Goal: Information Seeking & Learning: Learn about a topic

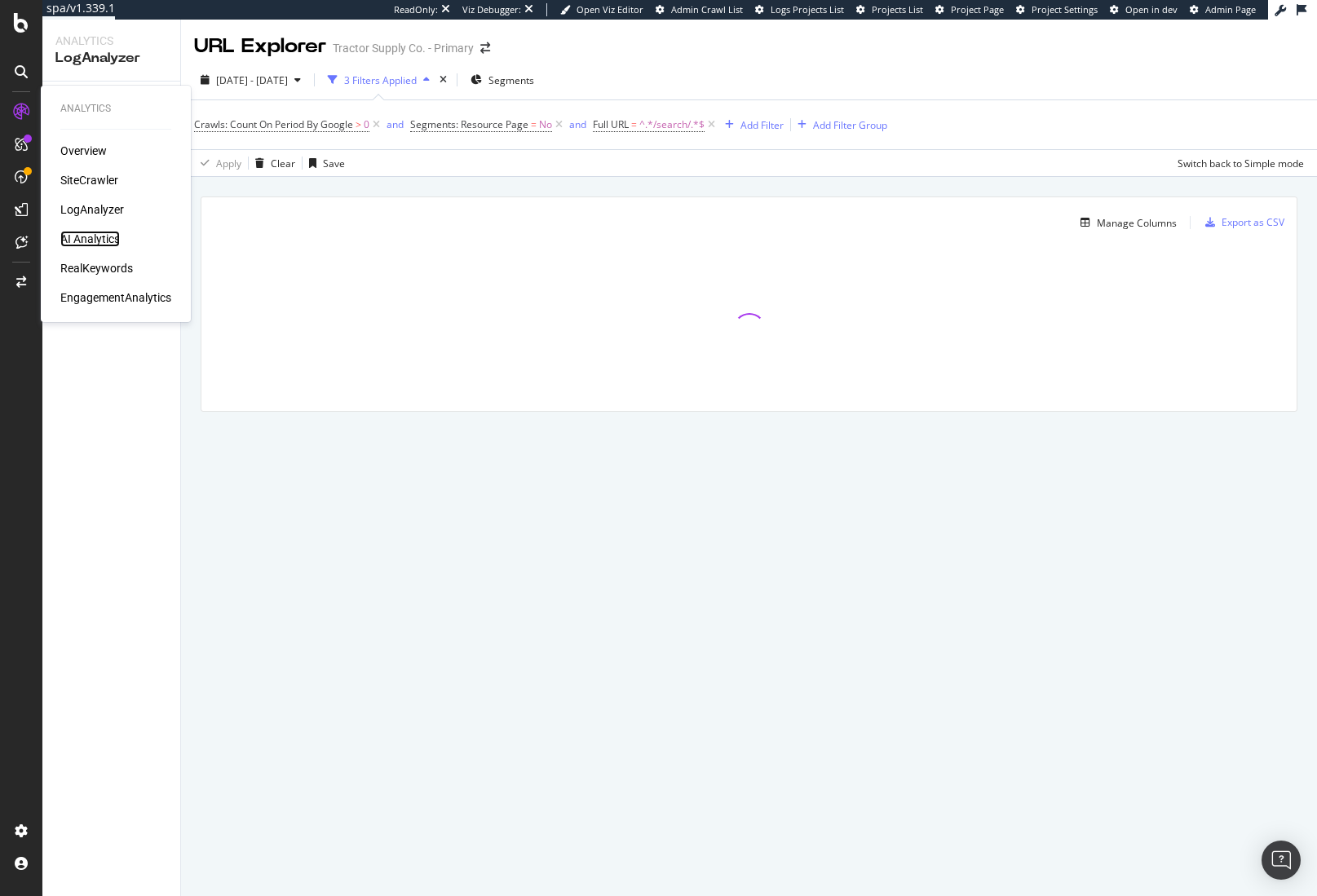
click at [87, 241] on div "AI Analytics" at bounding box center [90, 238] width 60 height 16
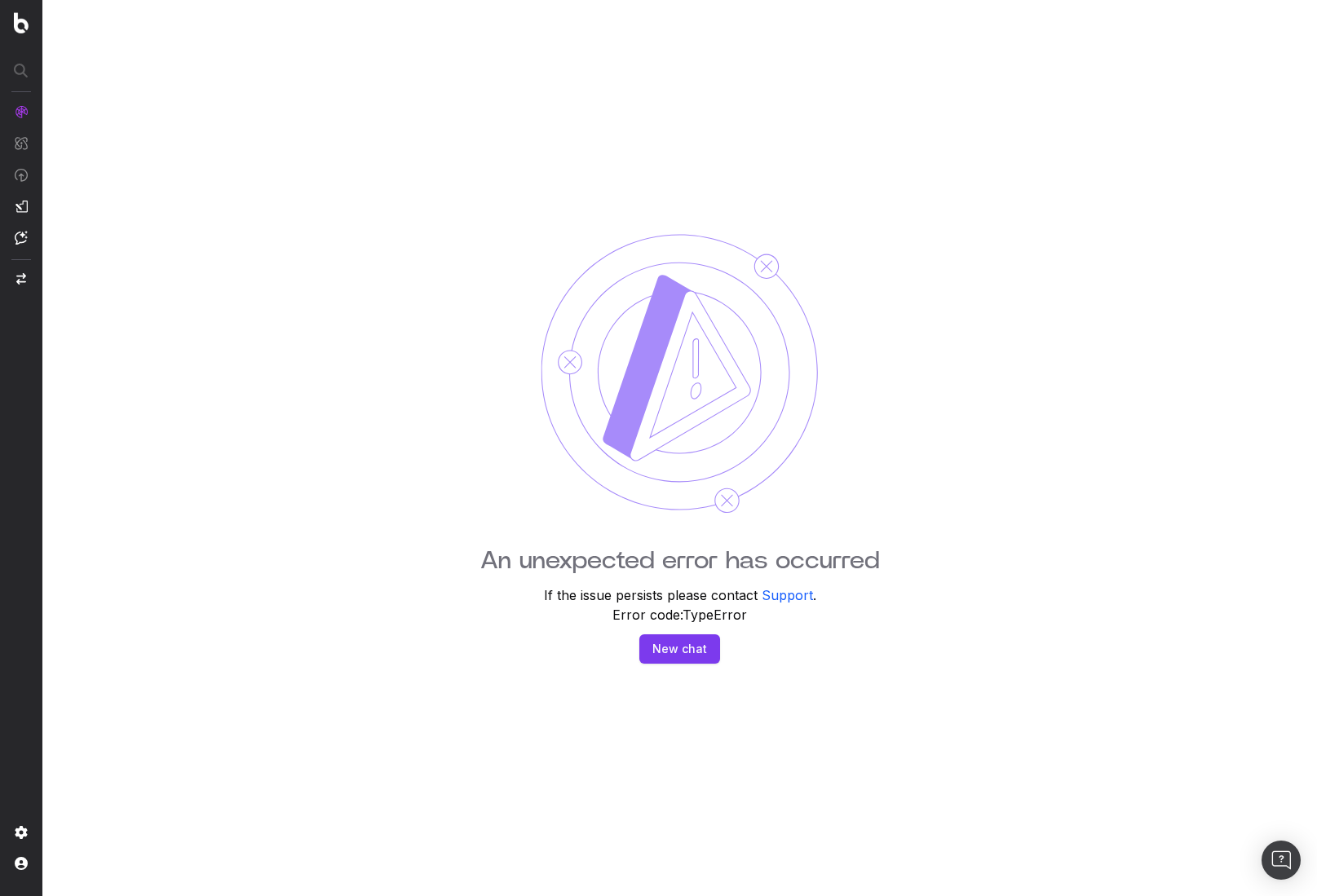
click at [535, 216] on div "An unexpected error has occurred If the issue persists please contact Support .…" at bounding box center [680, 448] width 1275 height 896
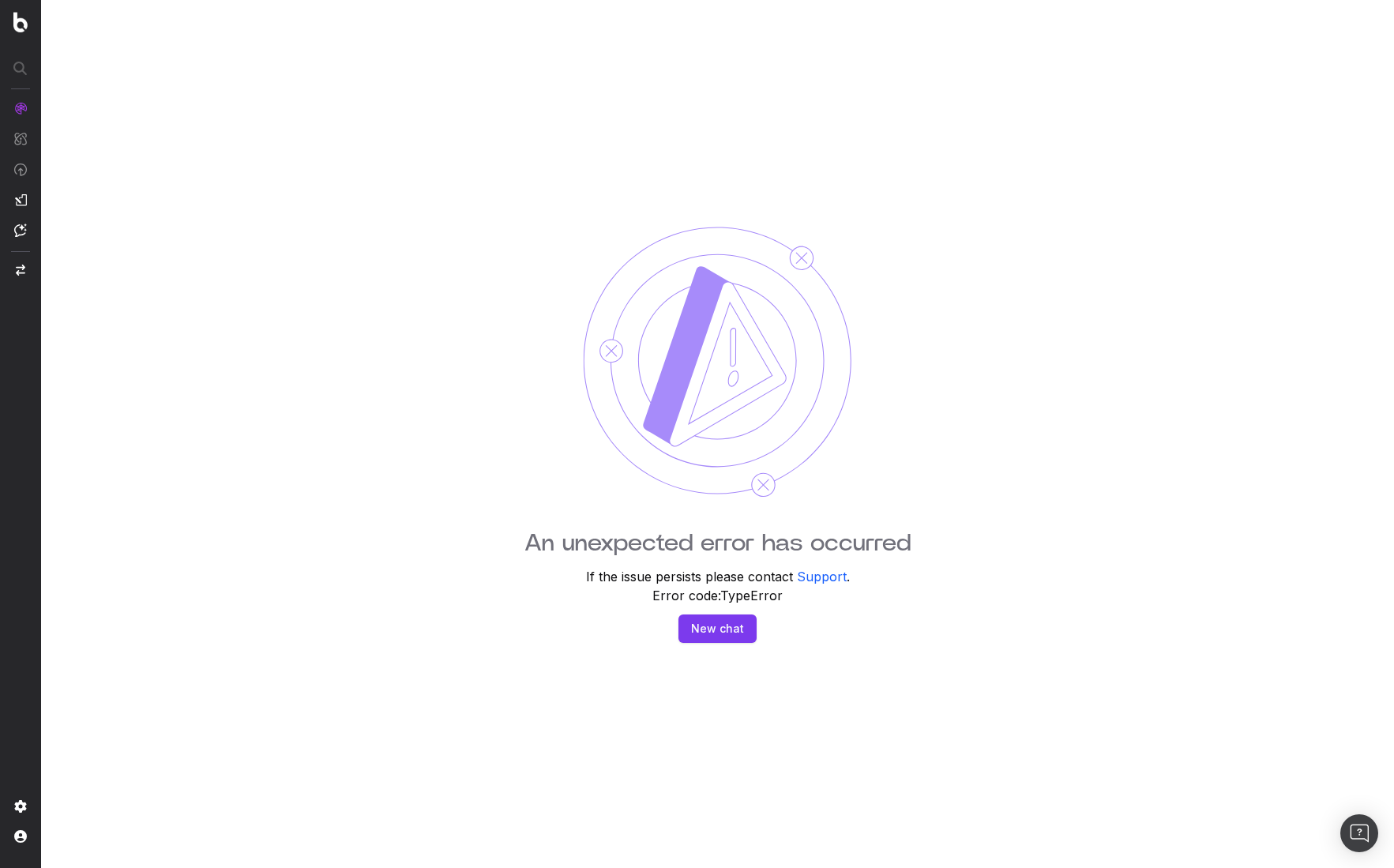
click at [1179, 287] on div "An unexpected error has occurred If the issue persists please contact Support .…" at bounding box center [717, 434] width 1353 height 868
click at [1178, 286] on div "An unexpected error has occurred If the issue persists please contact Support .…" at bounding box center [717, 434] width 1353 height 868
click at [938, 260] on div "An unexpected error has occurred If the issue persists please contact Support .…" at bounding box center [717, 434] width 1353 height 868
click at [92, 237] on span "AI Analytics" at bounding box center [86, 240] width 59 height 13
click at [957, 382] on div "An unexpected error has occurred If the issue persists please contact Support .…" at bounding box center [717, 434] width 1353 height 868
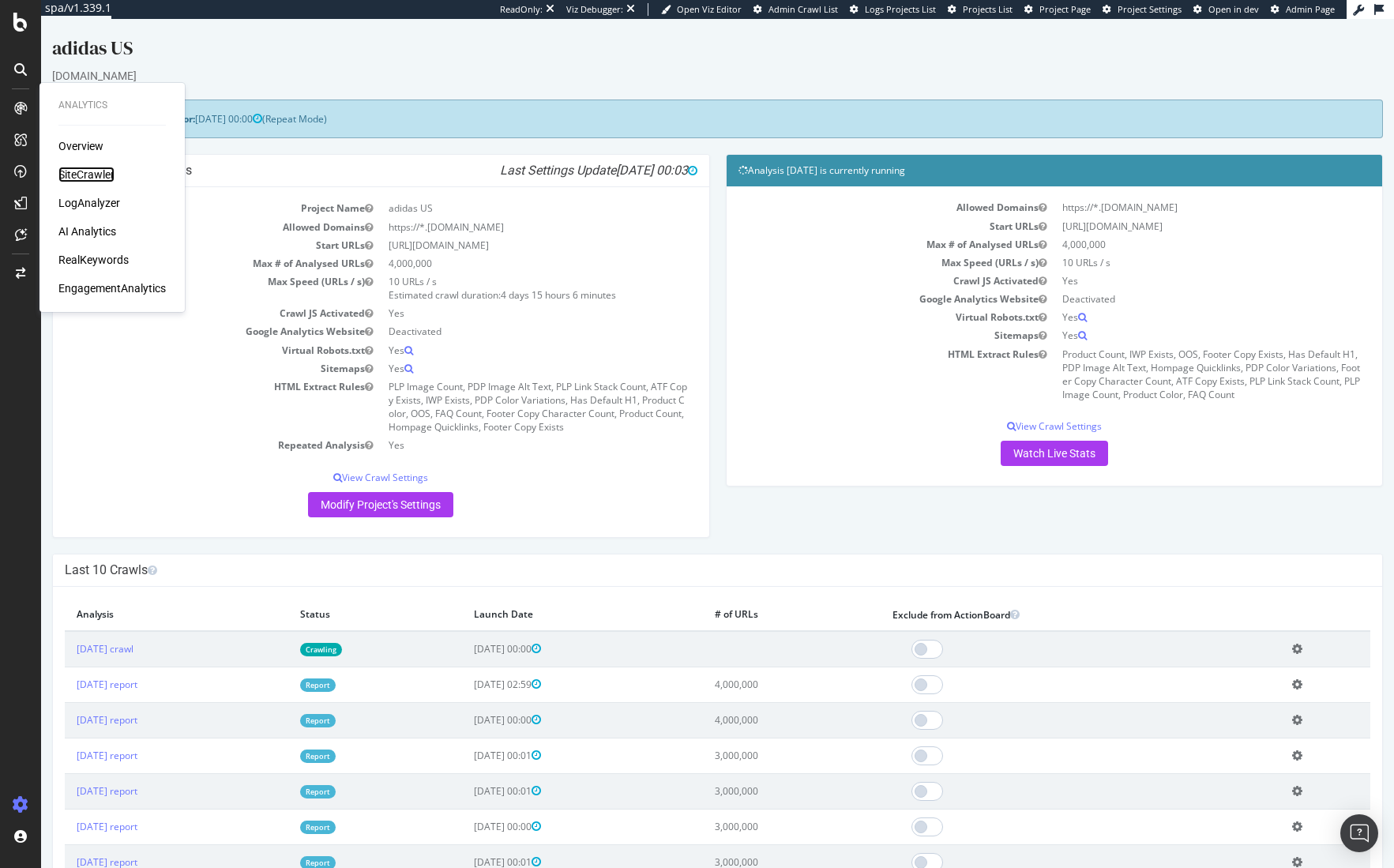
click at [75, 172] on div "SiteCrawler" at bounding box center [86, 174] width 56 height 16
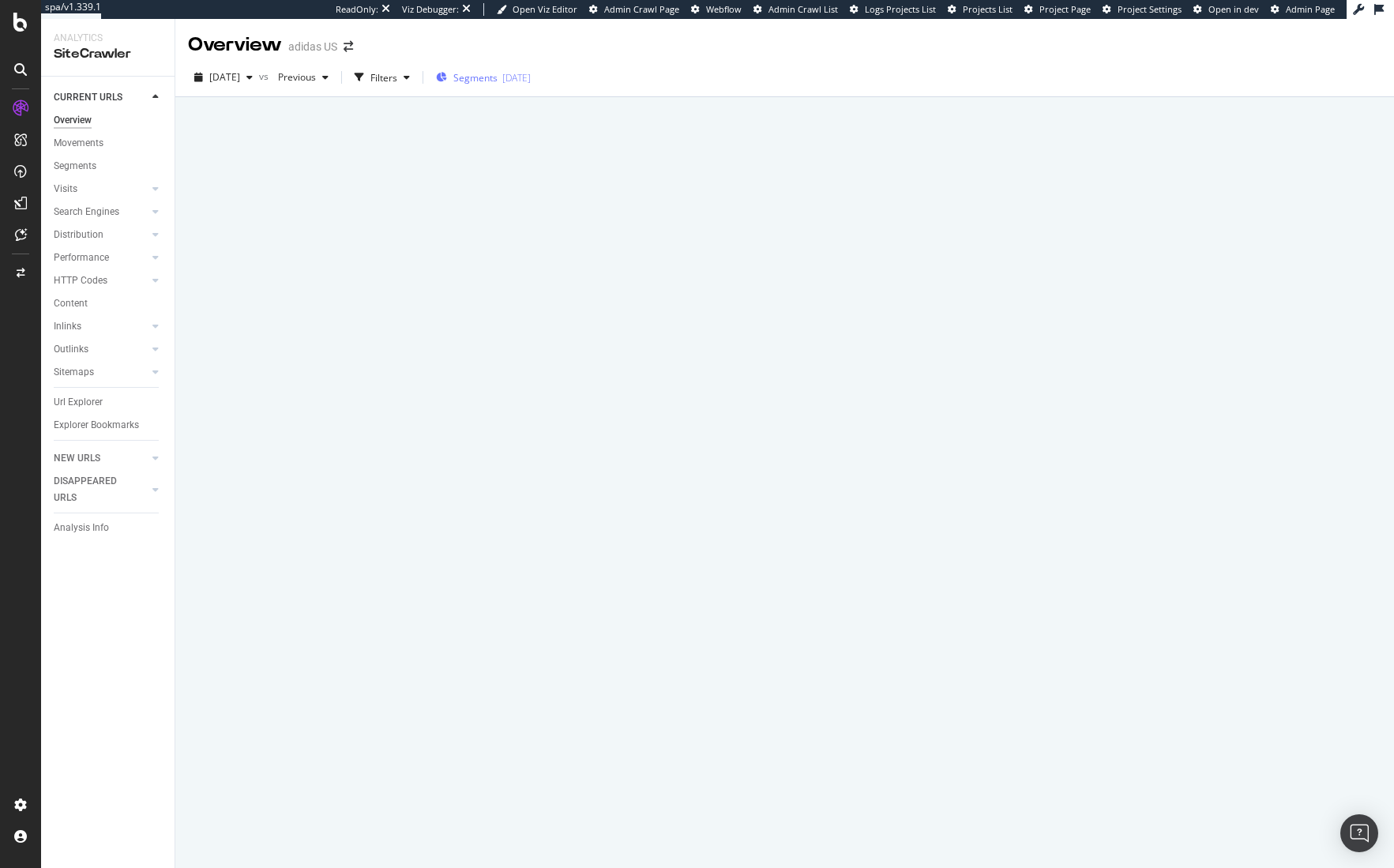
click at [522, 83] on div "Segments 2025-10-06" at bounding box center [483, 77] width 95 height 14
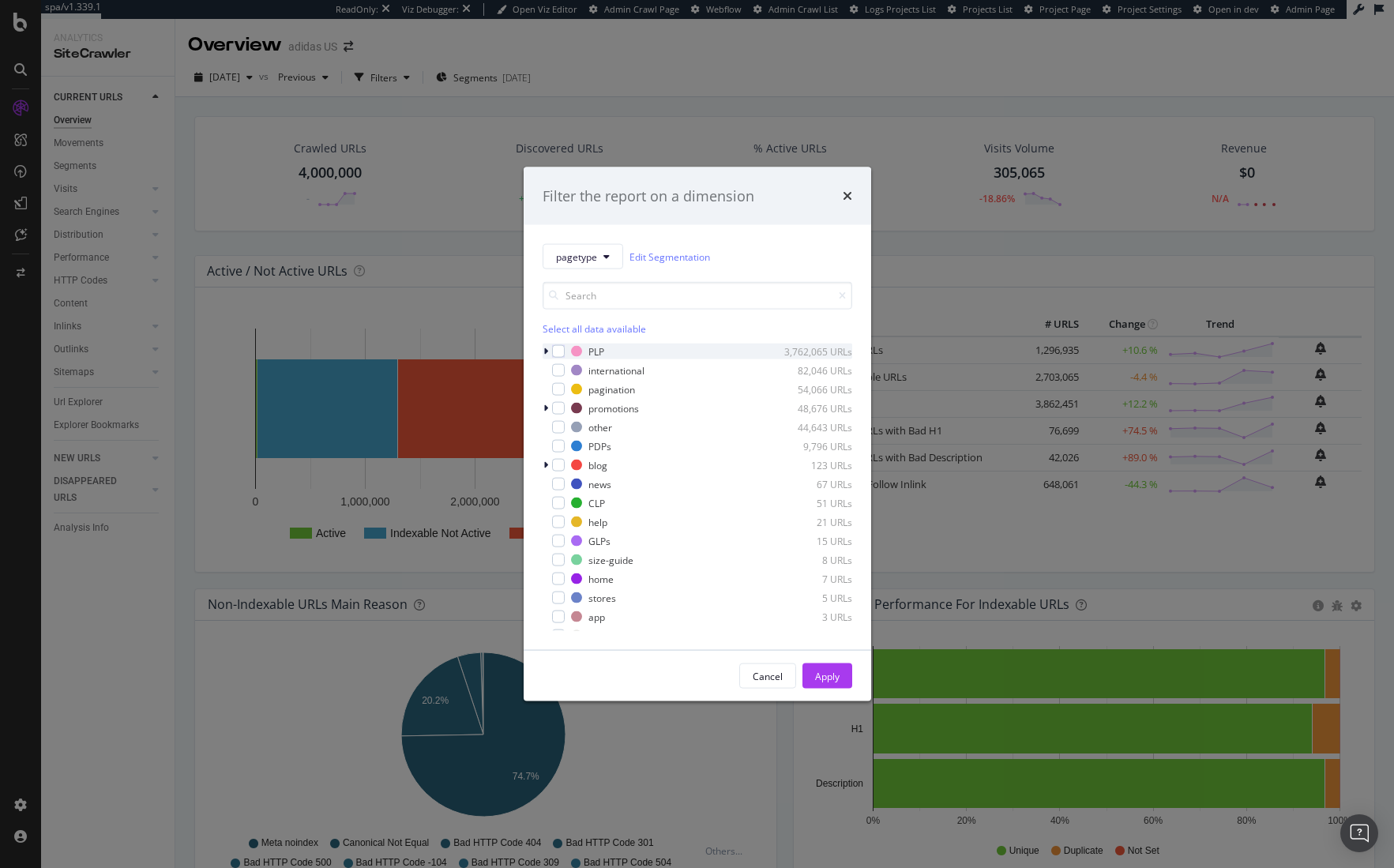
click at [546, 352] on icon "modal" at bounding box center [545, 351] width 5 height 9
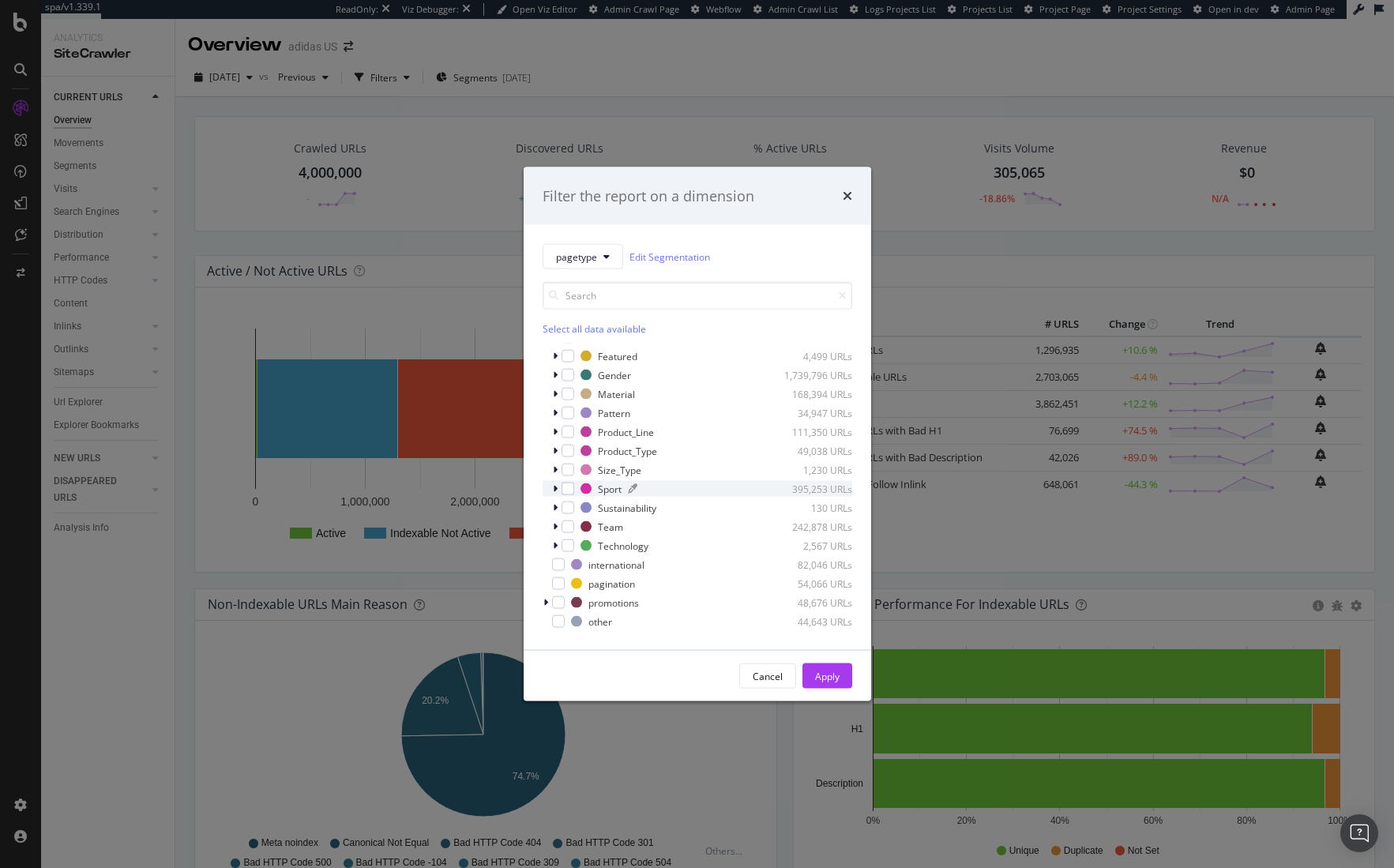
scroll to position [75, 0]
click at [555, 383] on icon "modal" at bounding box center [554, 386] width 5 height 9
click at [553, 403] on icon "modal" at bounding box center [554, 405] width 5 height 9
click at [552, 403] on icon "modal" at bounding box center [554, 405] width 6 height 9
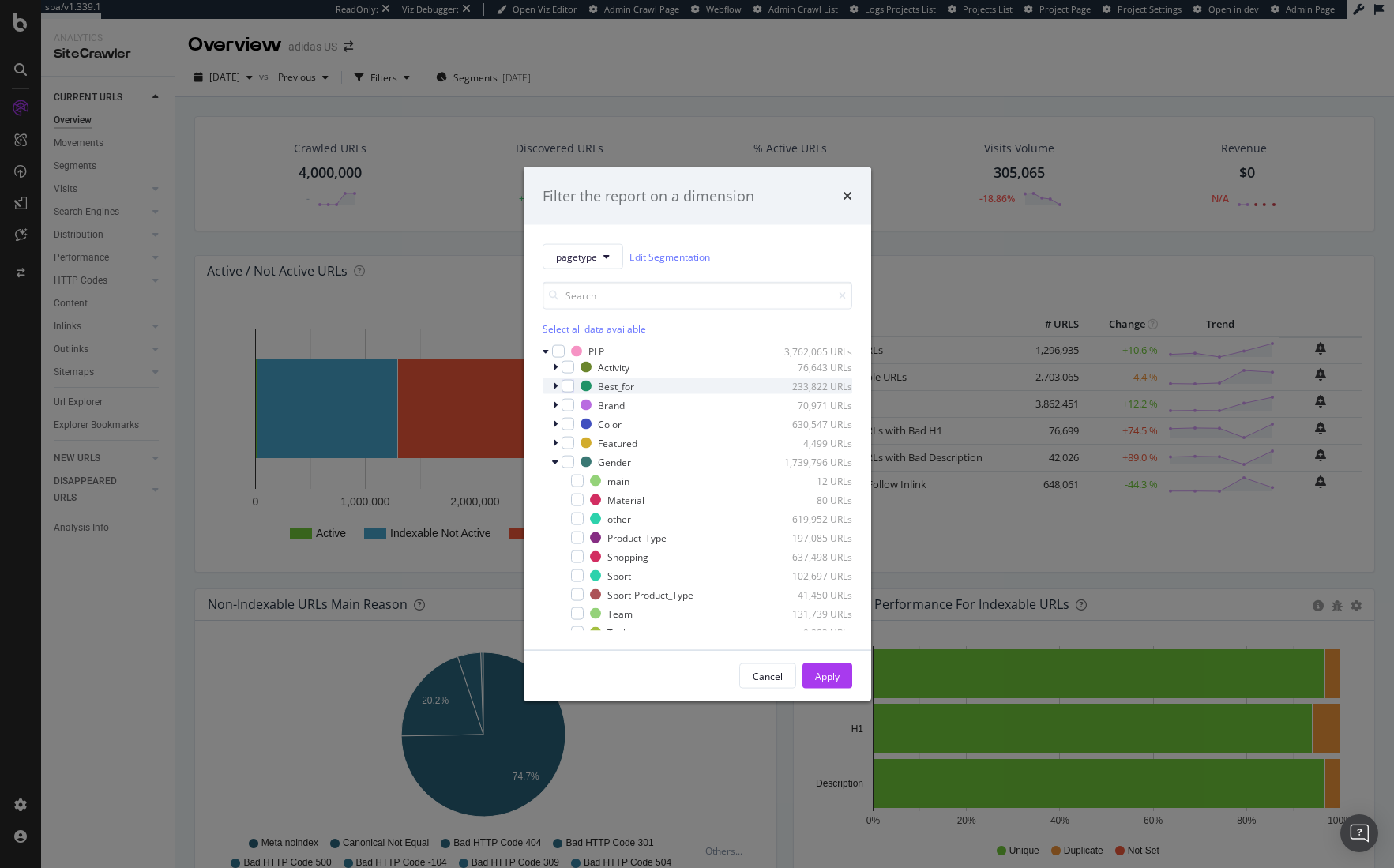
click at [556, 385] on icon "modal" at bounding box center [554, 386] width 5 height 9
click at [556, 385] on icon "modal" at bounding box center [554, 386] width 6 height 9
click at [556, 385] on icon "modal" at bounding box center [554, 386] width 5 height 9
click at [556, 385] on icon "modal" at bounding box center [554, 386] width 6 height 9
click at [848, 195] on icon "times" at bounding box center [848, 196] width 9 height 13
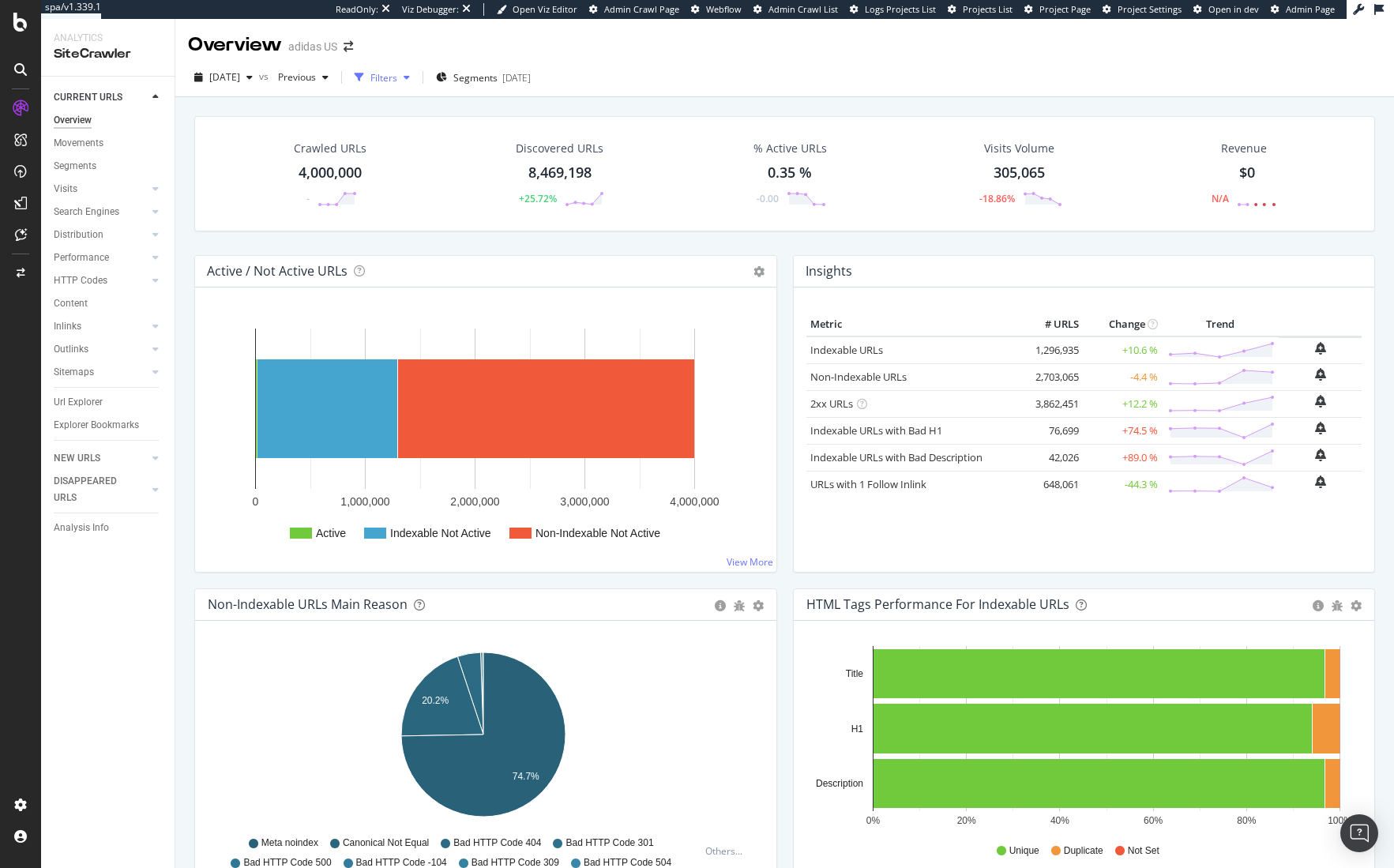
click at [417, 82] on div "Filters" at bounding box center [383, 77] width 68 height 24
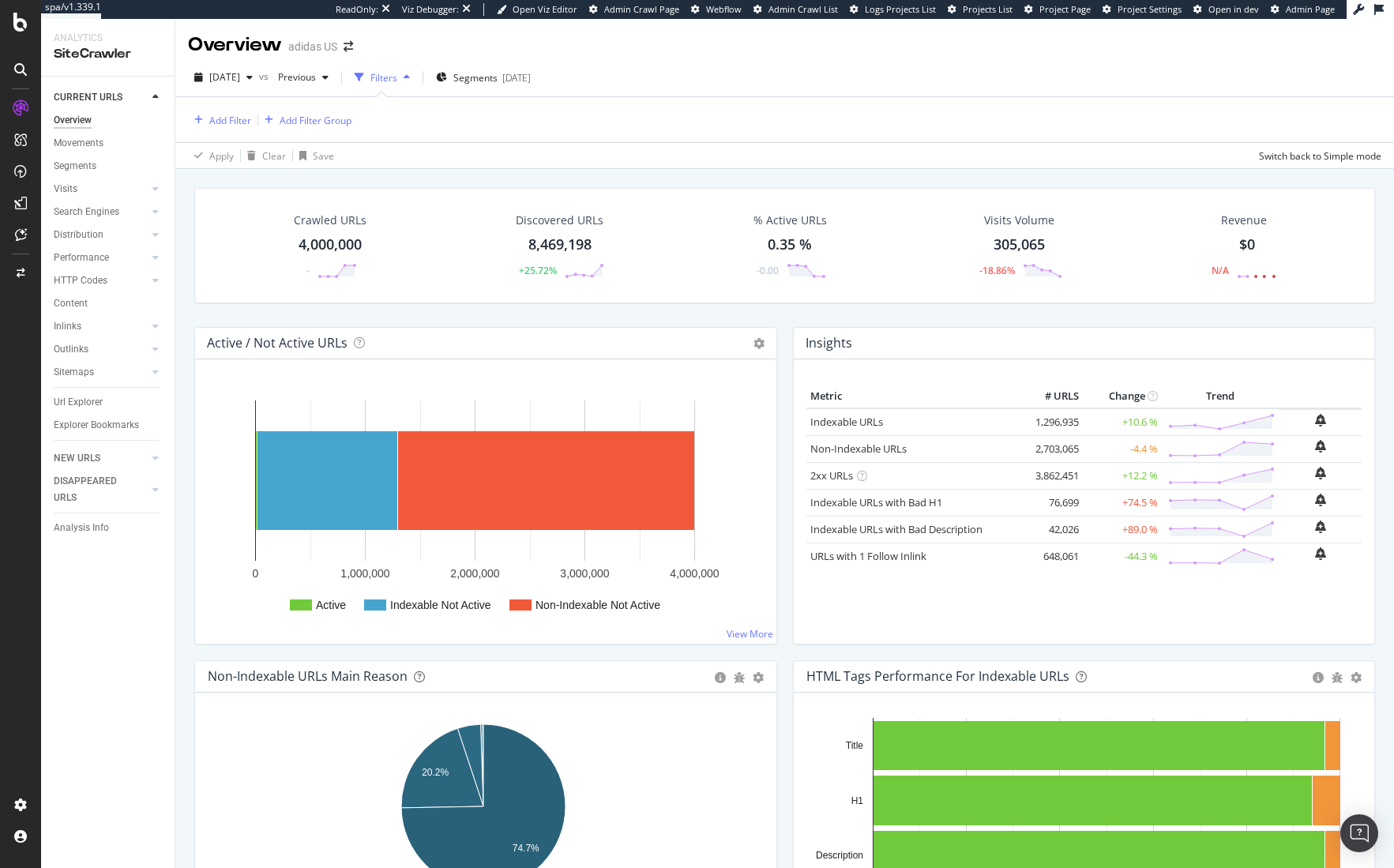
click at [417, 79] on div "button" at bounding box center [406, 77] width 19 height 9
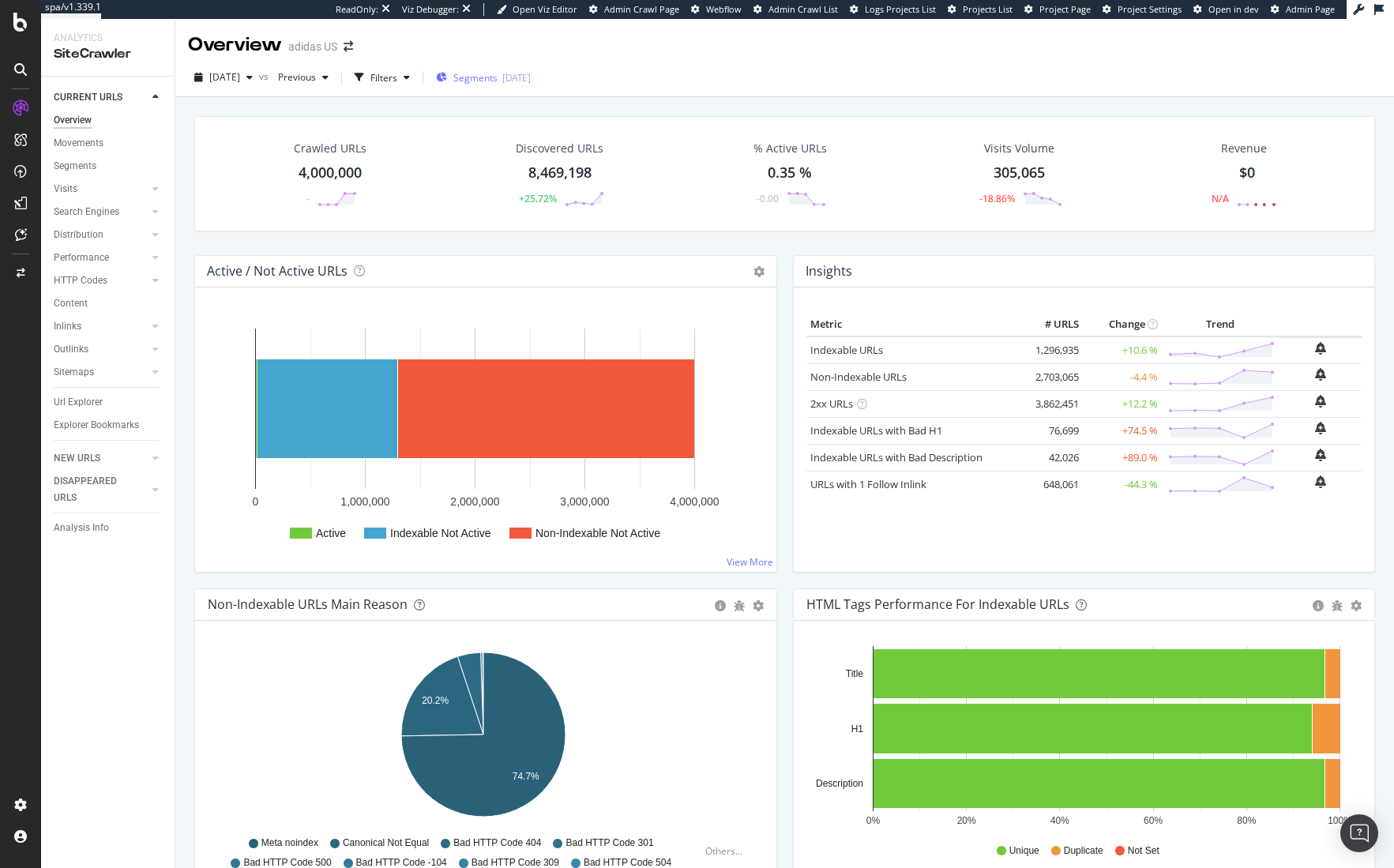
click at [497, 78] on span "Segments" at bounding box center [475, 77] width 44 height 14
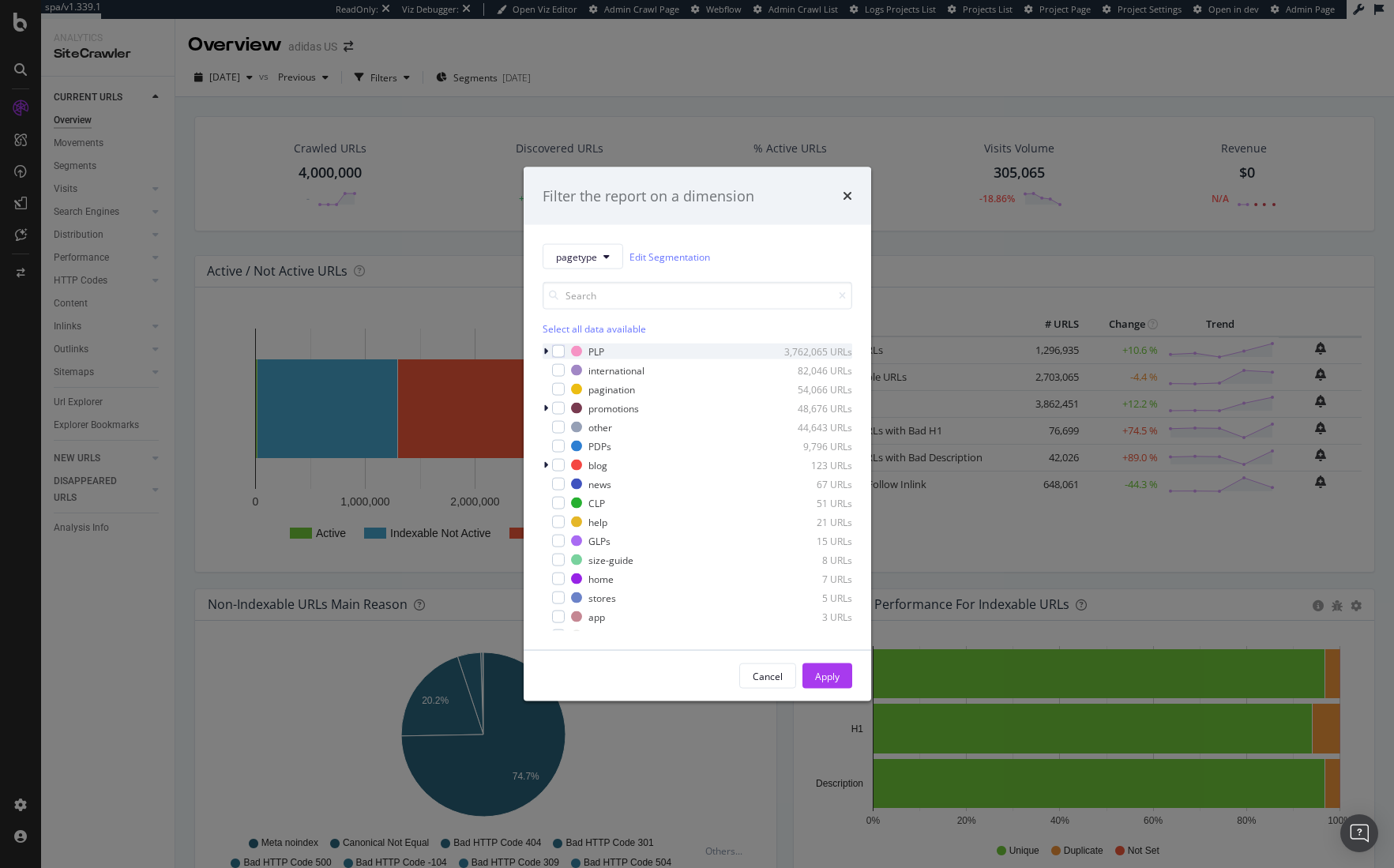
click at [544, 348] on icon "modal" at bounding box center [545, 351] width 5 height 9
click at [556, 405] on icon "modal" at bounding box center [554, 405] width 5 height 9
click at [556, 405] on icon "modal" at bounding box center [554, 405] width 6 height 9
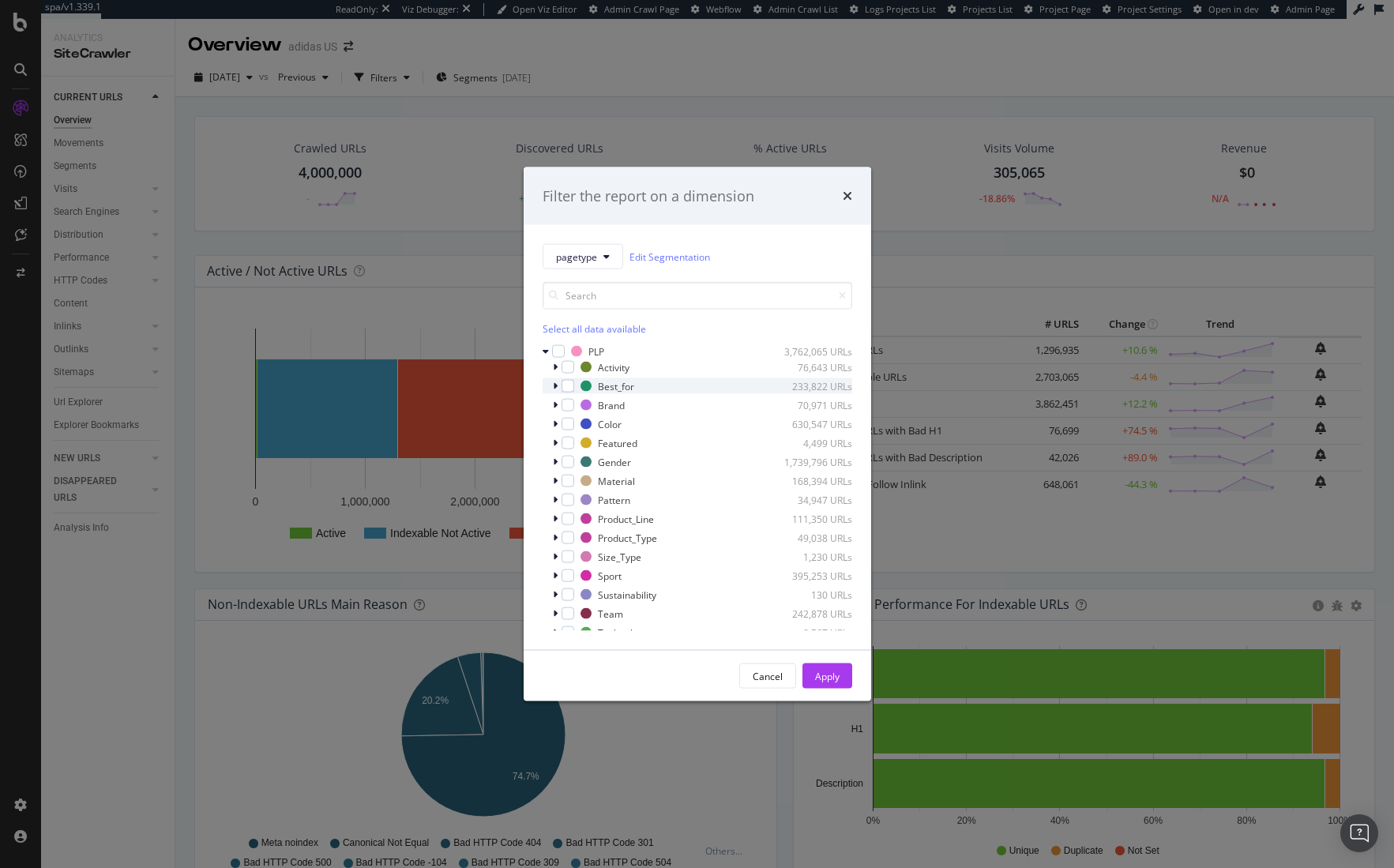
click at [556, 387] on icon "modal" at bounding box center [554, 386] width 5 height 9
click at [556, 387] on icon "modal" at bounding box center [554, 386] width 6 height 9
click at [553, 366] on icon "modal" at bounding box center [554, 367] width 5 height 9
click at [553, 366] on icon "modal" at bounding box center [554, 367] width 6 height 9
click at [554, 536] on icon "modal" at bounding box center [554, 538] width 5 height 9
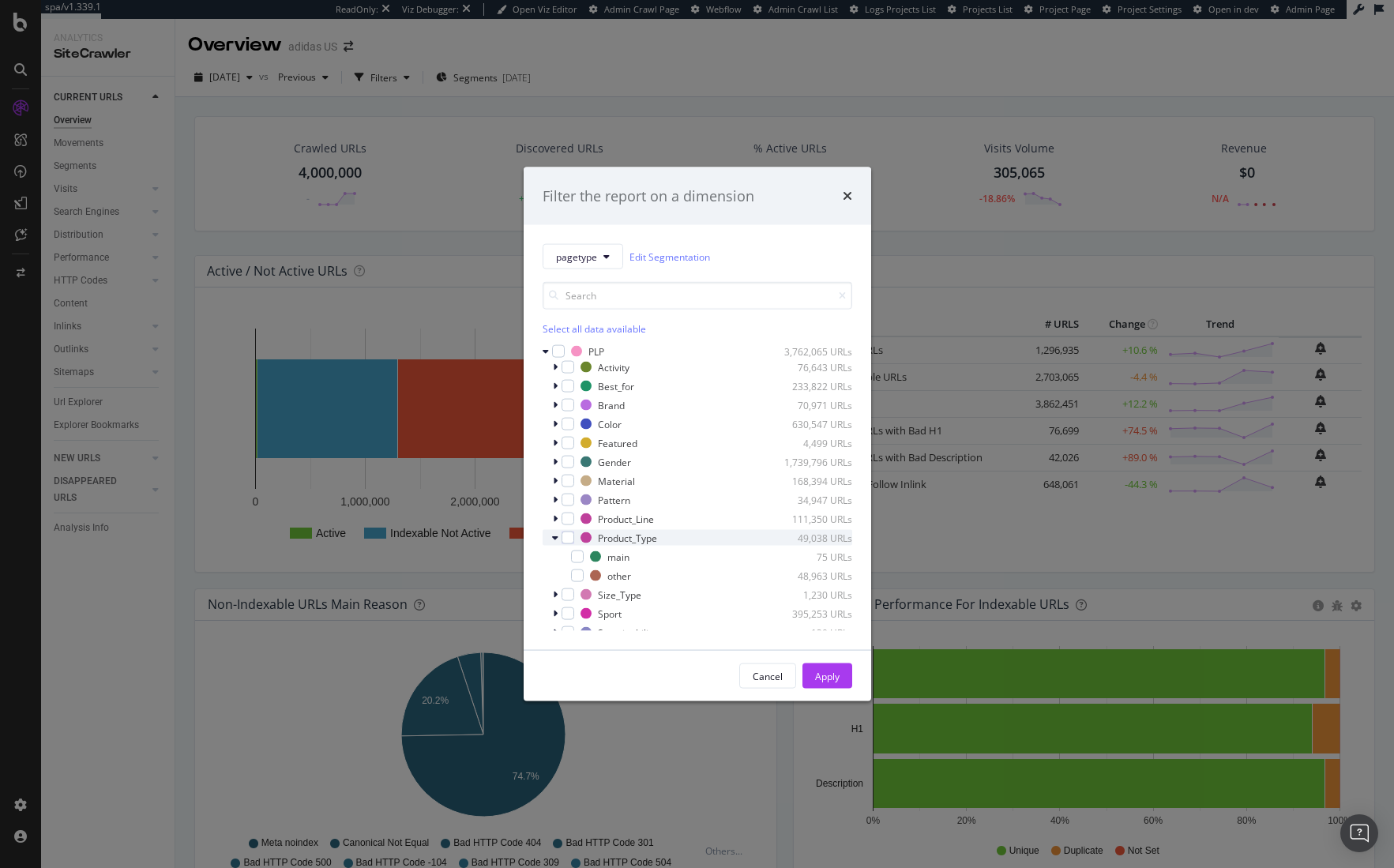
click at [554, 536] on icon "modal" at bounding box center [554, 538] width 6 height 9
click at [556, 520] on icon "modal" at bounding box center [554, 519] width 5 height 9
click at [556, 520] on icon "modal" at bounding box center [554, 519] width 6 height 9
click at [555, 480] on icon "modal" at bounding box center [554, 481] width 5 height 9
click at [555, 480] on icon "modal" at bounding box center [554, 481] width 6 height 9
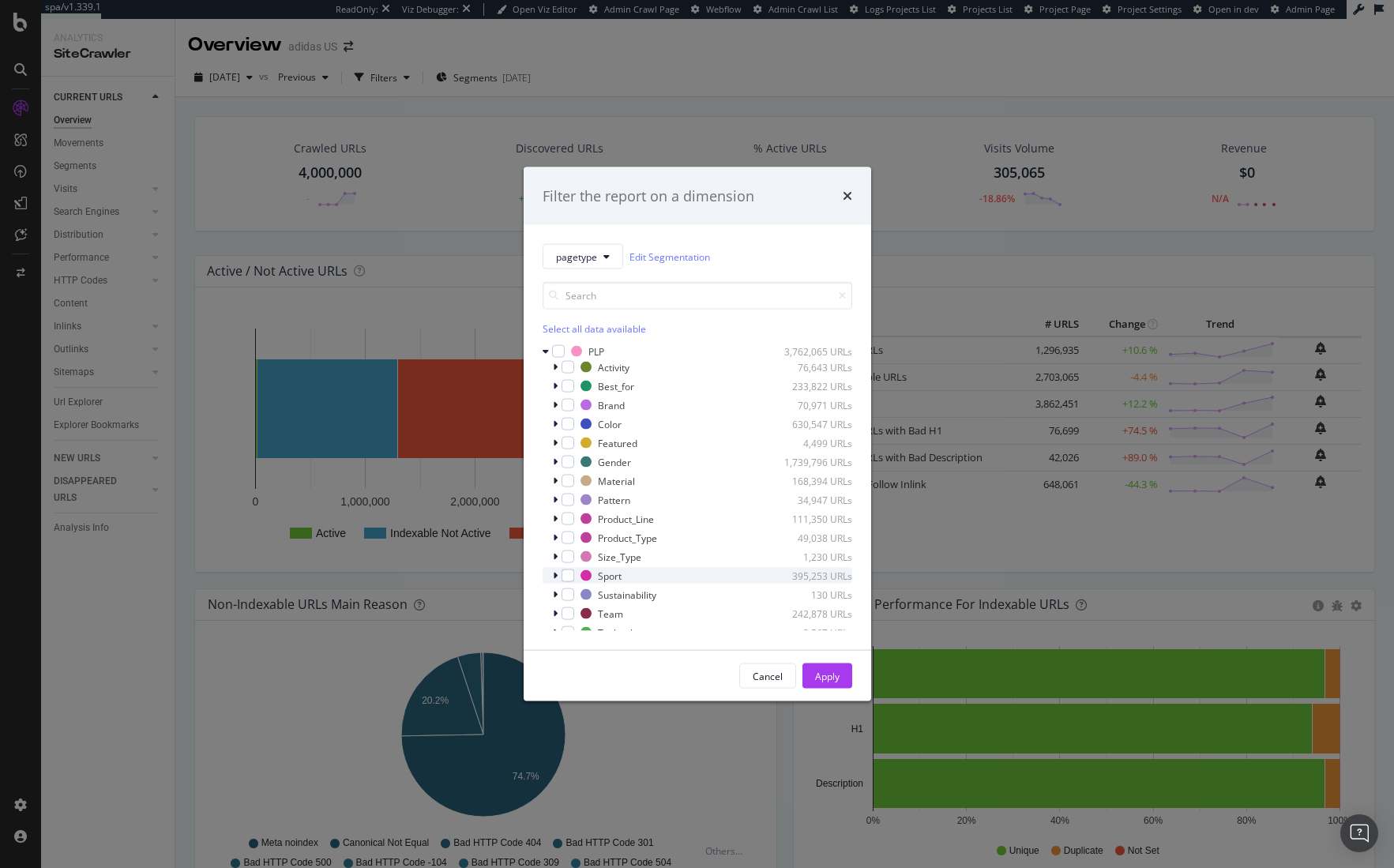
click at [555, 573] on icon "modal" at bounding box center [554, 576] width 5 height 9
click at [555, 573] on icon "modal" at bounding box center [554, 576] width 6 height 9
click at [845, 193] on icon "times" at bounding box center [848, 196] width 9 height 13
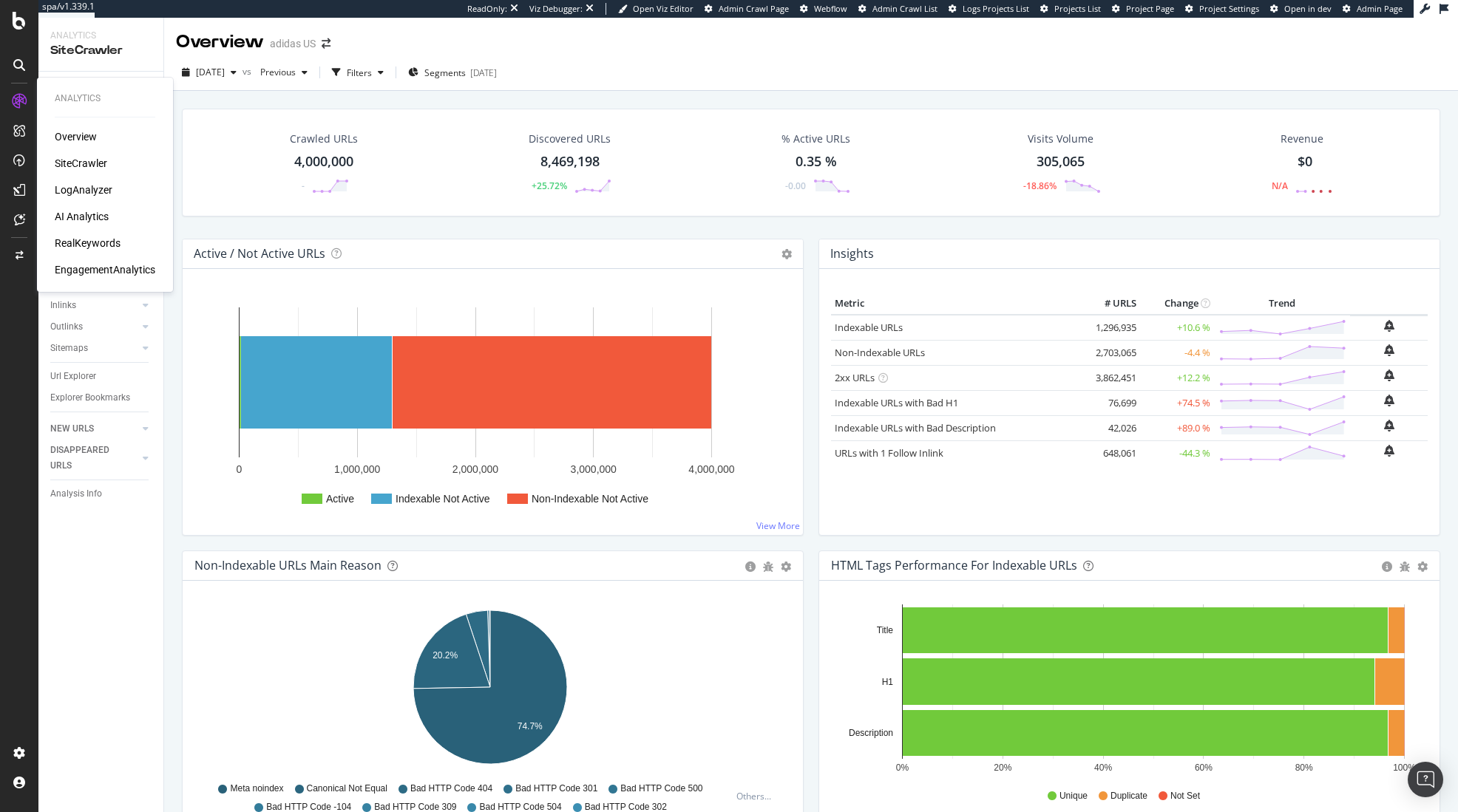
click at [83, 136] on div "Overview" at bounding box center [76, 136] width 42 height 15
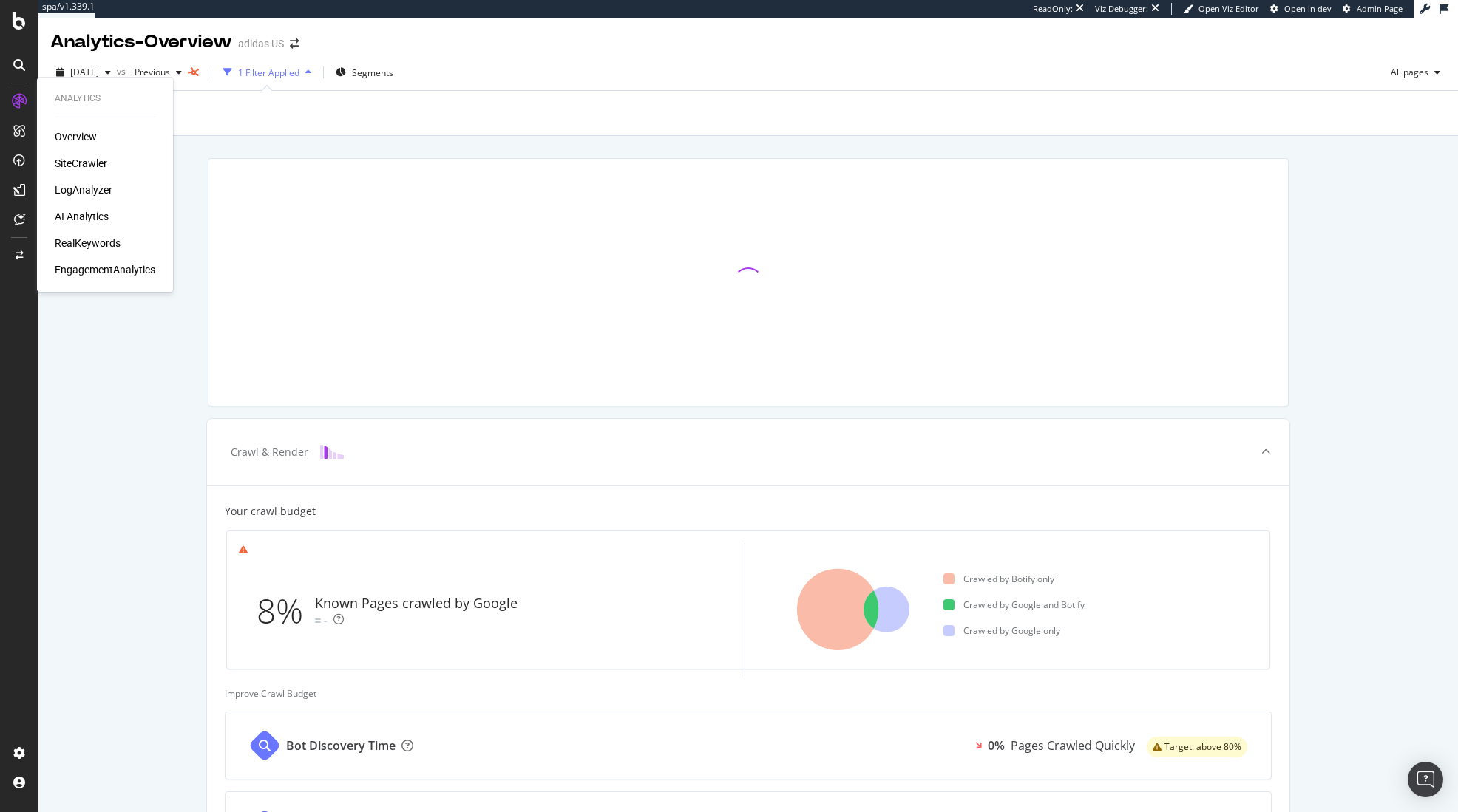
click at [87, 238] on div "RealKeywords" at bounding box center [88, 243] width 65 height 15
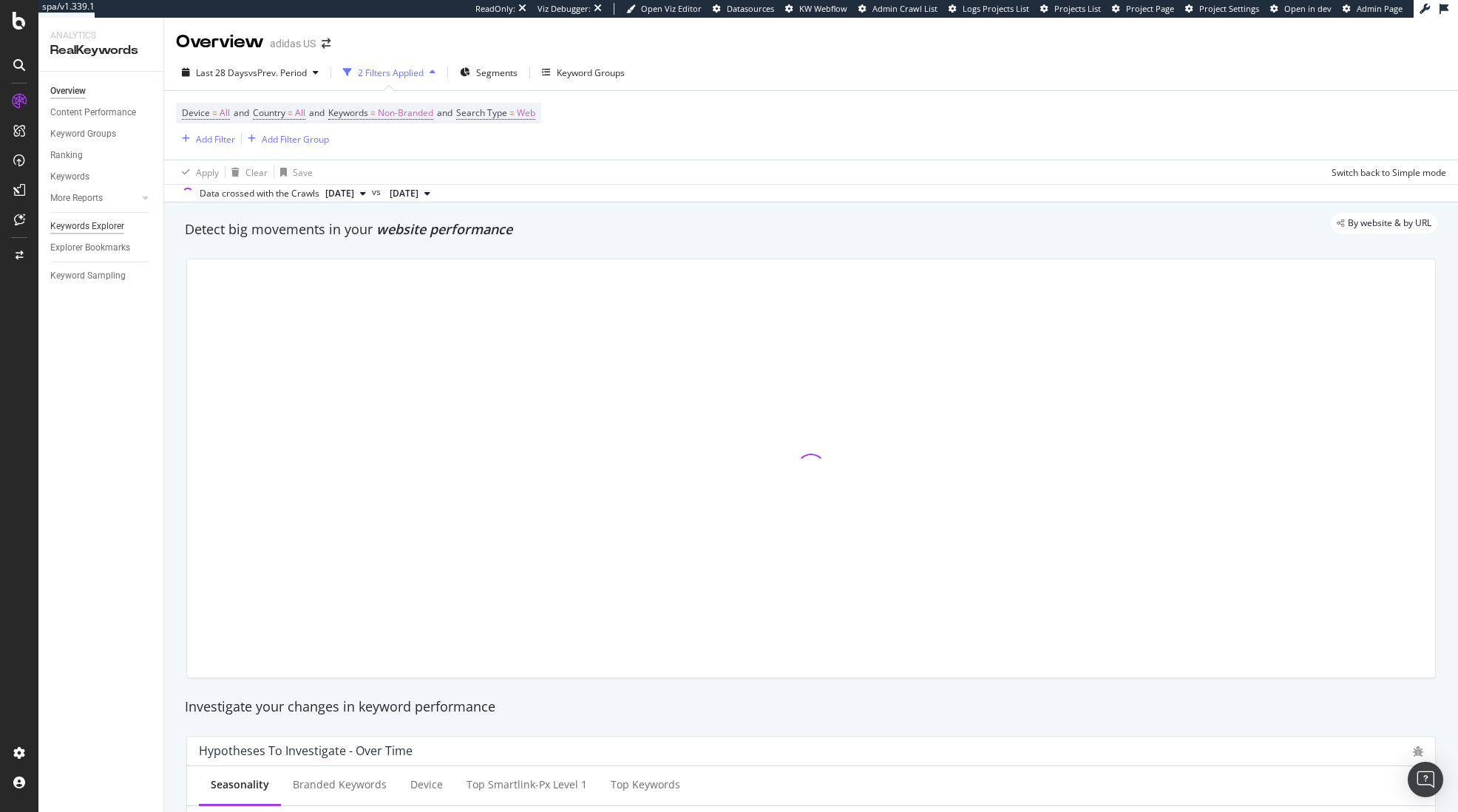
click at [87, 224] on div "Keywords Explorer" at bounding box center [87, 226] width 74 height 15
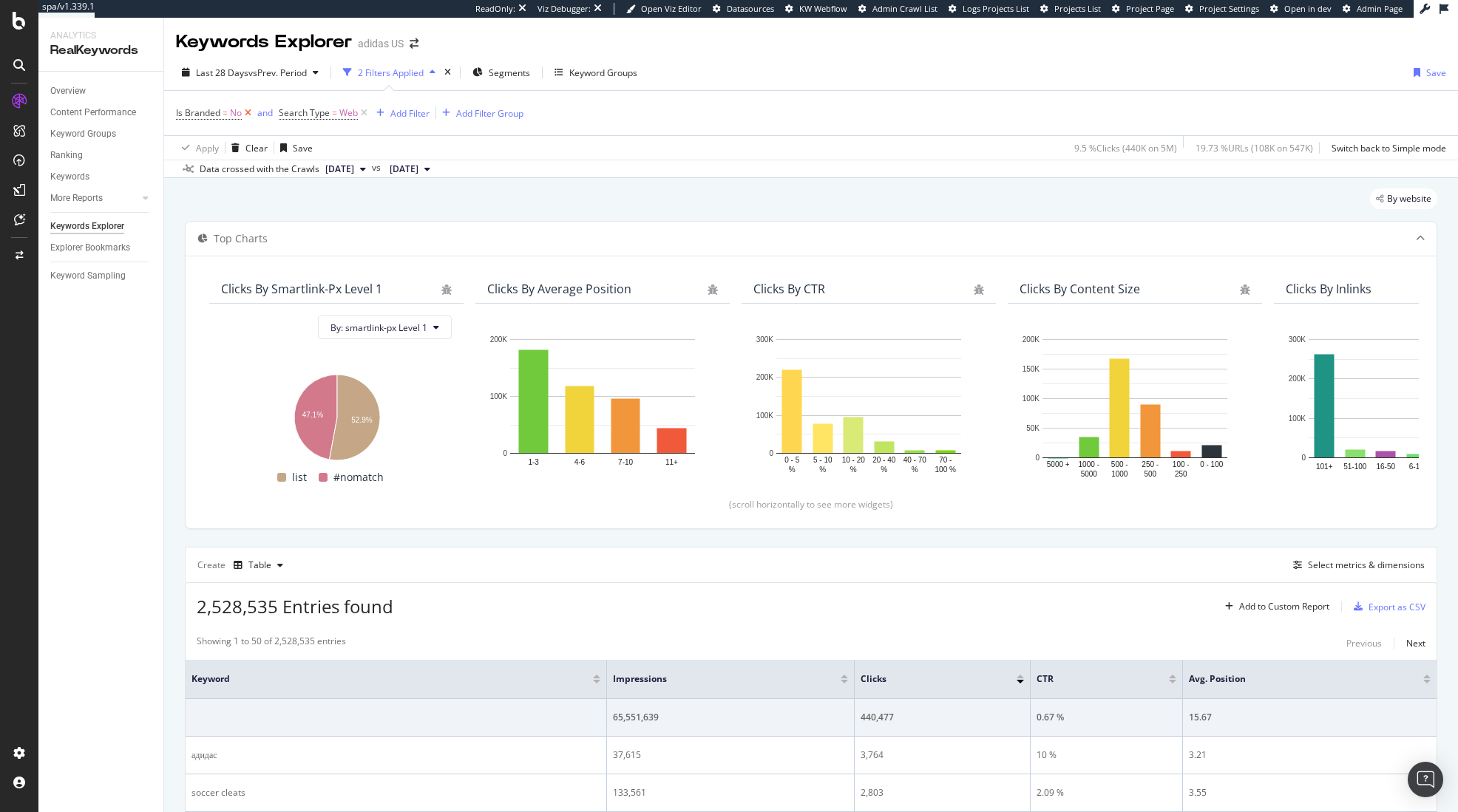
click at [248, 113] on icon at bounding box center [248, 113] width 13 height 15
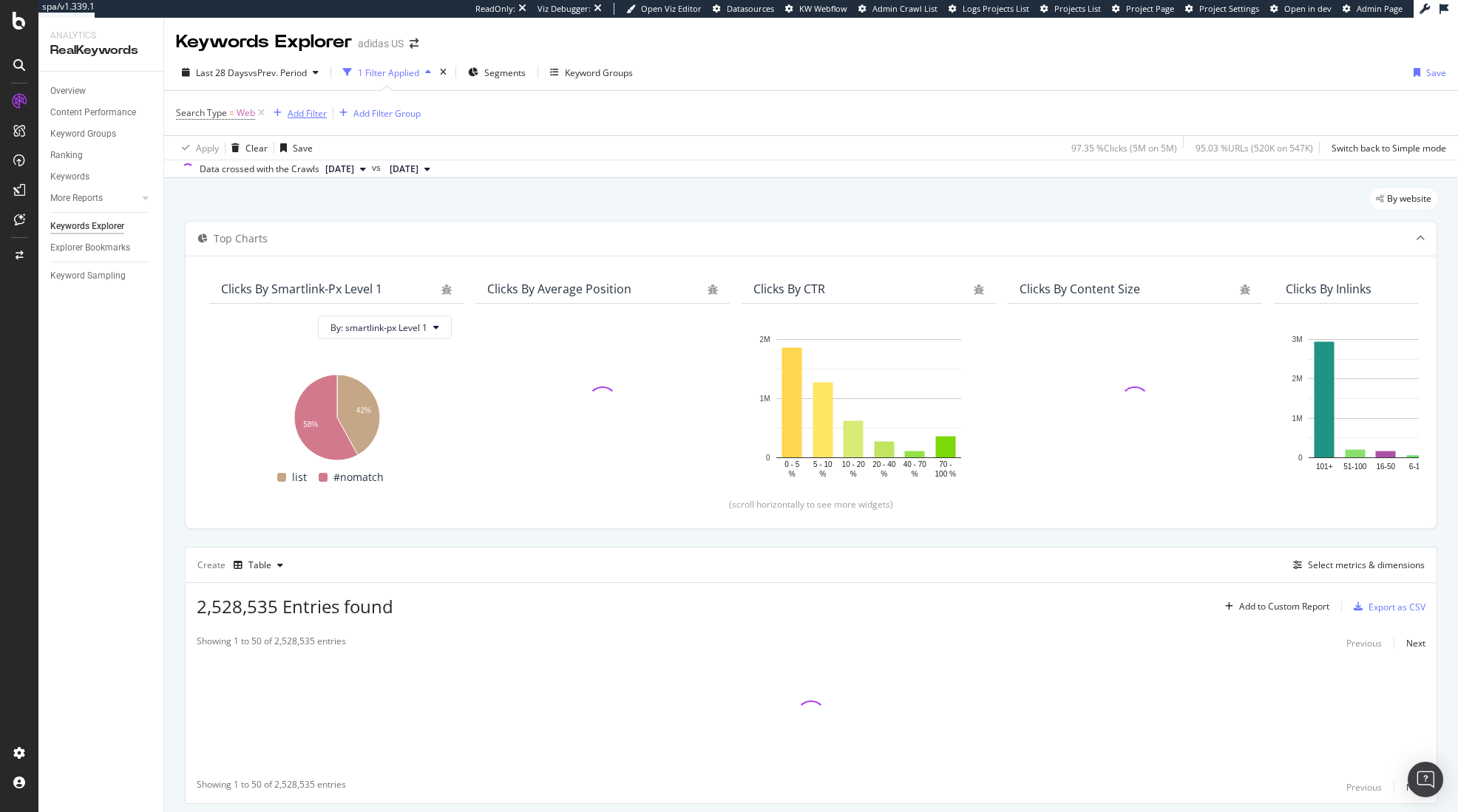
click at [292, 116] on div "Add Filter" at bounding box center [307, 114] width 40 height 13
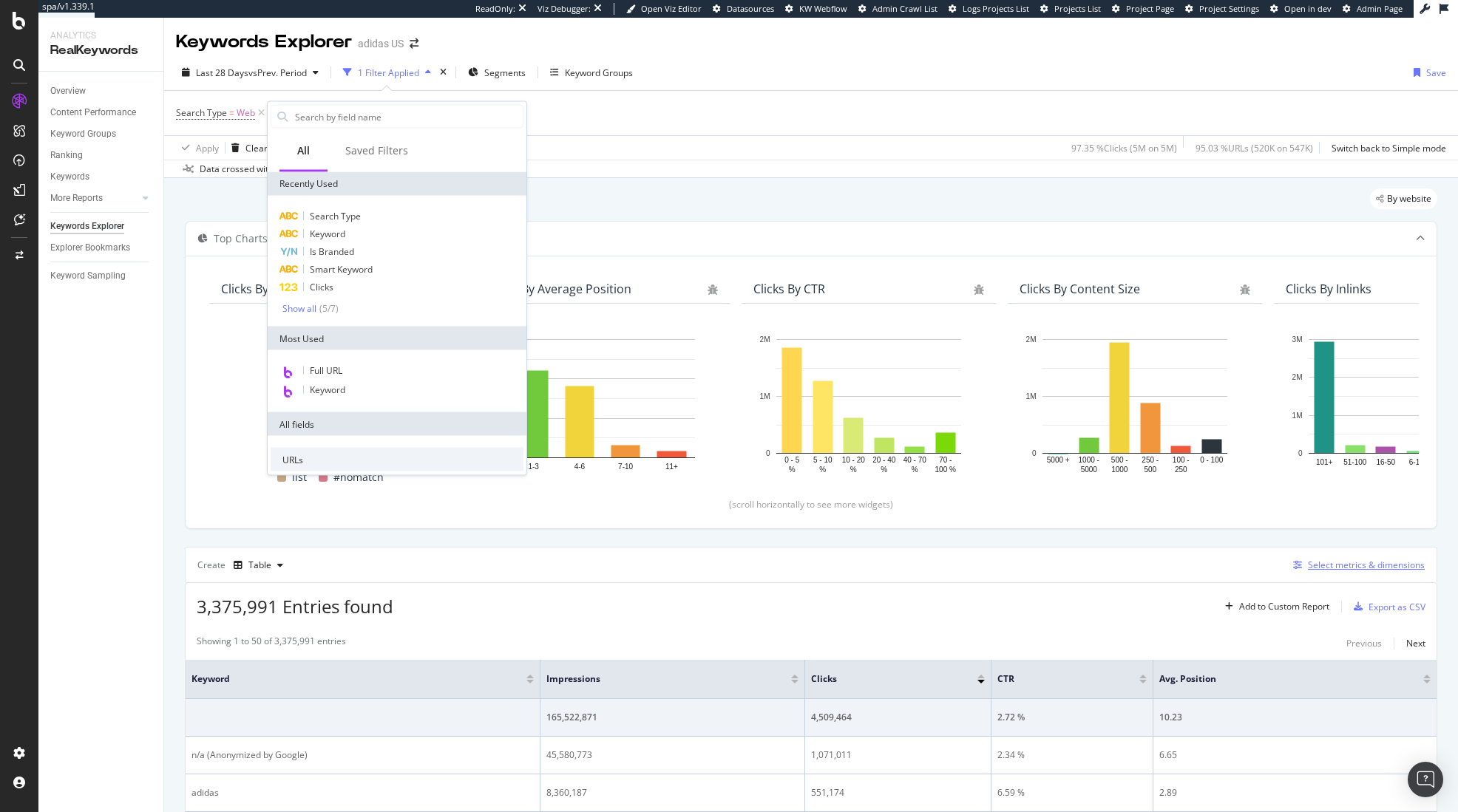
click at [1304, 572] on div "Select metrics & dimensions" at bounding box center [1356, 565] width 138 height 16
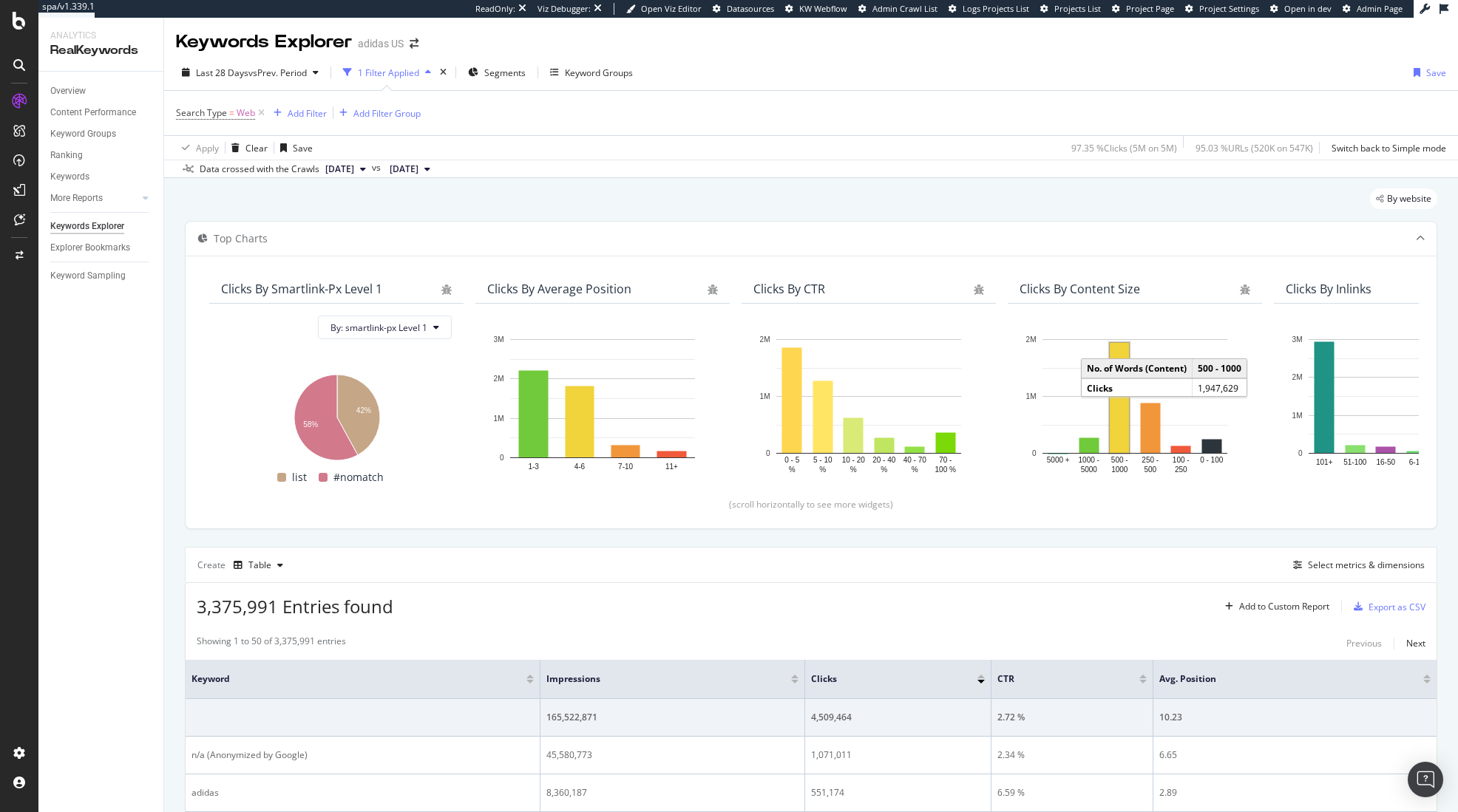
click at [720, 178] on div "Last 28 Days vs Prev. Period 1 Filter Applied Segments Keyword Groups Save Sear…" at bounding box center [811, 116] width 1294 height 123
click at [312, 113] on div "Add Filter" at bounding box center [307, 114] width 40 height 13
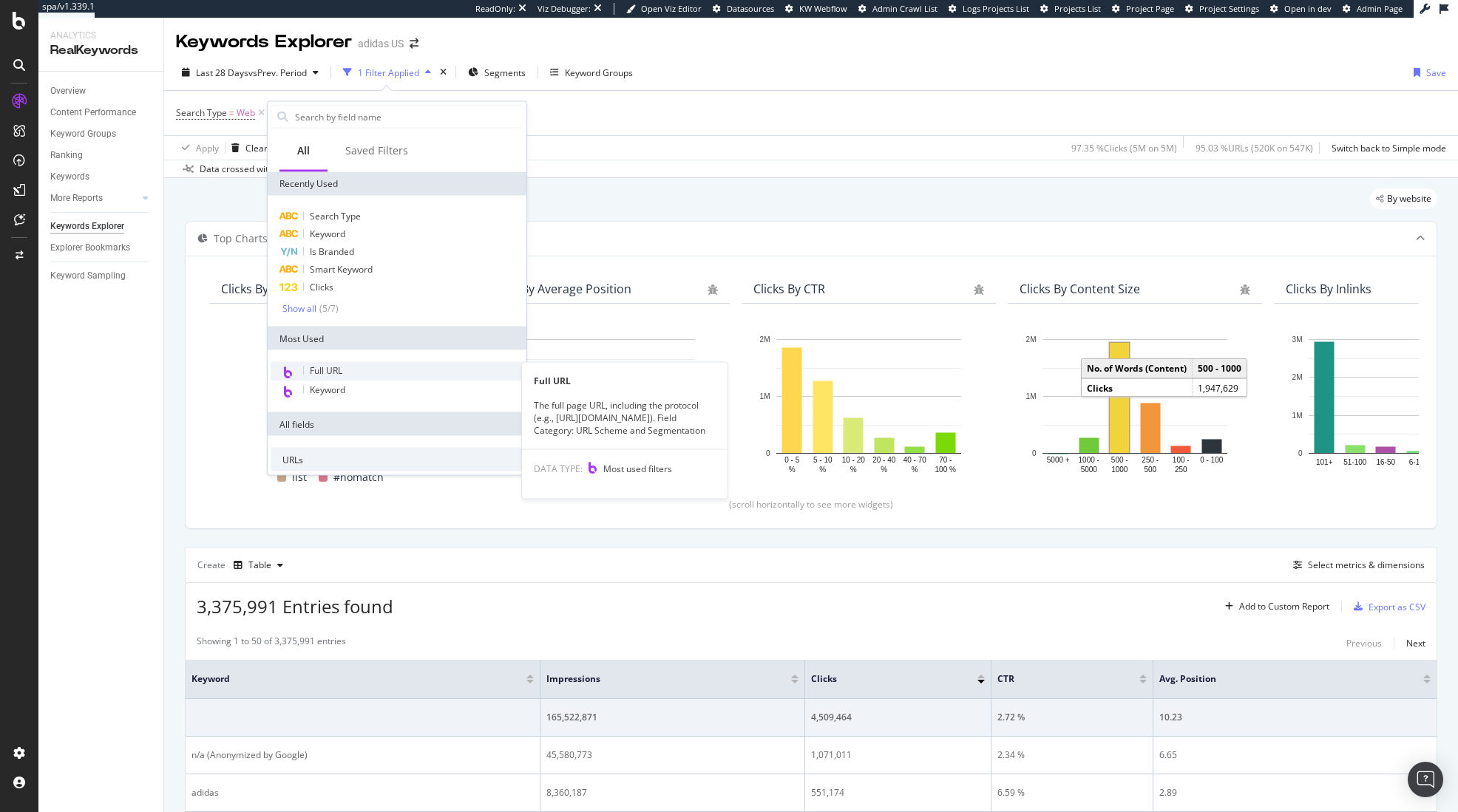
click at [343, 369] on div "Full URL" at bounding box center [397, 372] width 253 height 19
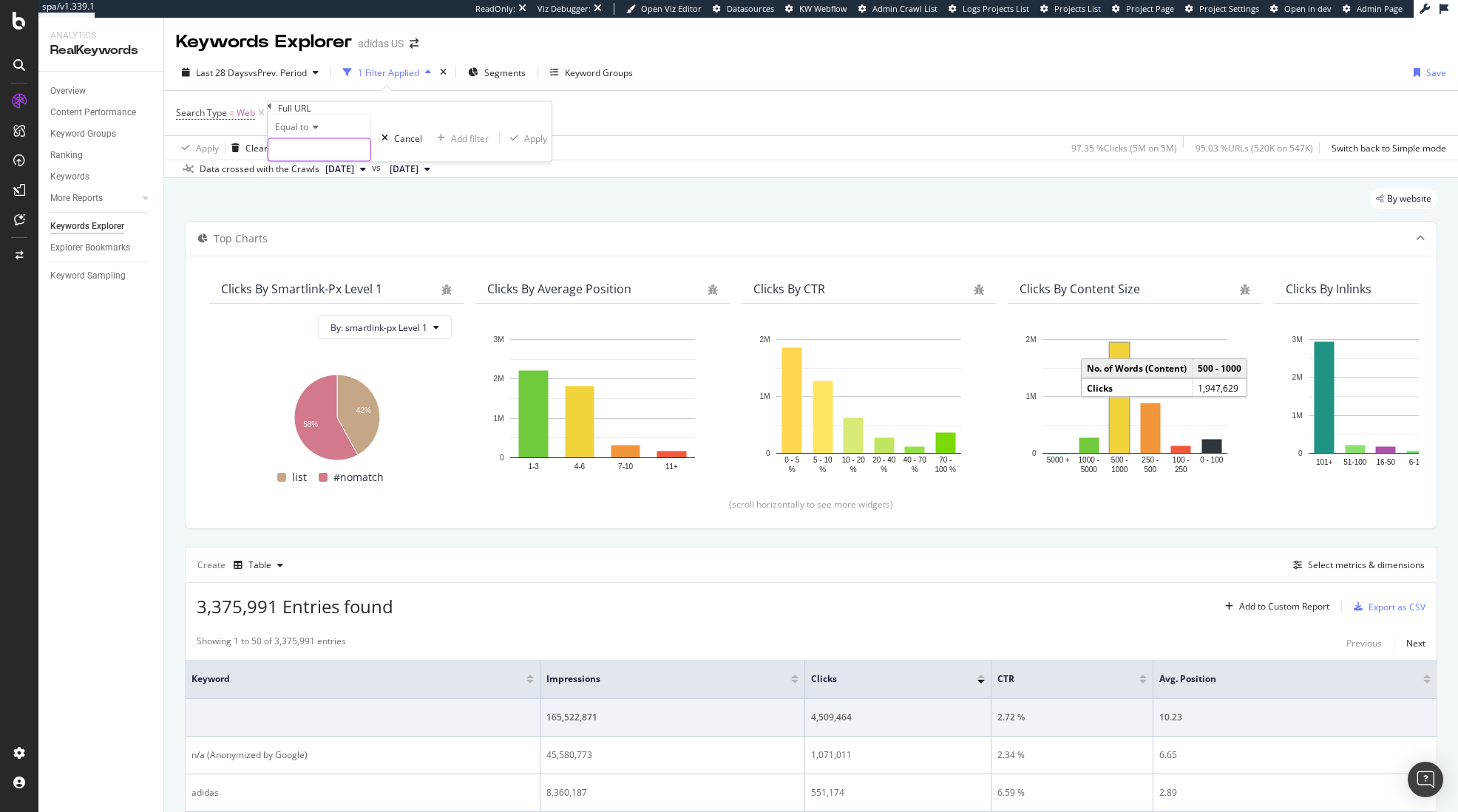
click at [333, 161] on input "text" at bounding box center [319, 150] width 102 height 22
click at [351, 161] on input "text" at bounding box center [319, 150] width 102 height 22
type input "-"
type input ".*-.*-.*-.*"
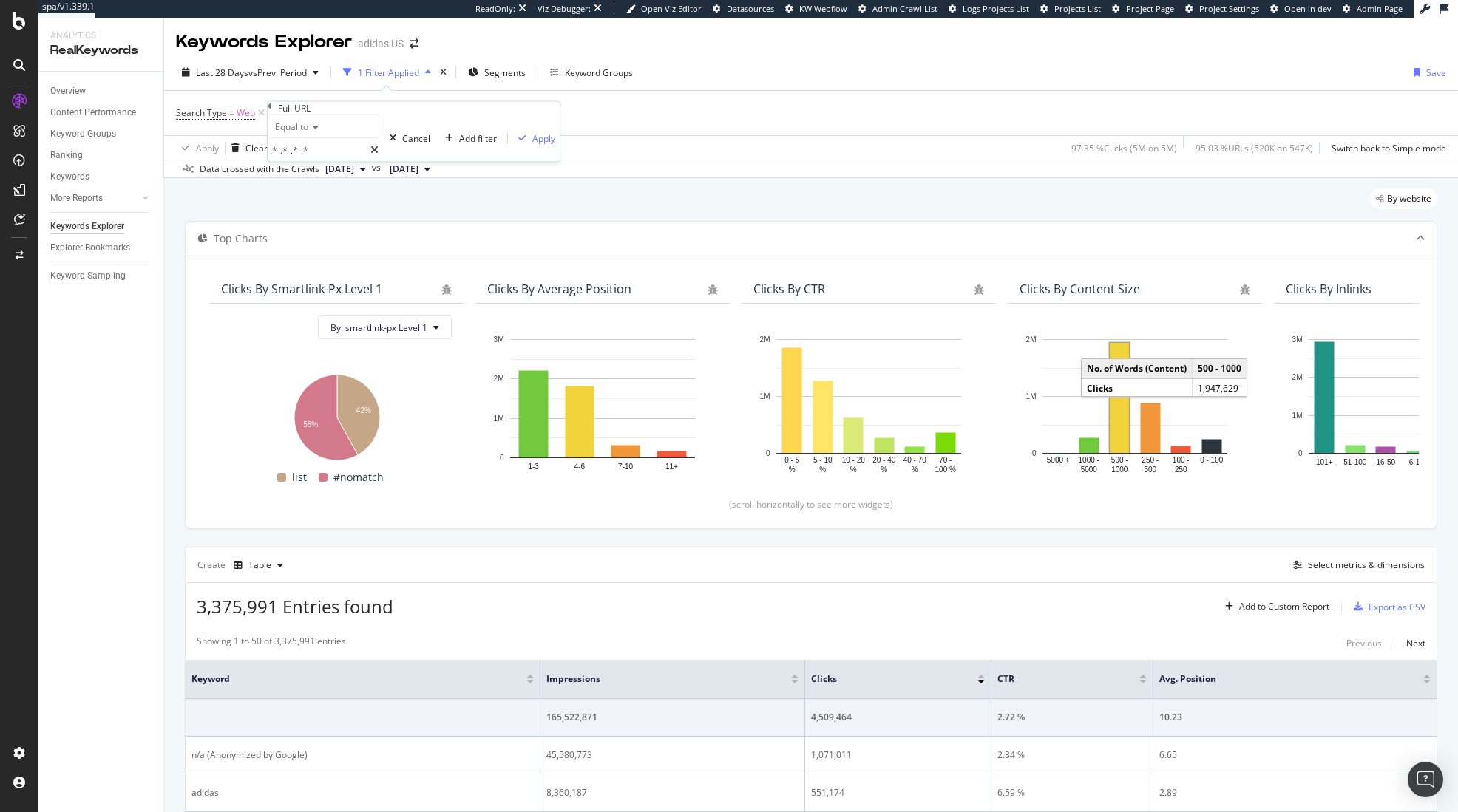
click at [315, 138] on div "Equal to" at bounding box center [324, 126] width 112 height 23
click at [332, 277] on span "Matches regex" at bounding box center [302, 271] width 61 height 13
click at [532, 145] on div "Apply" at bounding box center [543, 138] width 23 height 13
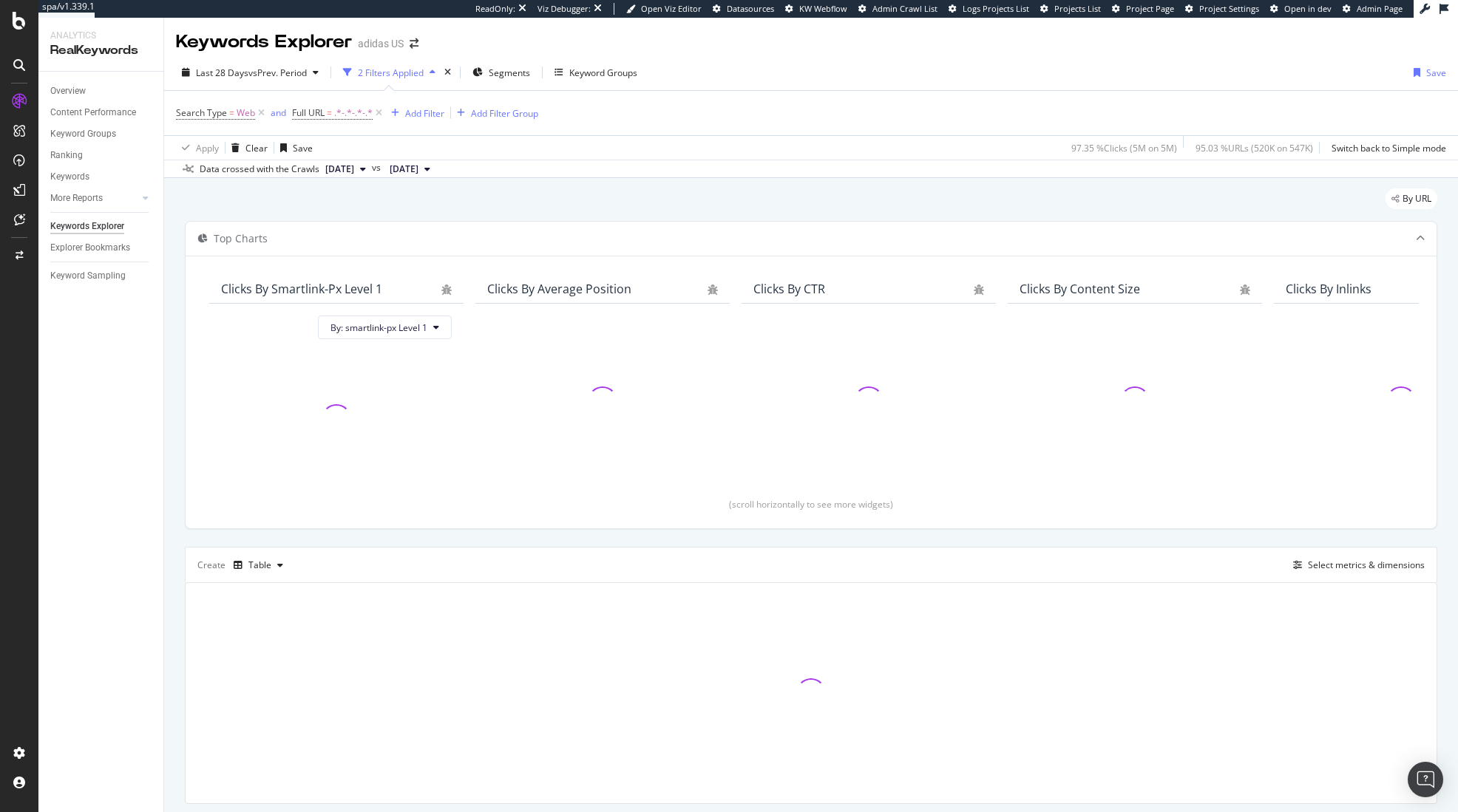
click at [710, 198] on div "By URL" at bounding box center [811, 205] width 1252 height 33
click at [511, 77] on span "Segments" at bounding box center [510, 72] width 41 height 13
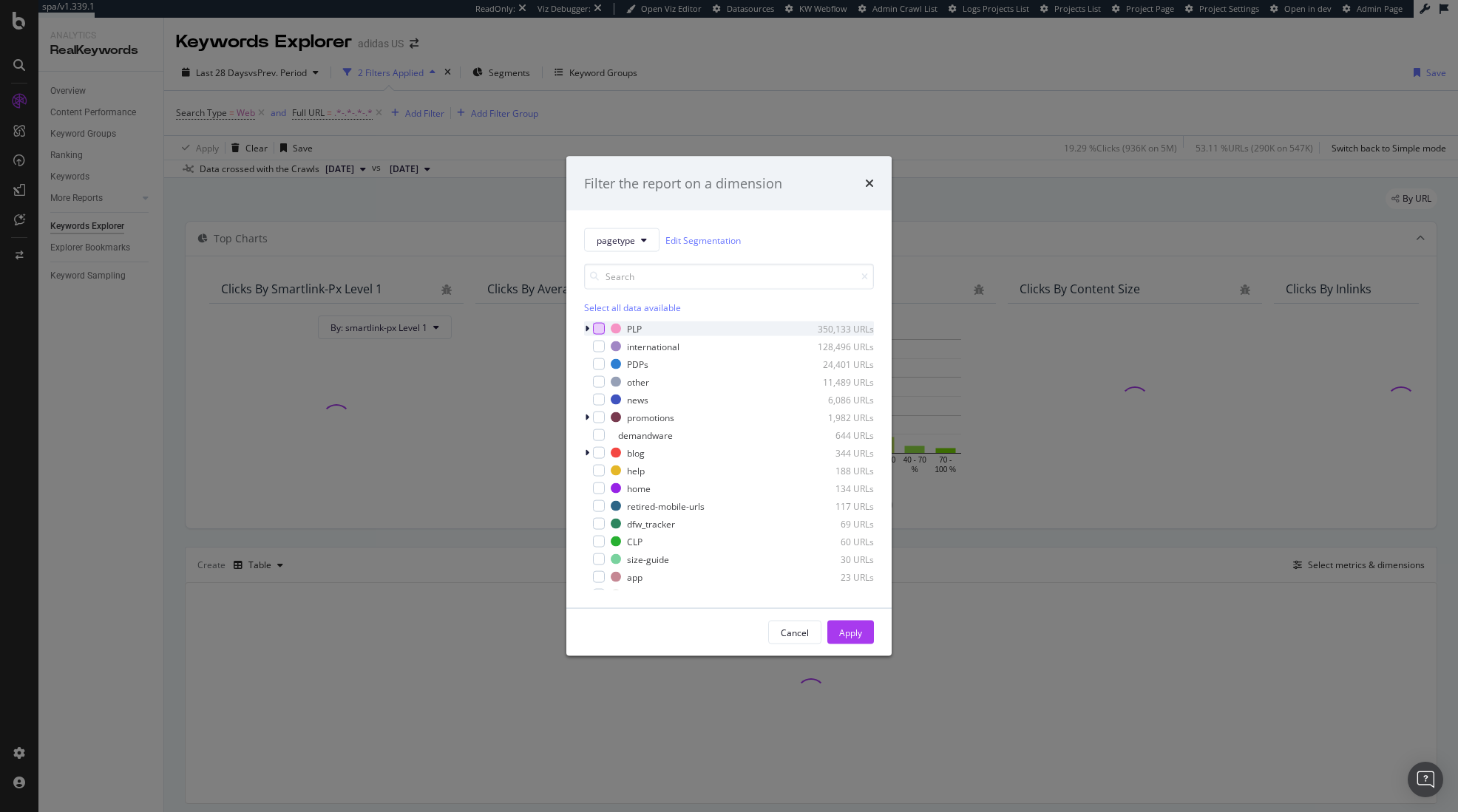
click at [598, 333] on div "modal" at bounding box center [599, 329] width 12 height 12
click at [842, 634] on div "Apply" at bounding box center [850, 632] width 23 height 13
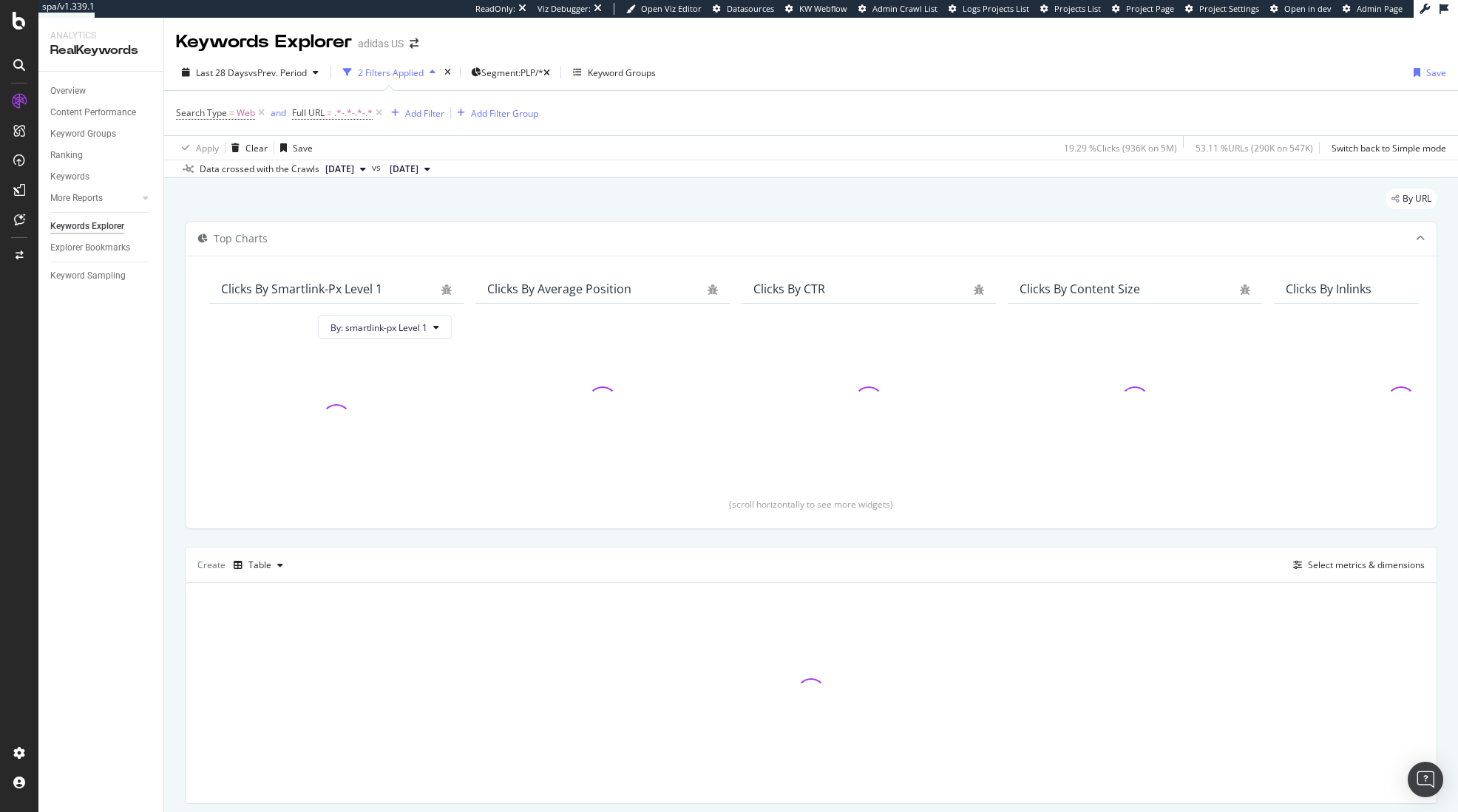
click at [716, 207] on div "By URL" at bounding box center [811, 205] width 1252 height 33
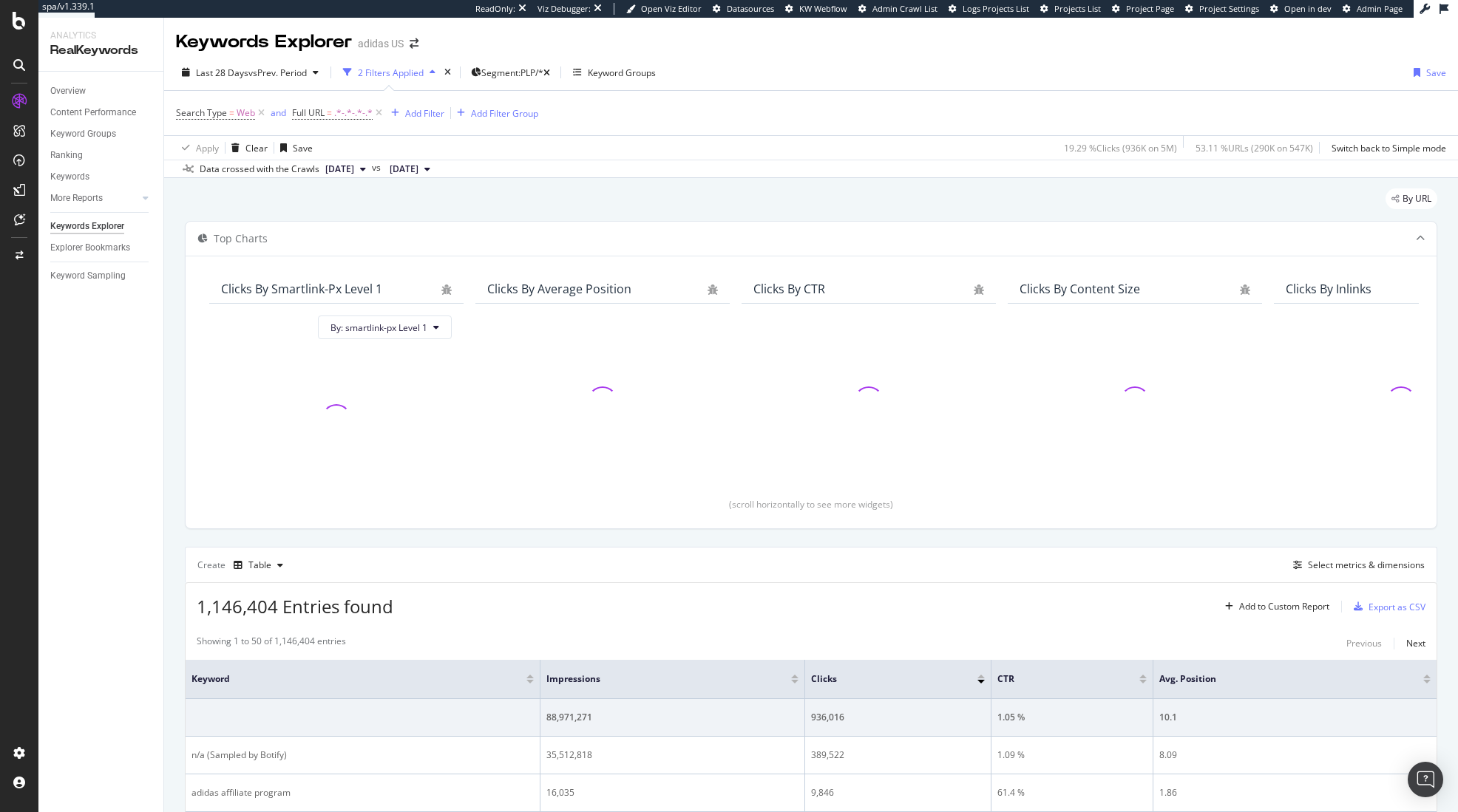
click at [716, 207] on div "By URL" at bounding box center [811, 205] width 1252 height 33
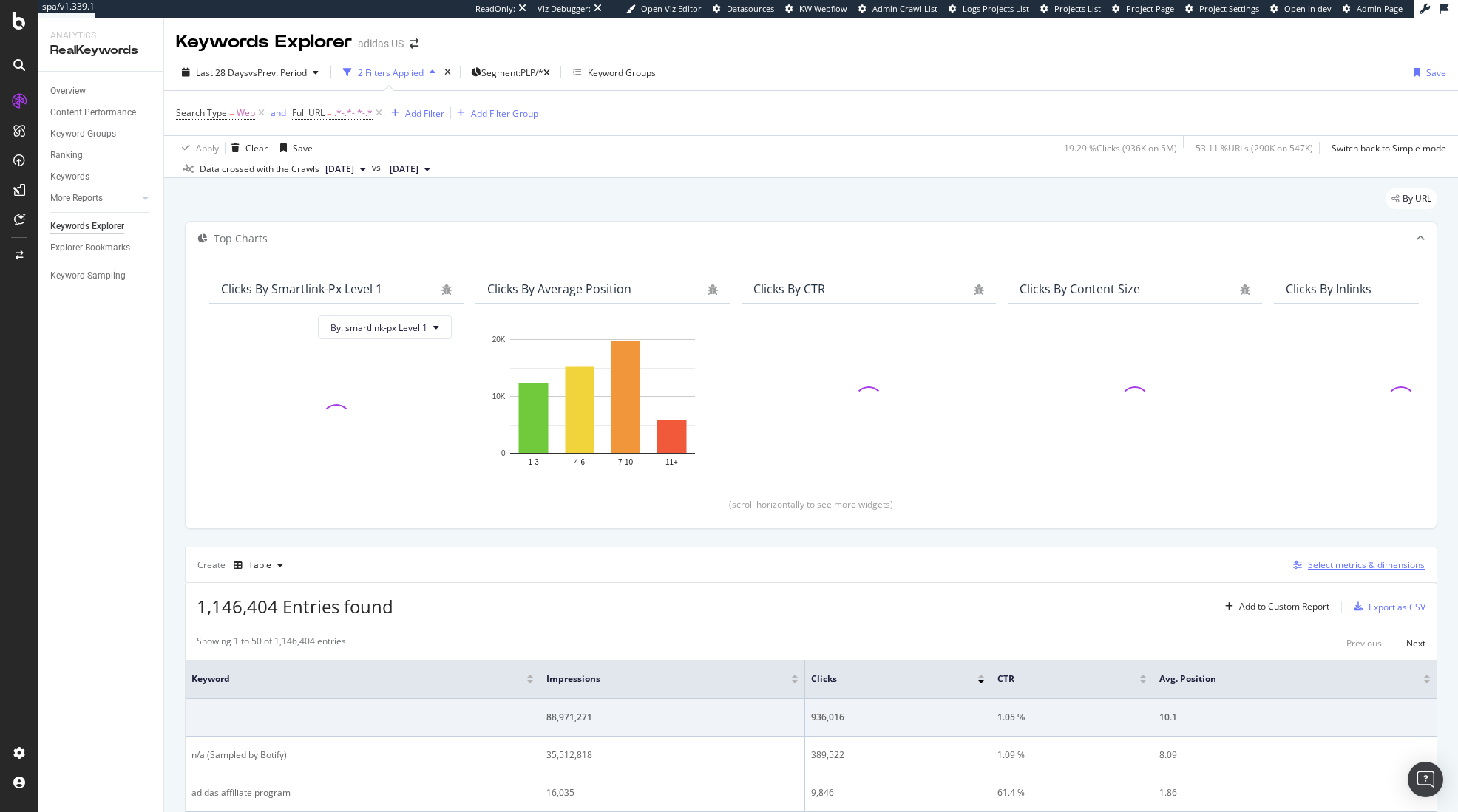
click at [1304, 557] on div "Select metrics & dimensions" at bounding box center [1356, 565] width 138 height 16
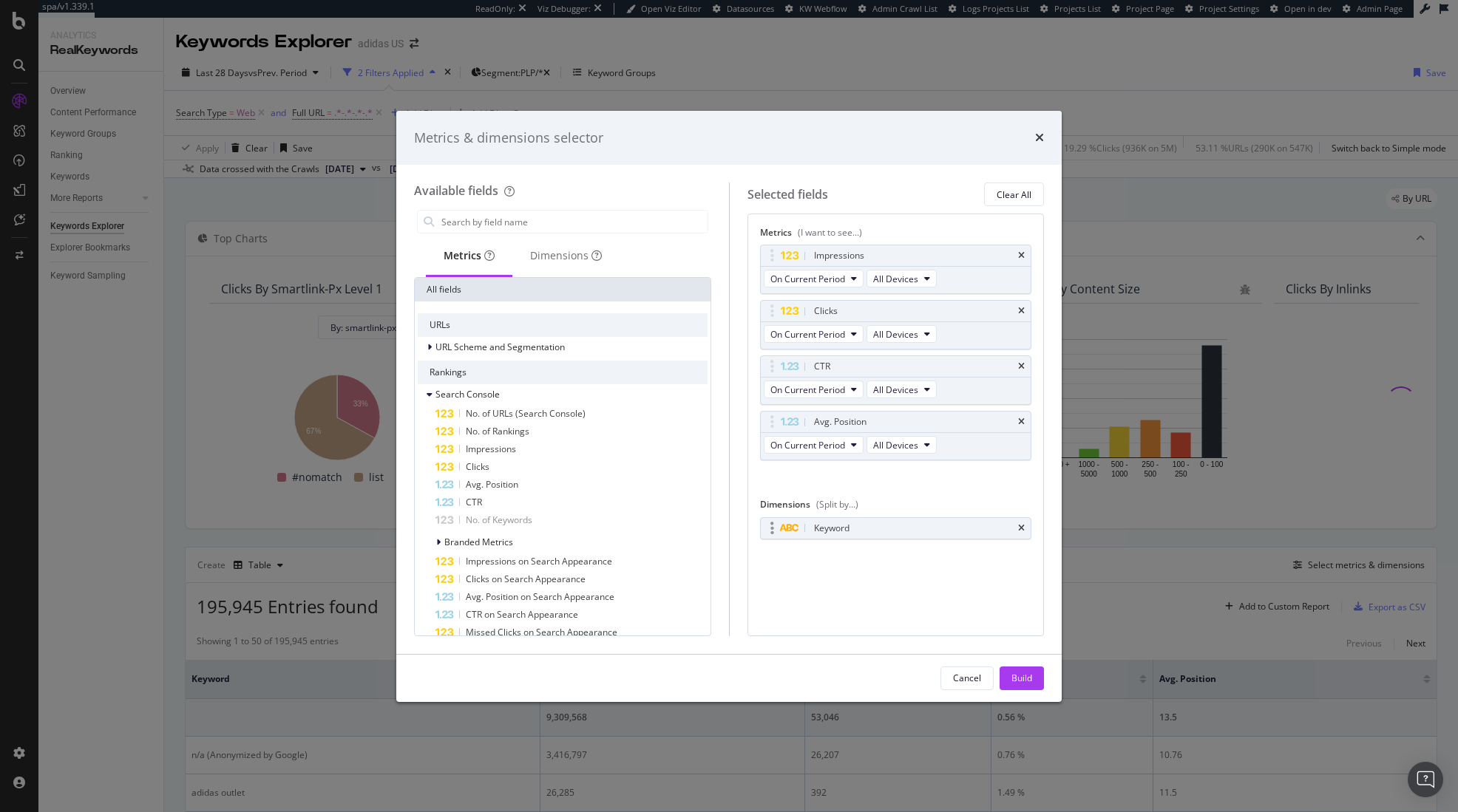
click at [1025, 530] on div "Keyword" at bounding box center [896, 528] width 270 height 21
click at [1023, 527] on icon "times" at bounding box center [1022, 528] width 7 height 9
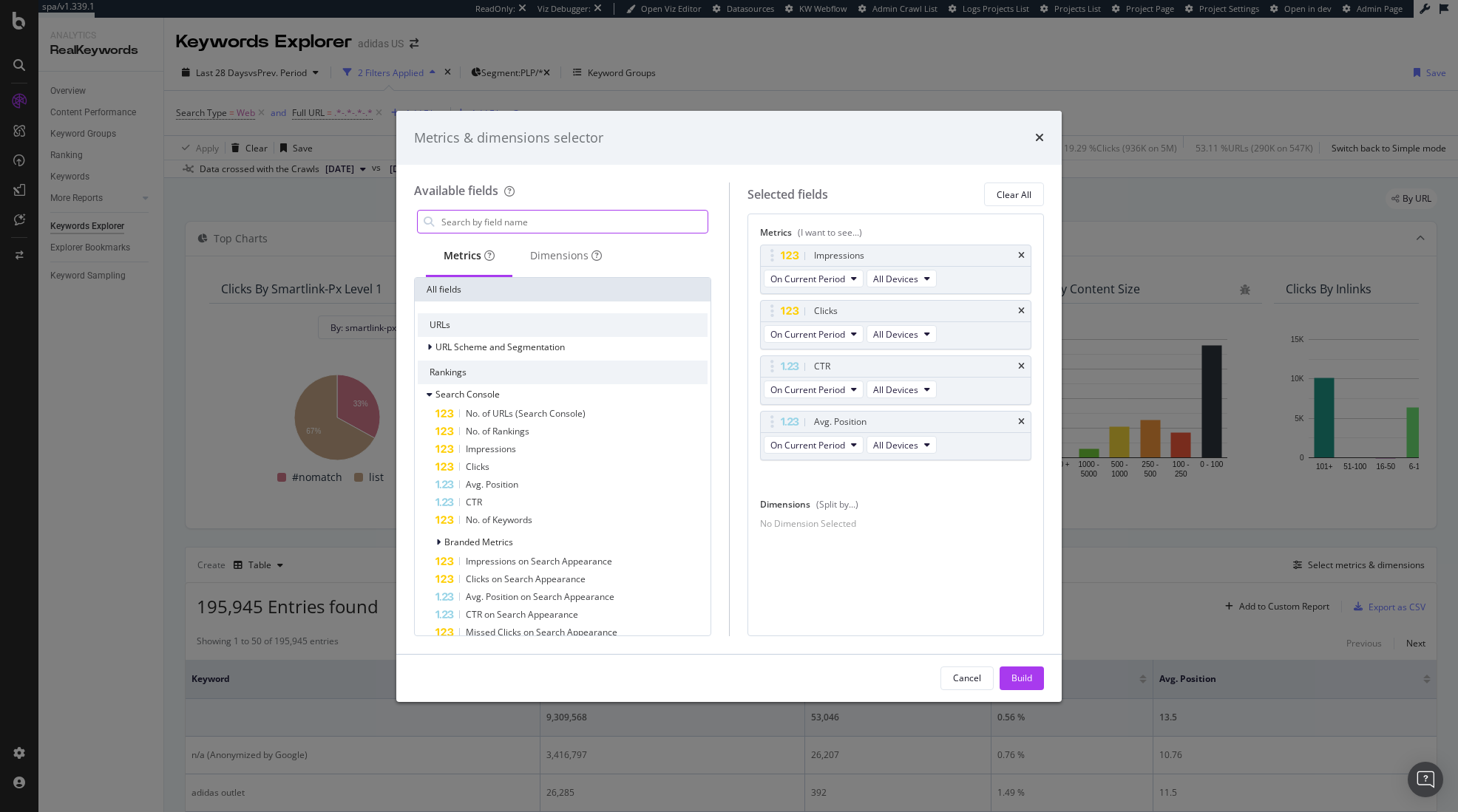
click at [466, 228] on input "modal" at bounding box center [573, 222] width 268 height 22
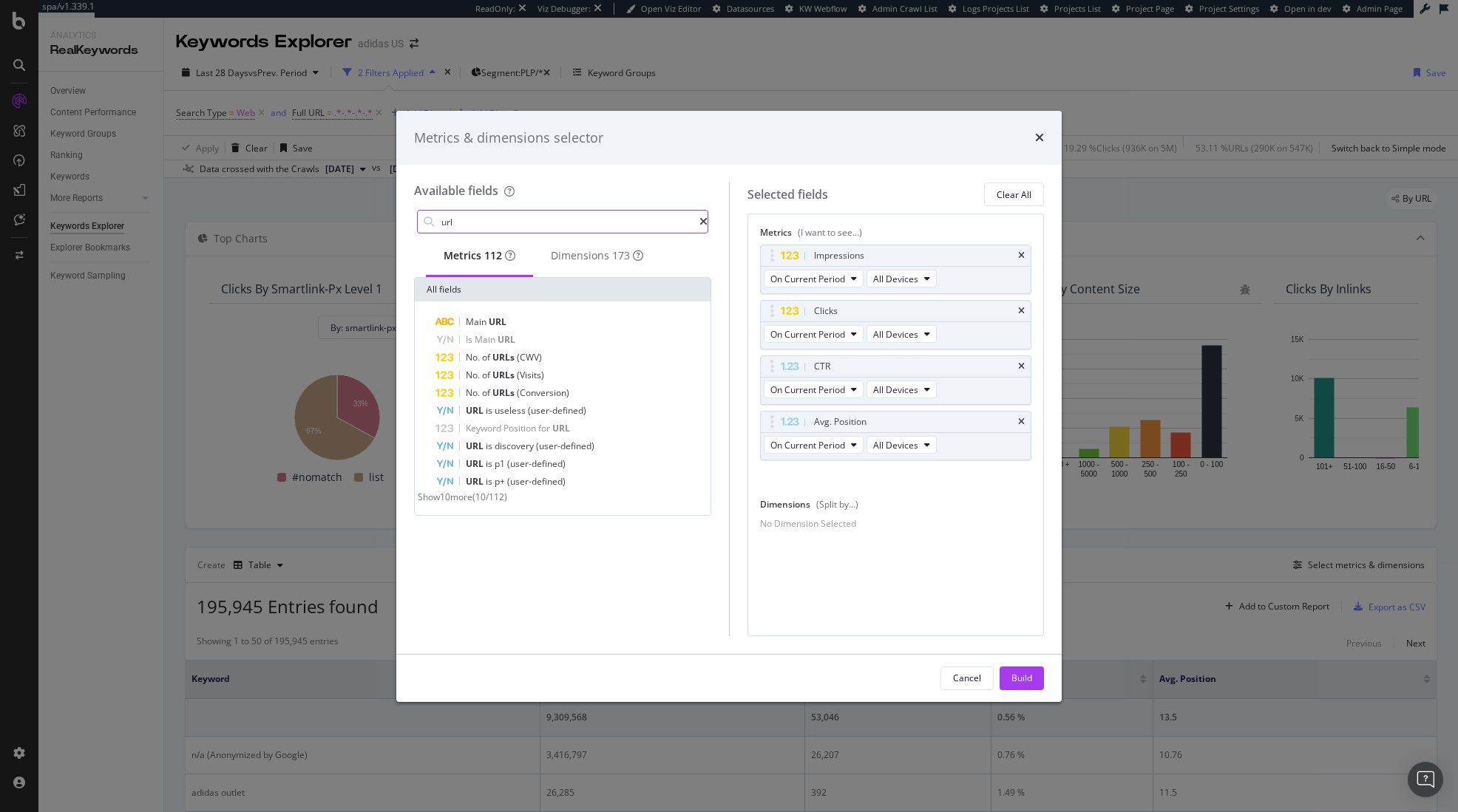
type input "url"
click at [476, 317] on div "Main URL Is Main URL No. of URLs (CWV) No. of URLs (Visits) No. of URLs (Conver…" at bounding box center [563, 408] width 296 height 213
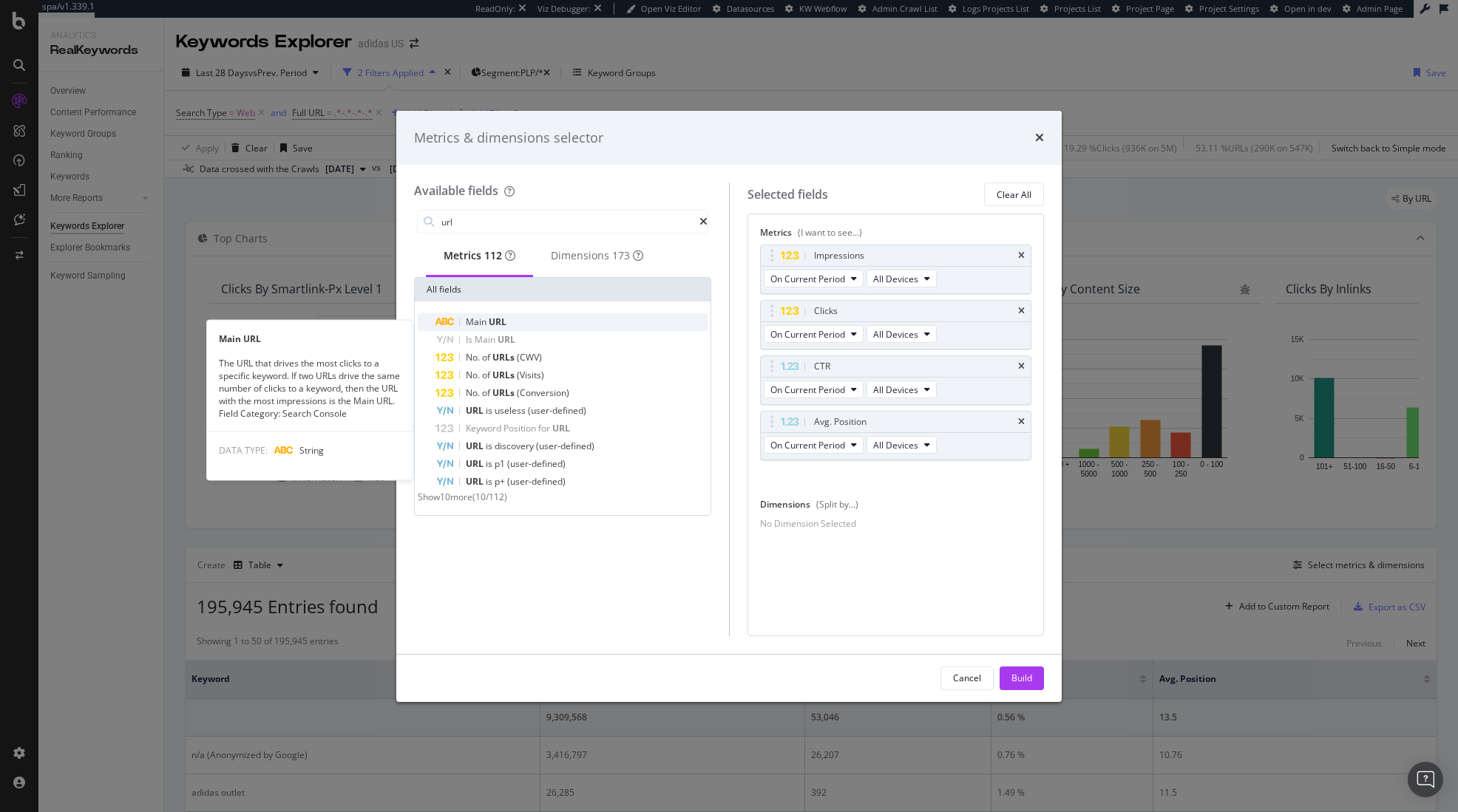
click at [477, 324] on span "Main" at bounding box center [477, 322] width 23 height 13
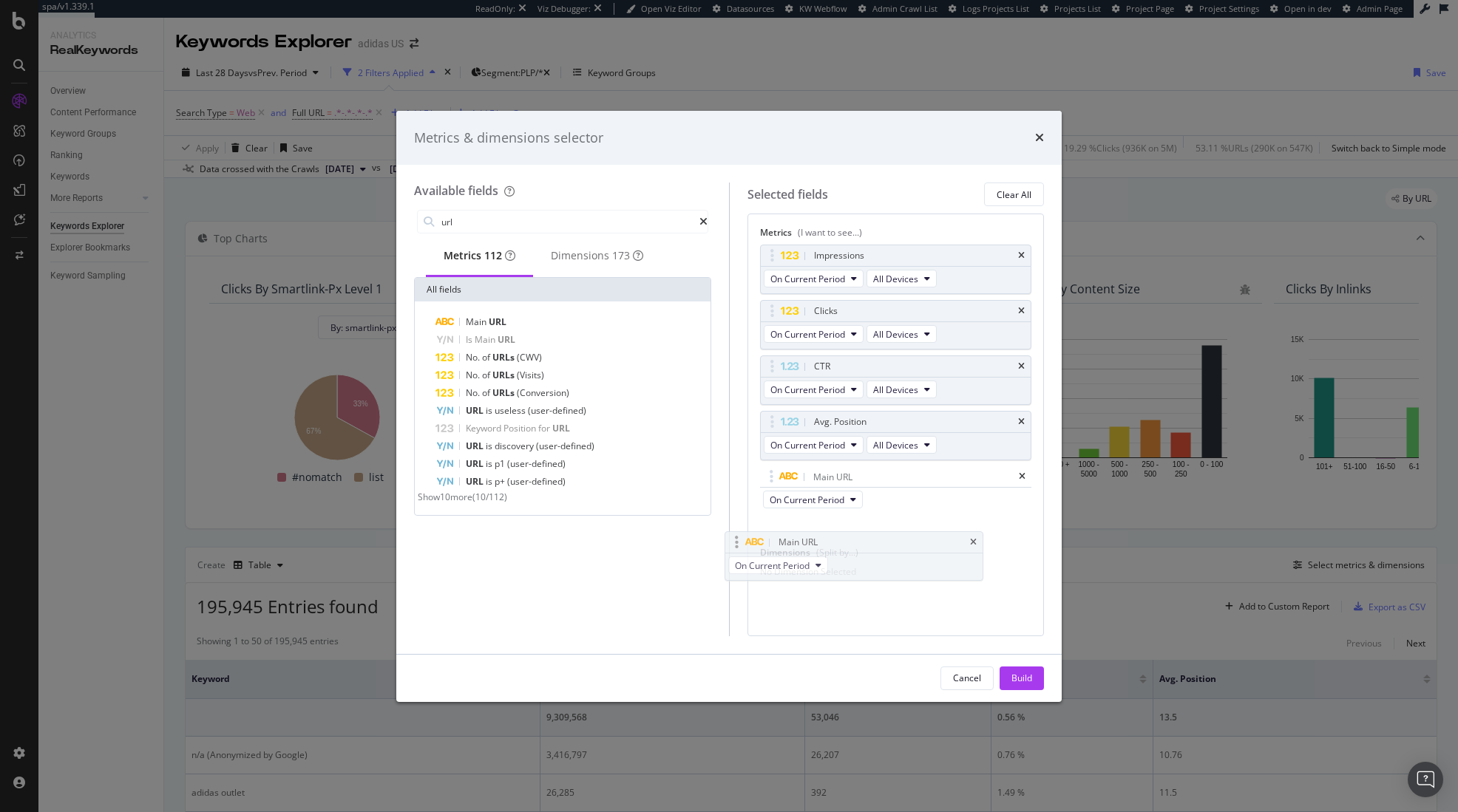
scroll to position [4, 0]
drag, startPoint x: 776, startPoint y: 479, endPoint x: 782, endPoint y: 569, distance: 90.2
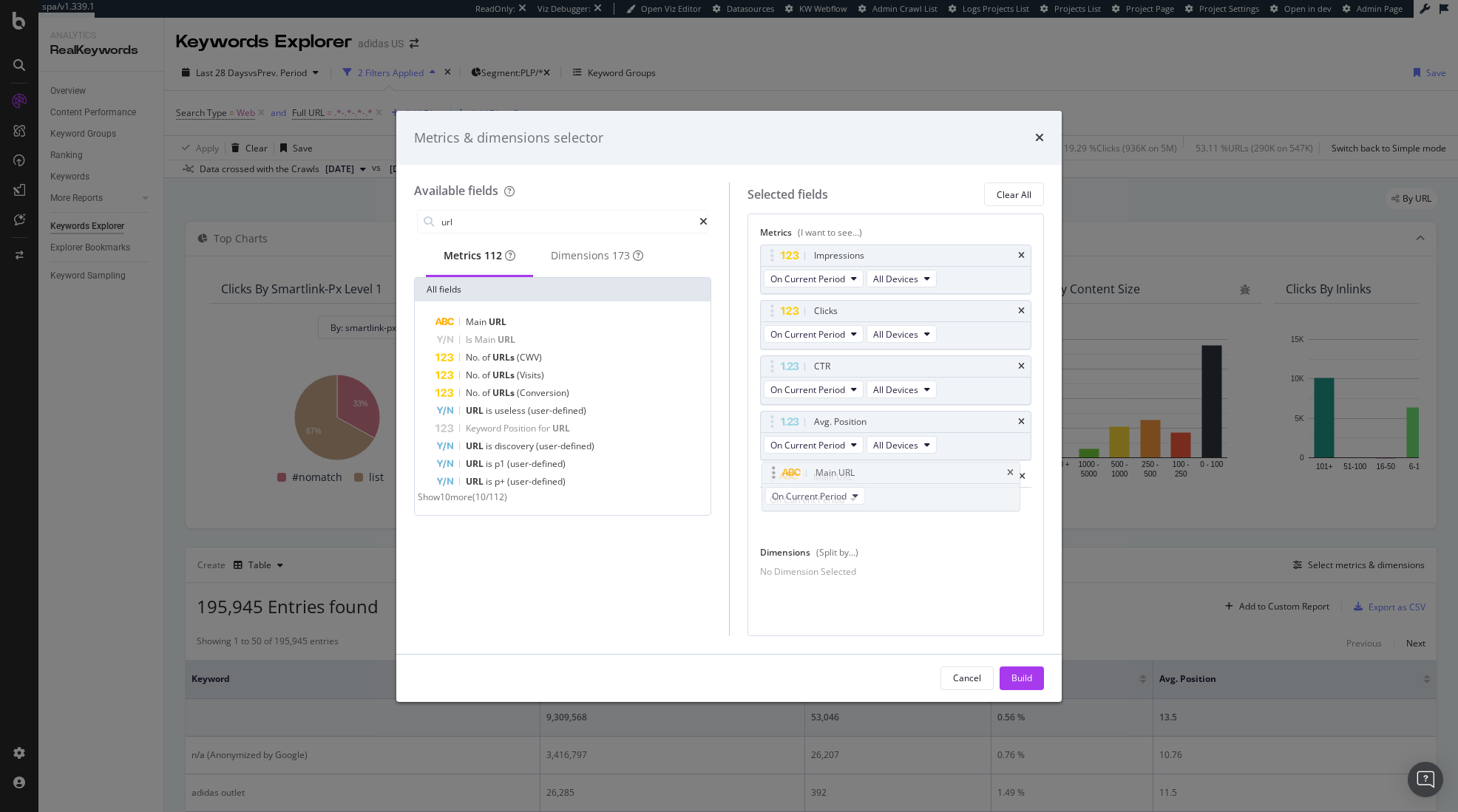
click at [782, 569] on body "spa/v1.339.1 ReadOnly: Viz Debugger: Open Viz Editor Datasources KW Webflow Adm…" at bounding box center [729, 406] width 1458 height 812
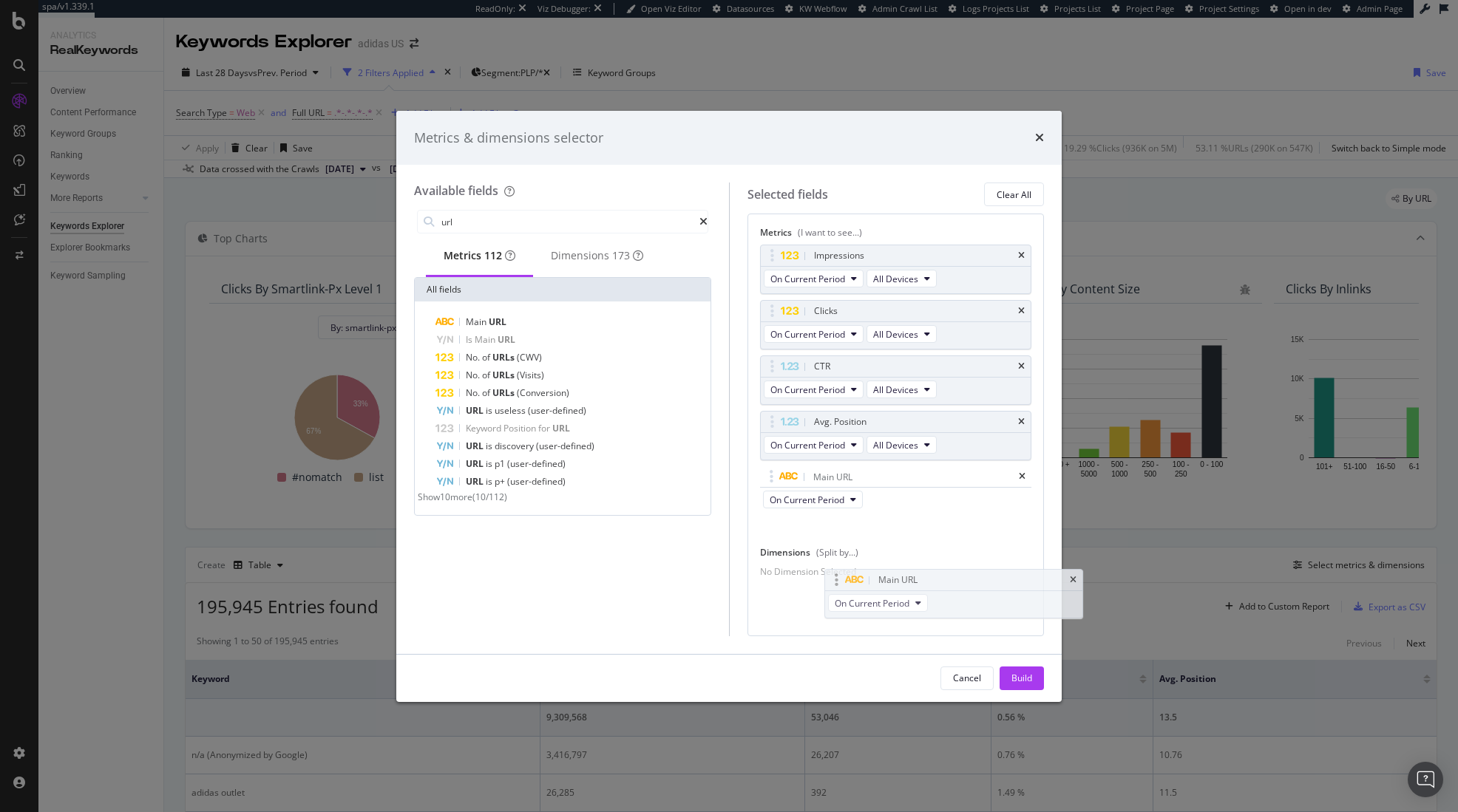
drag, startPoint x: 772, startPoint y: 466, endPoint x: 835, endPoint y: 574, distance: 125.0
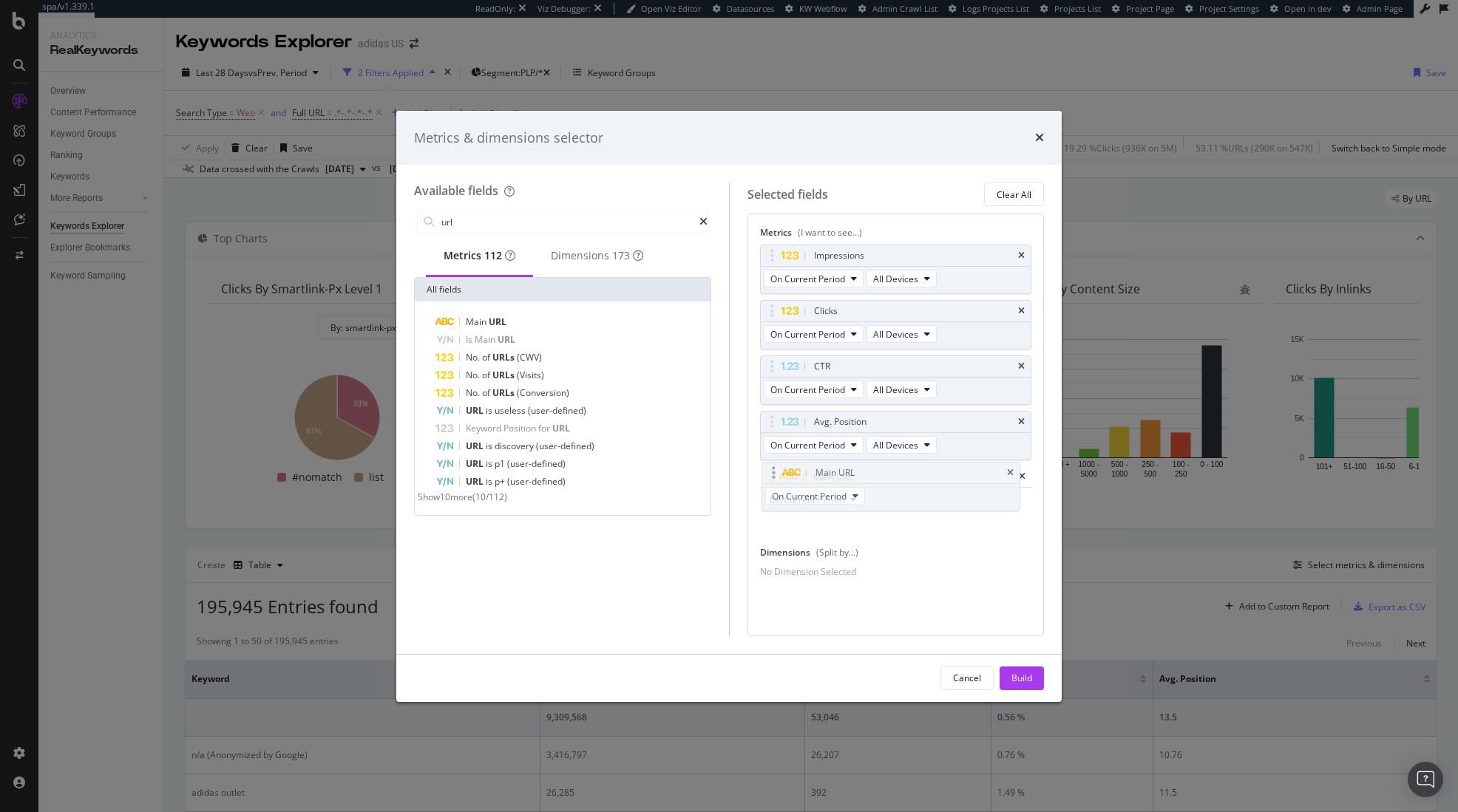
click at [835, 574] on body "spa/v1.339.1 ReadOnly: Viz Debugger: Open Viz Editor Datasources KW Webflow Adm…" at bounding box center [729, 406] width 1458 height 812
click at [834, 584] on div "No Dimension Selected" at bounding box center [896, 579] width 272 height 13
drag, startPoint x: 782, startPoint y: 366, endPoint x: 784, endPoint y: 233, distance: 133.0
click at [784, 233] on body "spa/v1.339.1 ReadOnly: Viz Debugger: Open Viz Editor Datasources KW Webflow Adm…" at bounding box center [729, 406] width 1458 height 812
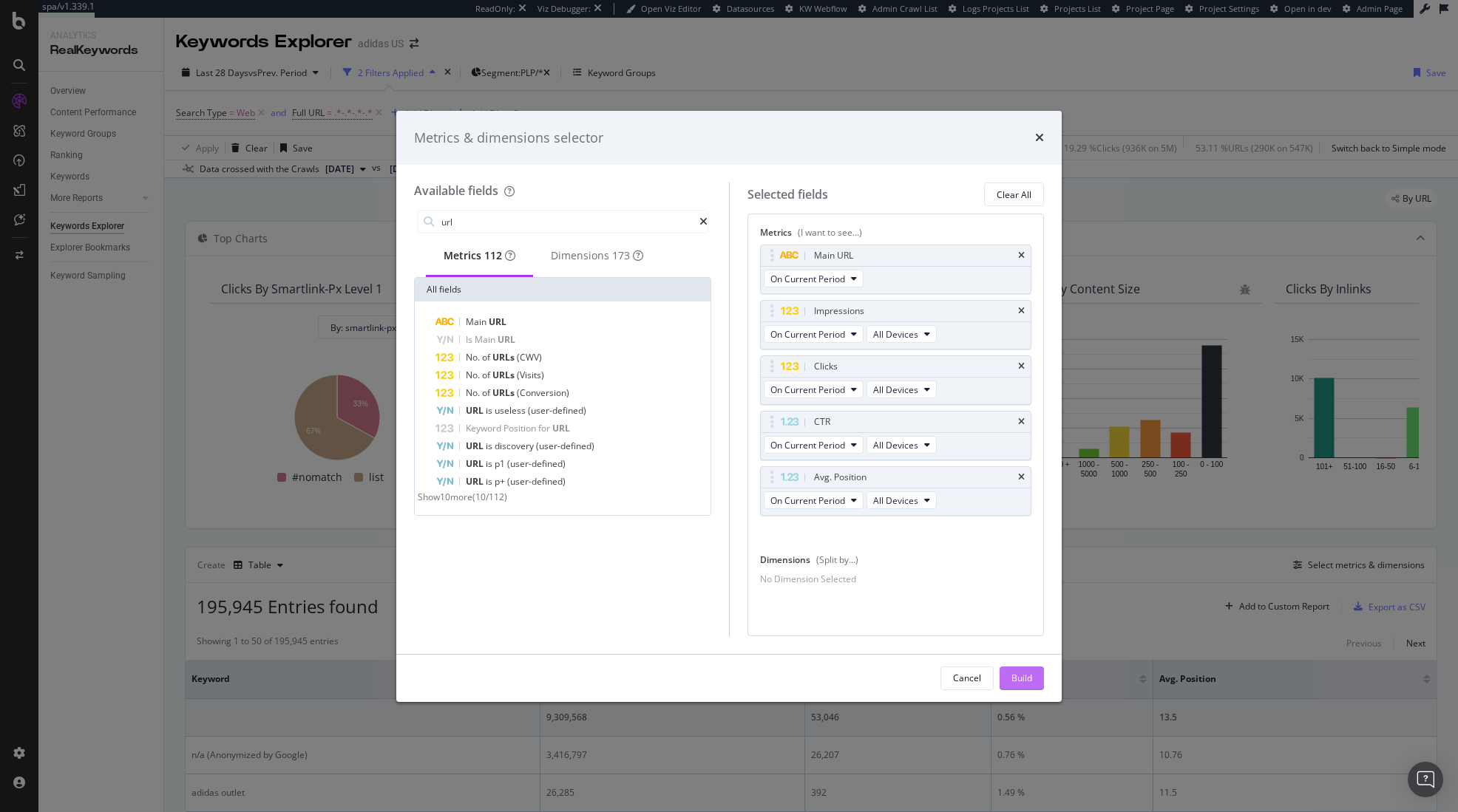
click at [1023, 679] on div "Build" at bounding box center [1022, 678] width 21 height 13
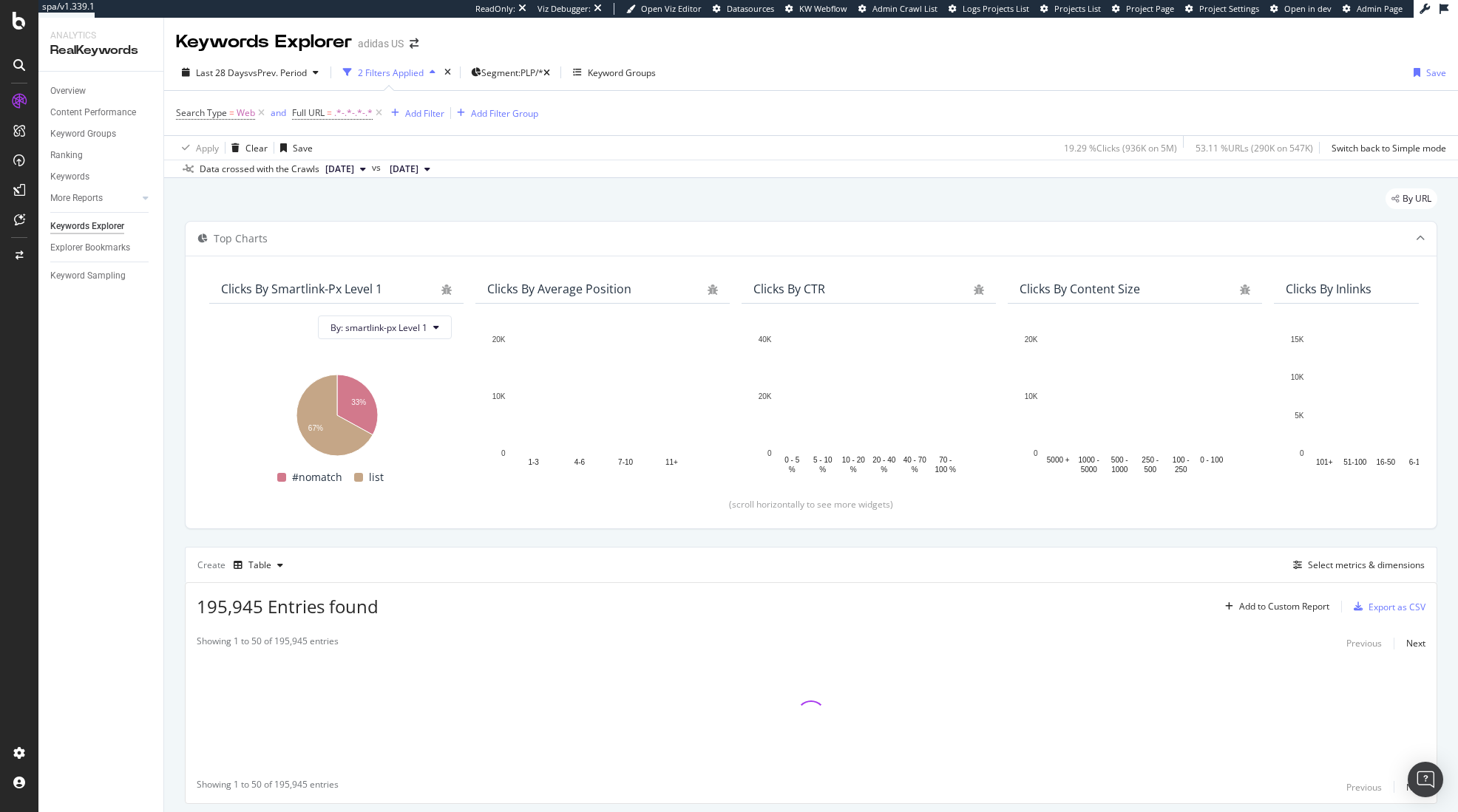
click at [522, 540] on div "Top Charts Clicks By smartlink-px Level 1 By: smartlink-px Level 1 Hold CMD (⌘)…" at bounding box center [811, 513] width 1252 height 583
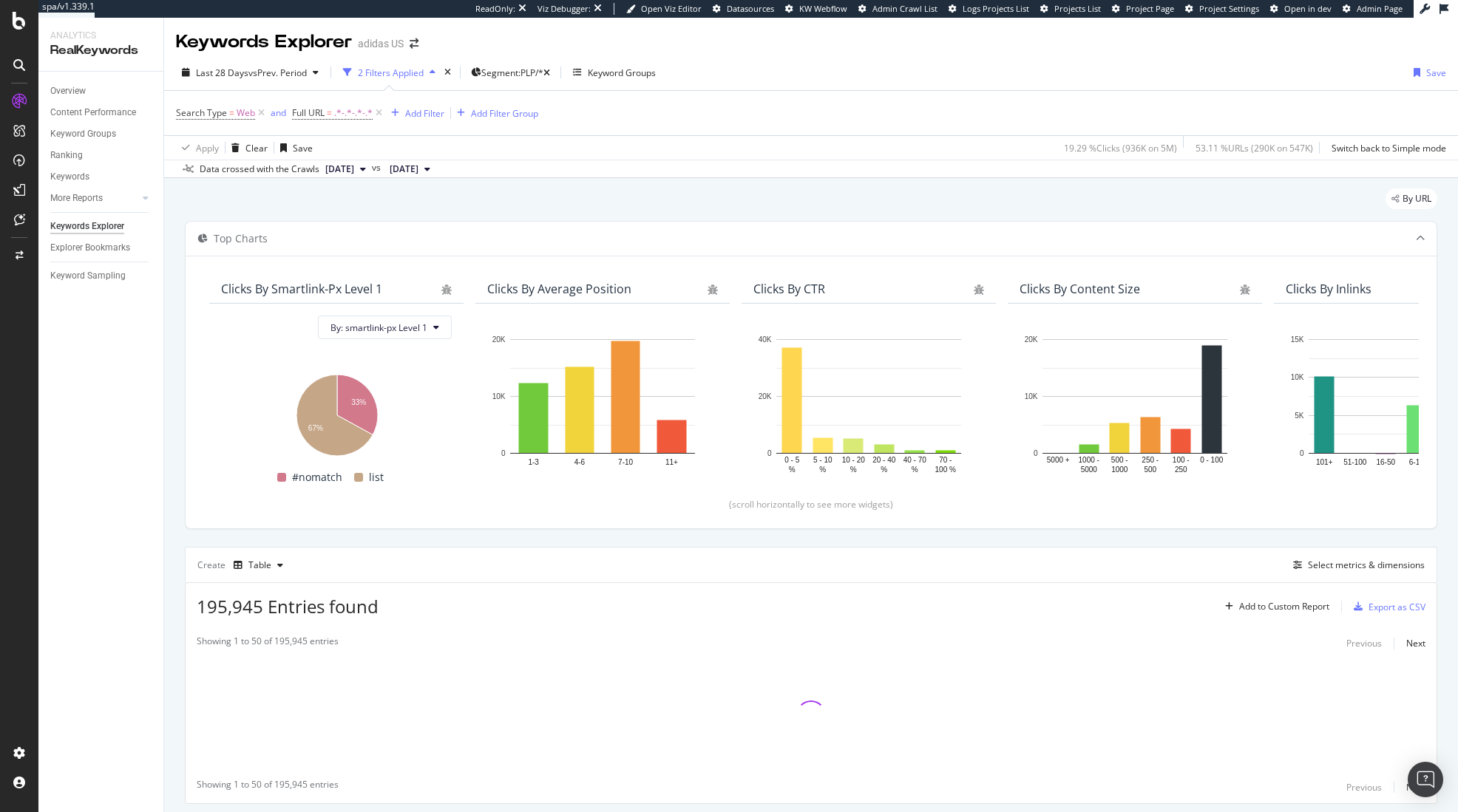
click at [522, 540] on div "Top Charts Clicks By smartlink-px Level 1 By: smartlink-px Level 1 Hold CMD (⌘)…" at bounding box center [811, 513] width 1252 height 583
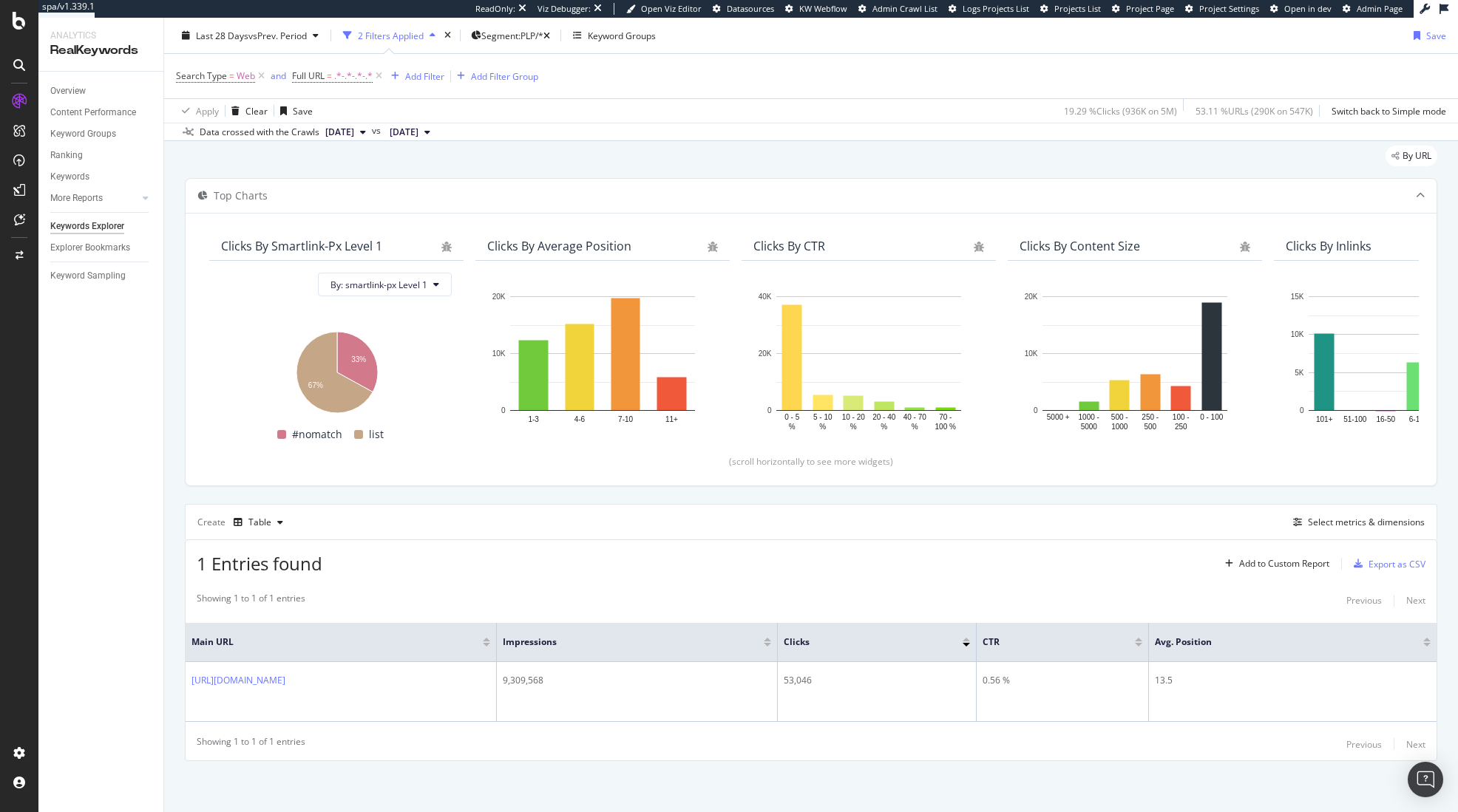
scroll to position [45, 0]
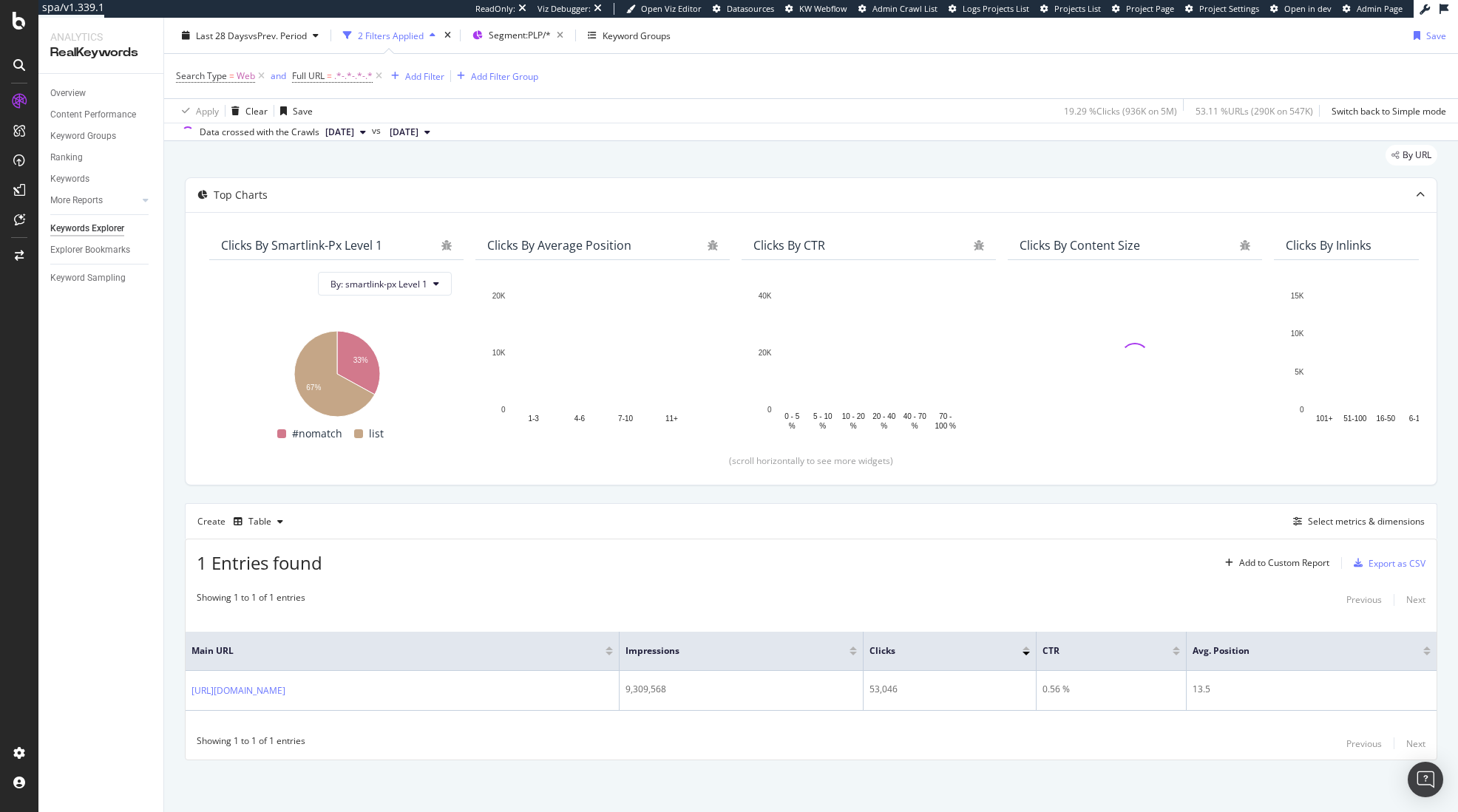
scroll to position [45, 0]
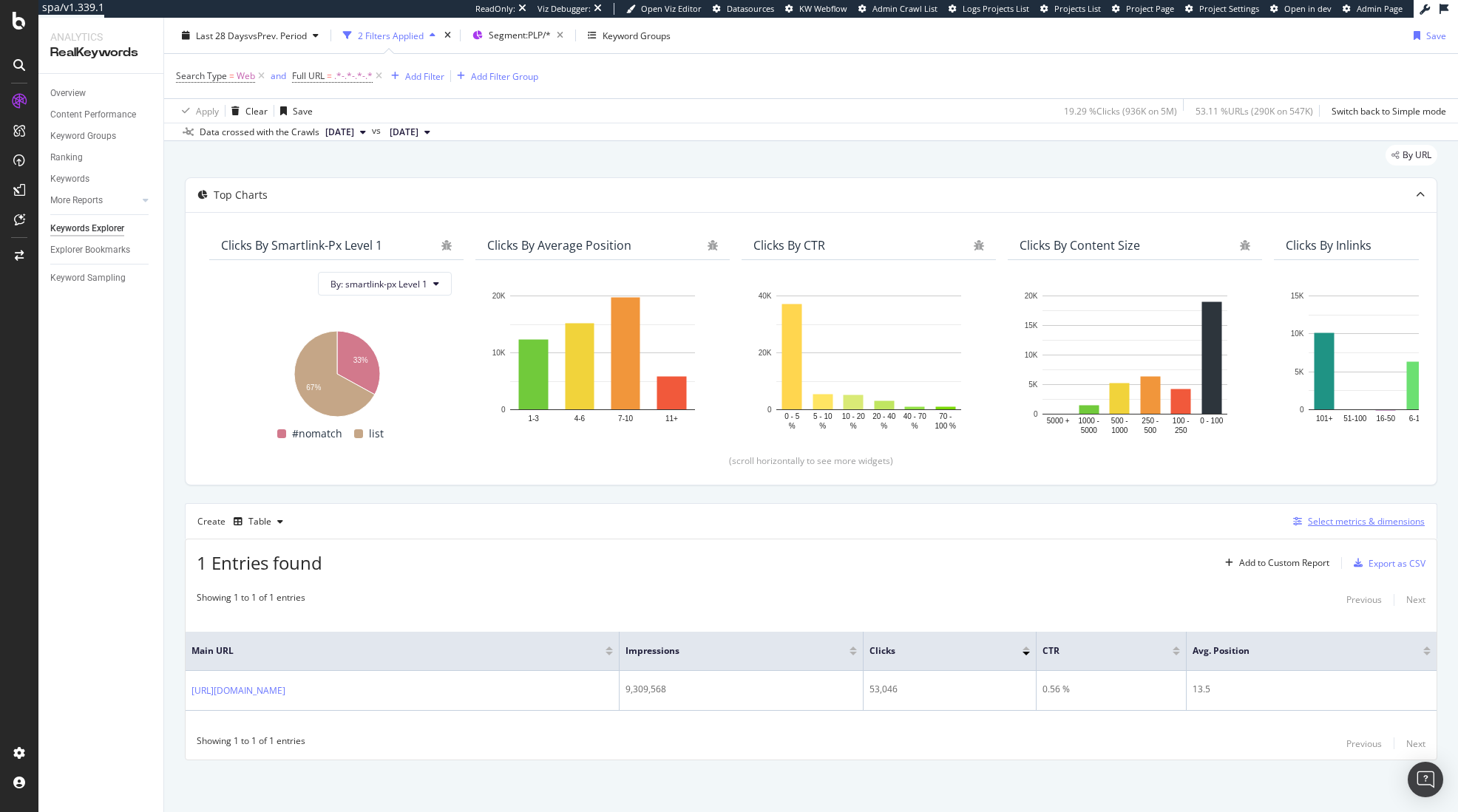
click at [1359, 521] on div "Select metrics & dimensions" at bounding box center [1367, 521] width 117 height 13
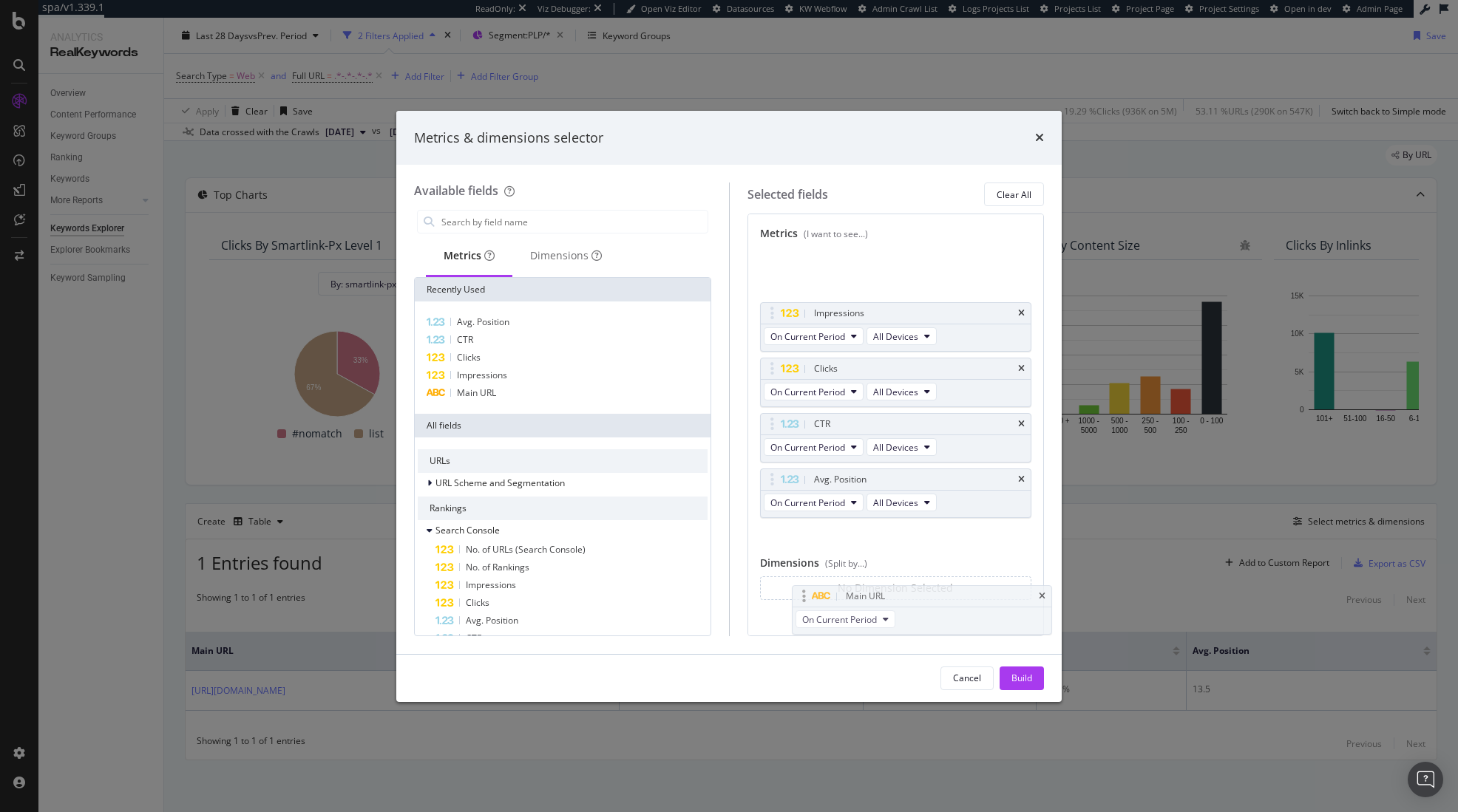
scroll to position [9, 0]
drag, startPoint x: 772, startPoint y: 254, endPoint x: 815, endPoint y: 574, distance: 322.9
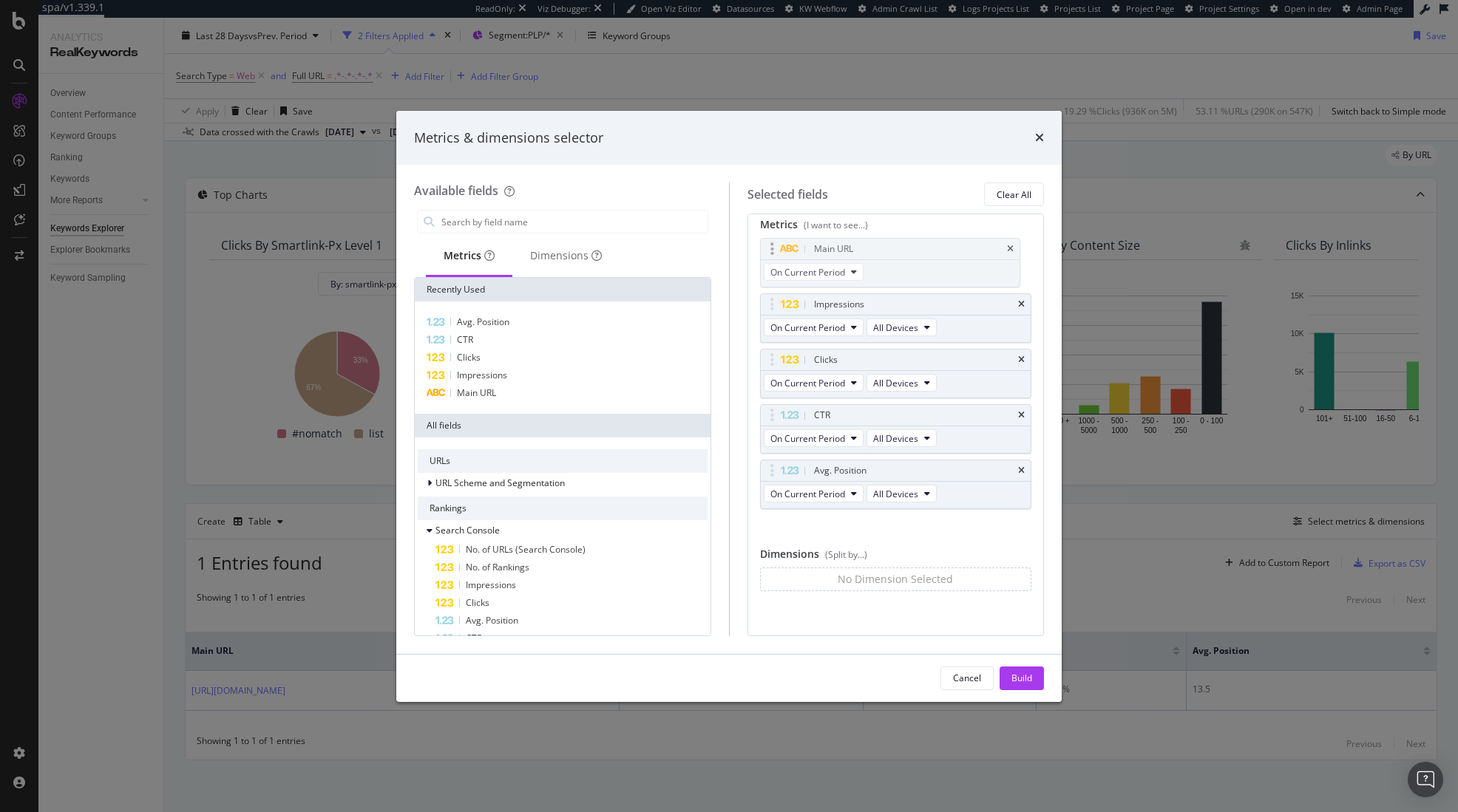
click at [815, 574] on body "spa/v1.339.1 ReadOnly: Viz Debugger: Open Viz Editor Datasources KW Webflow Adm…" at bounding box center [729, 406] width 1458 height 812
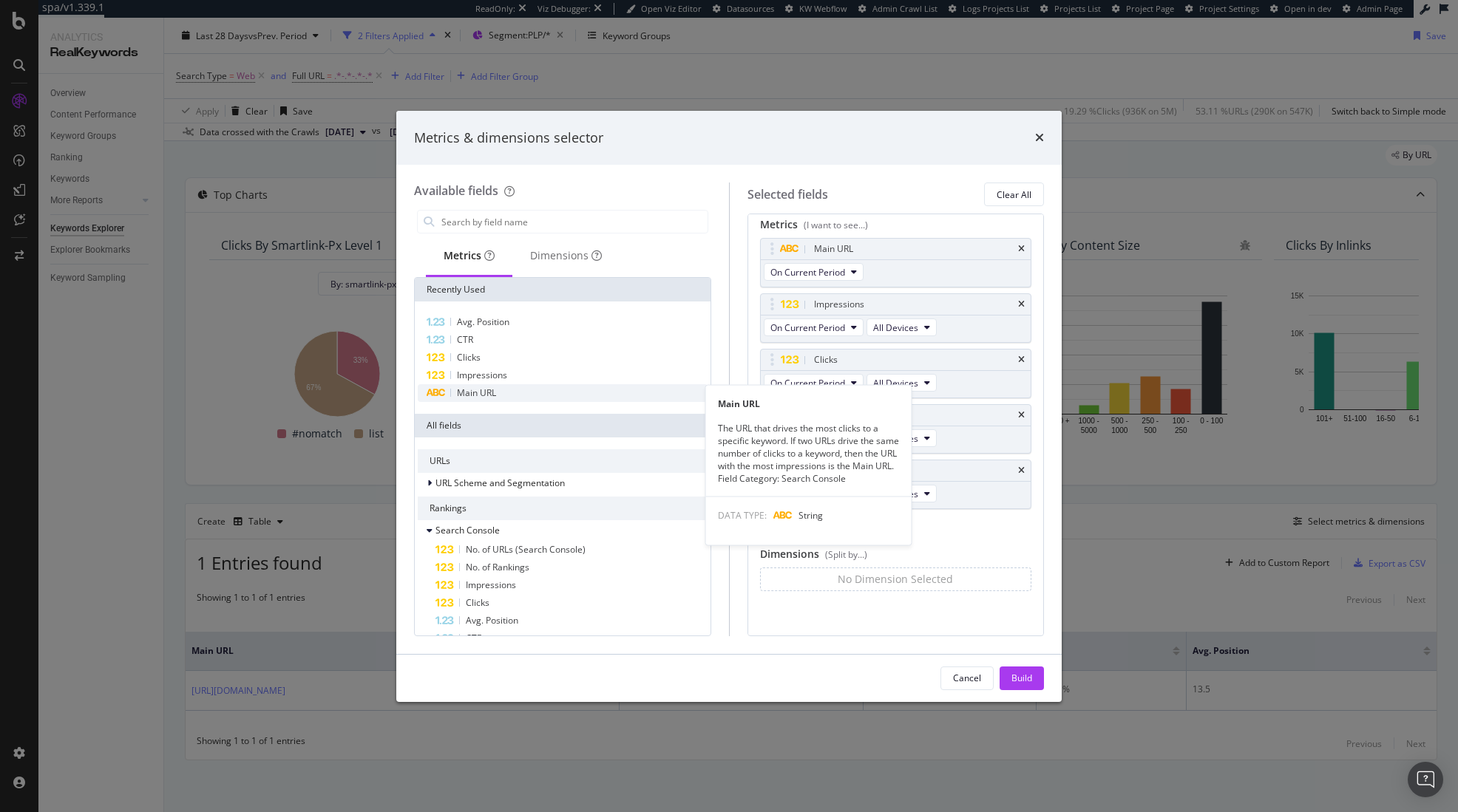
click at [502, 394] on div "Main URL" at bounding box center [562, 393] width 290 height 18
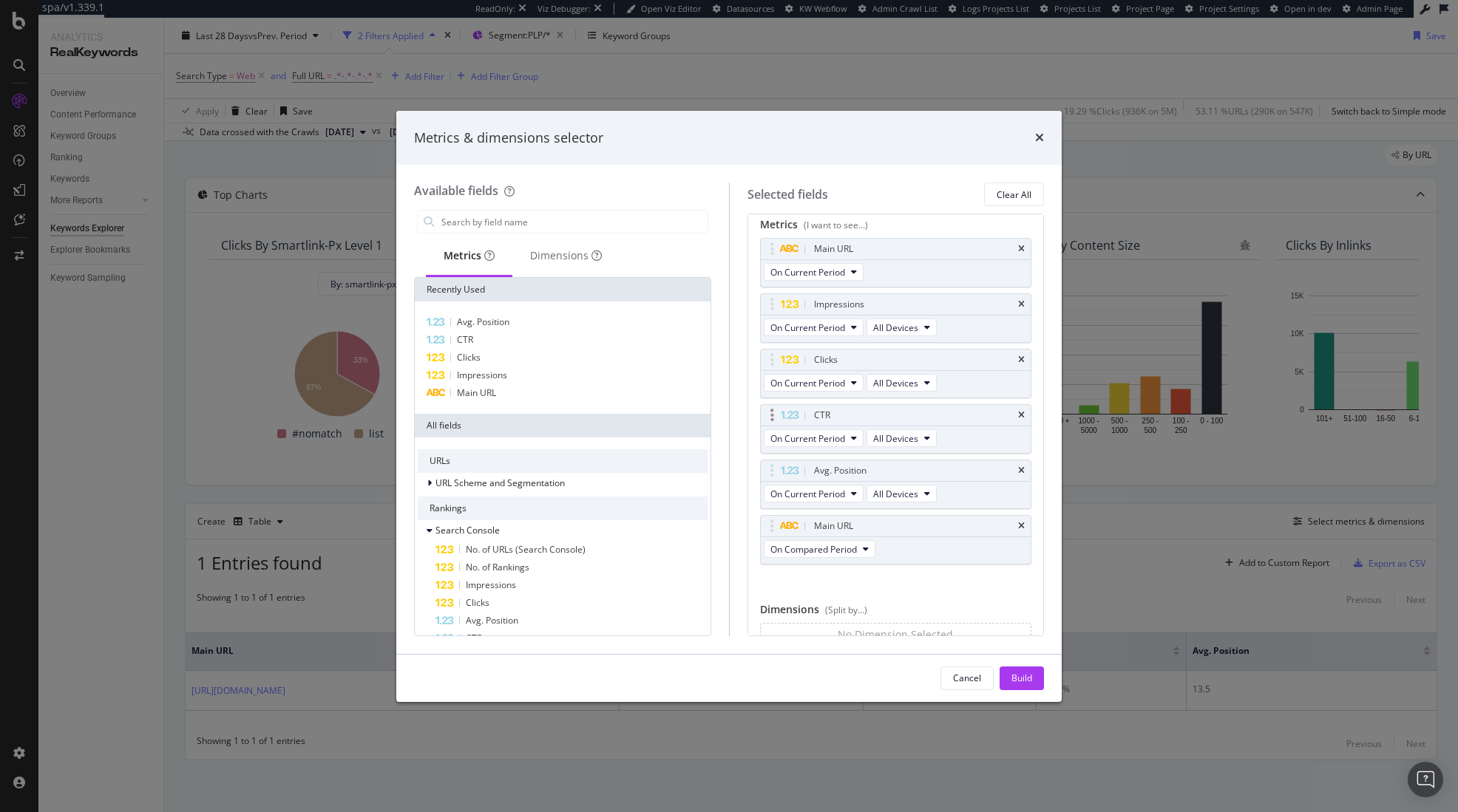
click at [1018, 526] on icon "times" at bounding box center [1022, 526] width 7 height 9
click at [1018, 249] on icon "times" at bounding box center [1022, 249] width 7 height 9
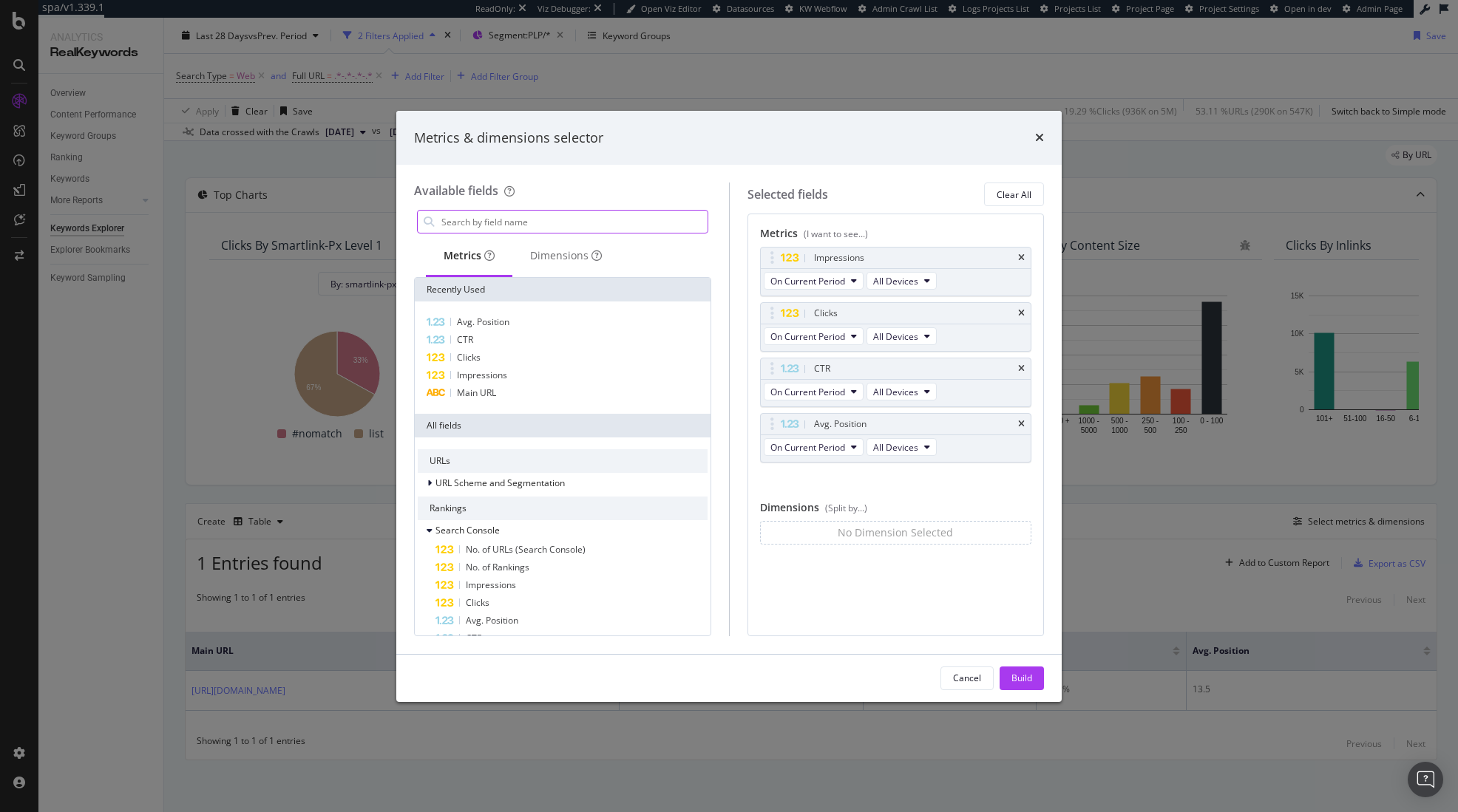
click at [468, 222] on input "modal" at bounding box center [573, 222] width 268 height 22
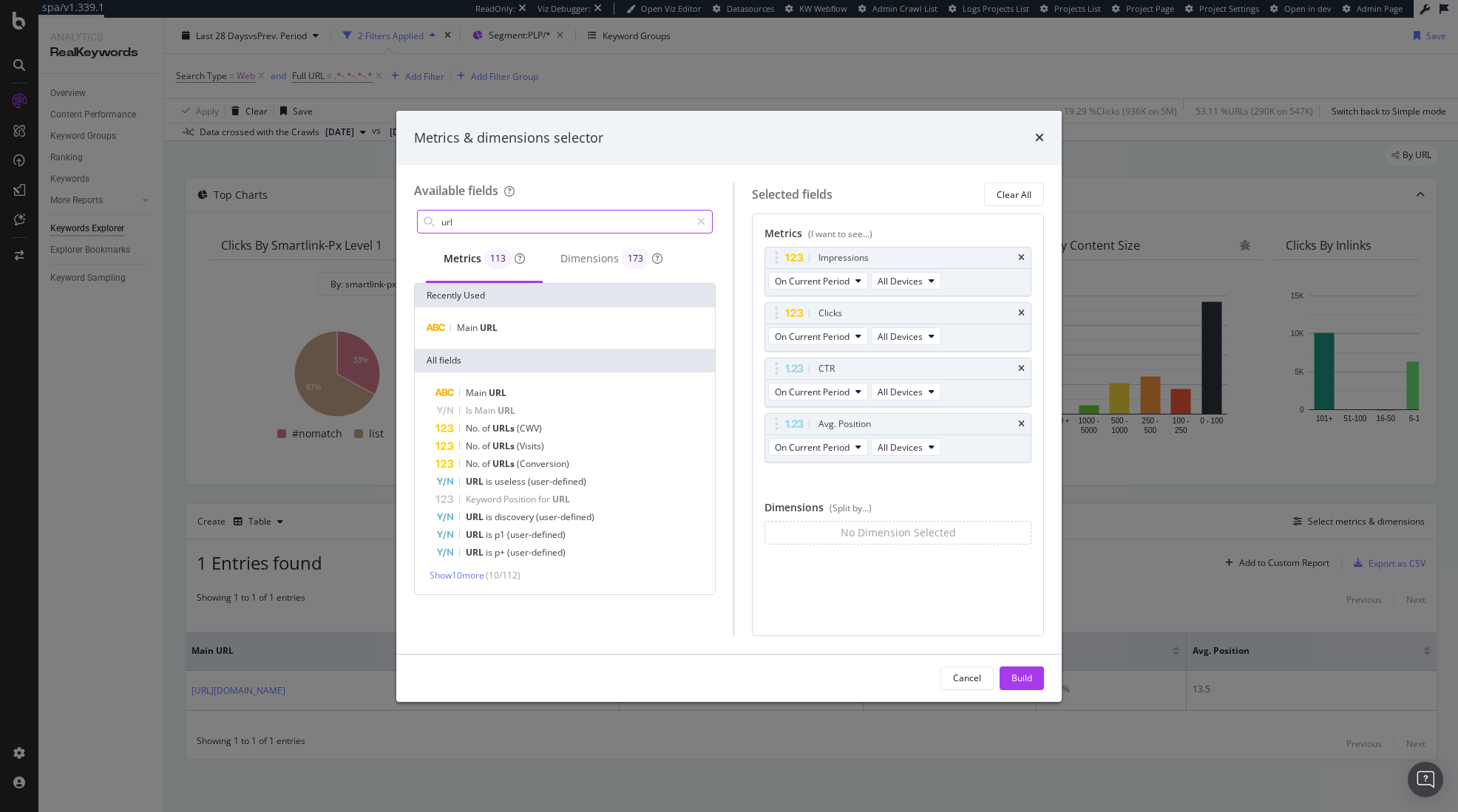
type input "url"
click at [894, 532] on div "No Dimension Selected" at bounding box center [899, 532] width 115 height 15
click at [892, 535] on div "No Dimension Selected" at bounding box center [899, 532] width 115 height 15
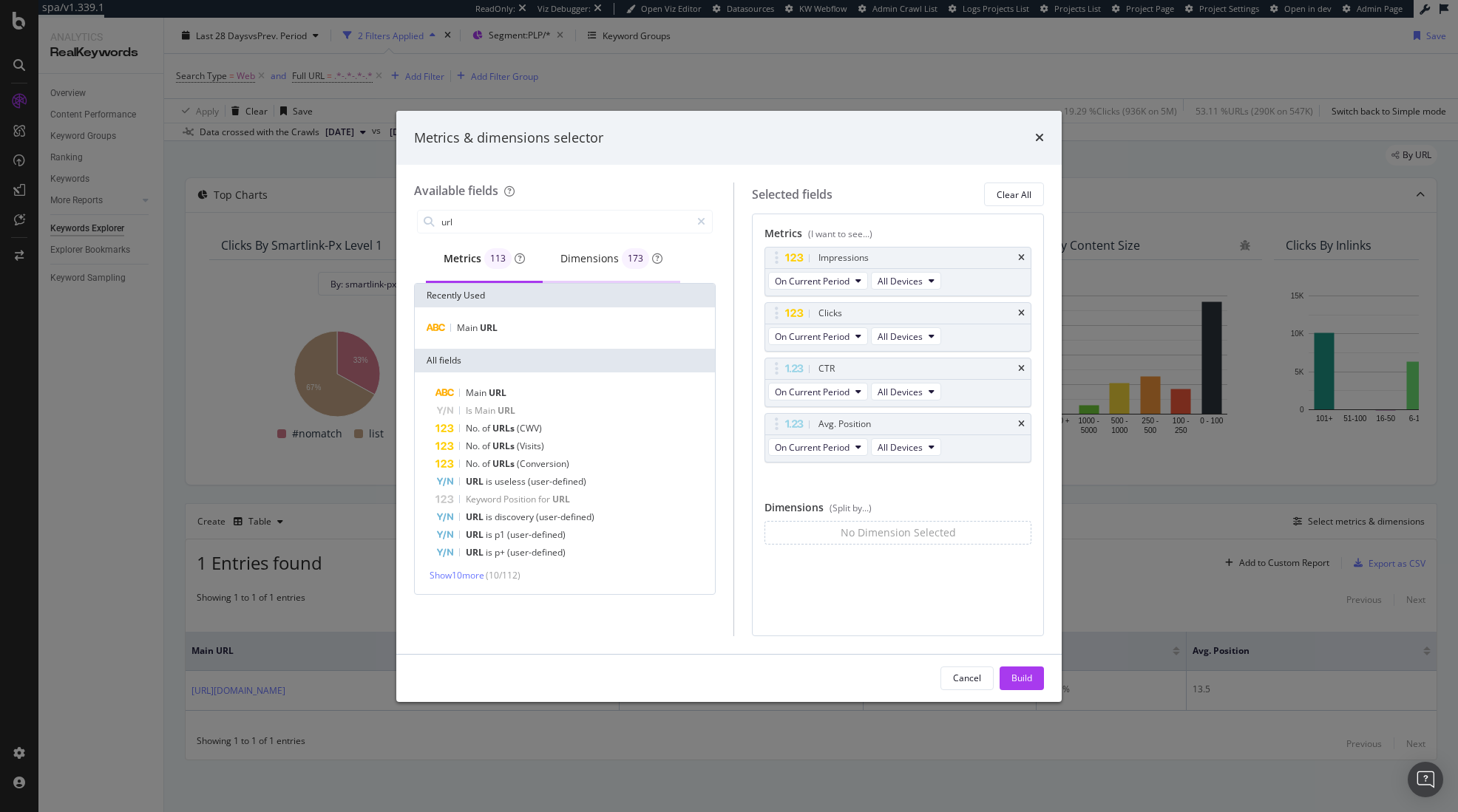
click at [581, 256] on div "Dimensions 173" at bounding box center [611, 259] width 102 height 21
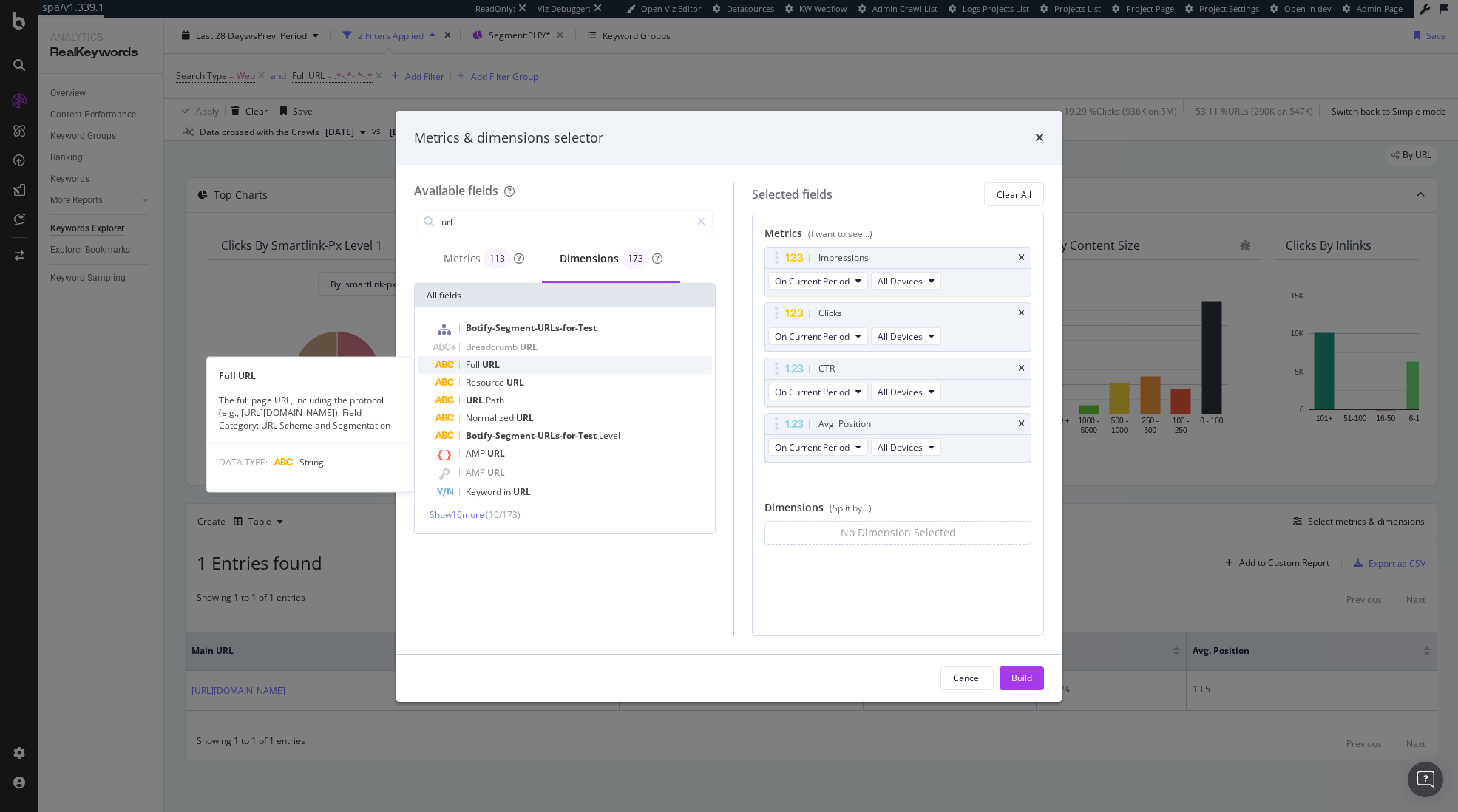
click at [495, 359] on span "URL" at bounding box center [491, 365] width 18 height 13
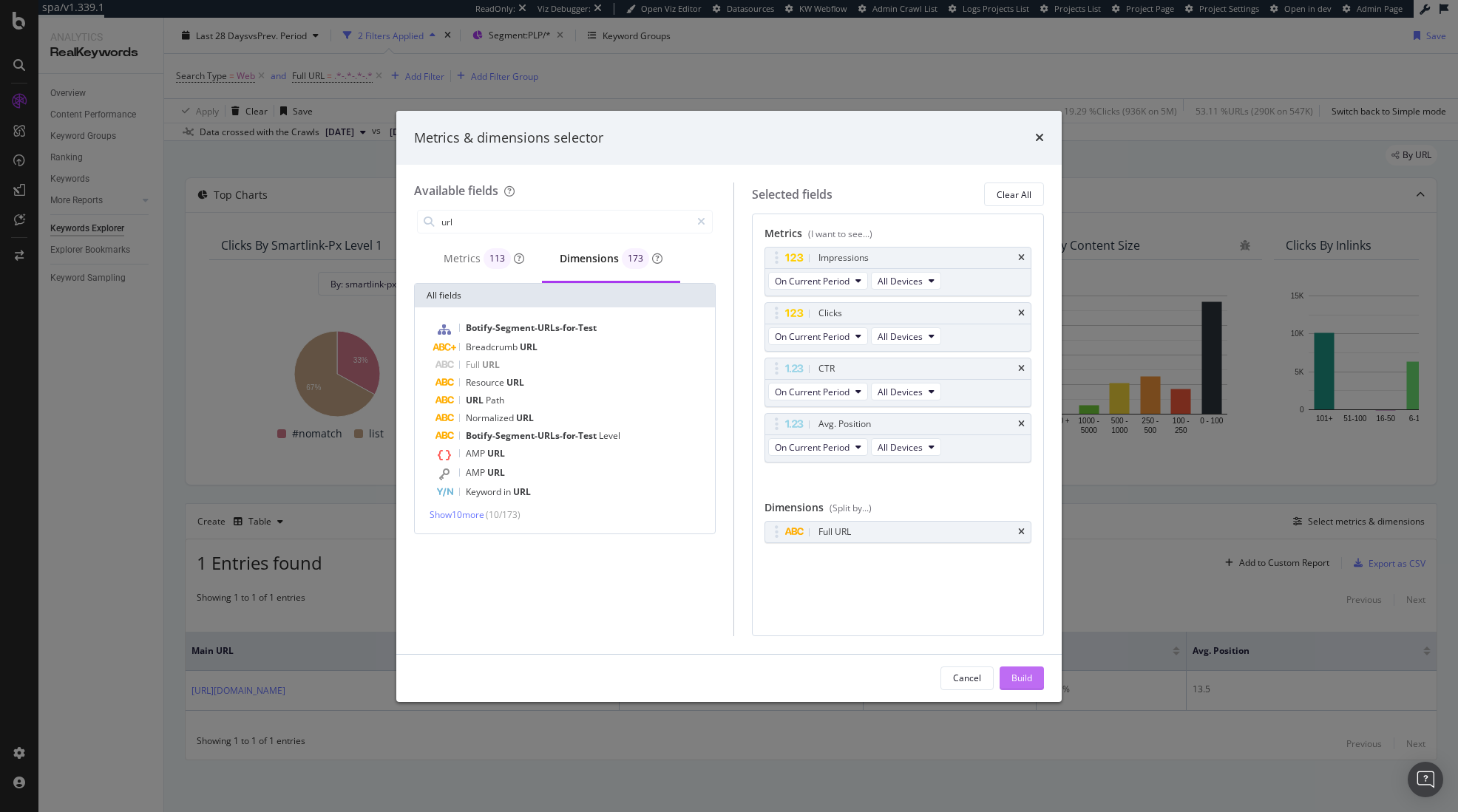
click at [1024, 679] on div "Build" at bounding box center [1022, 678] width 21 height 13
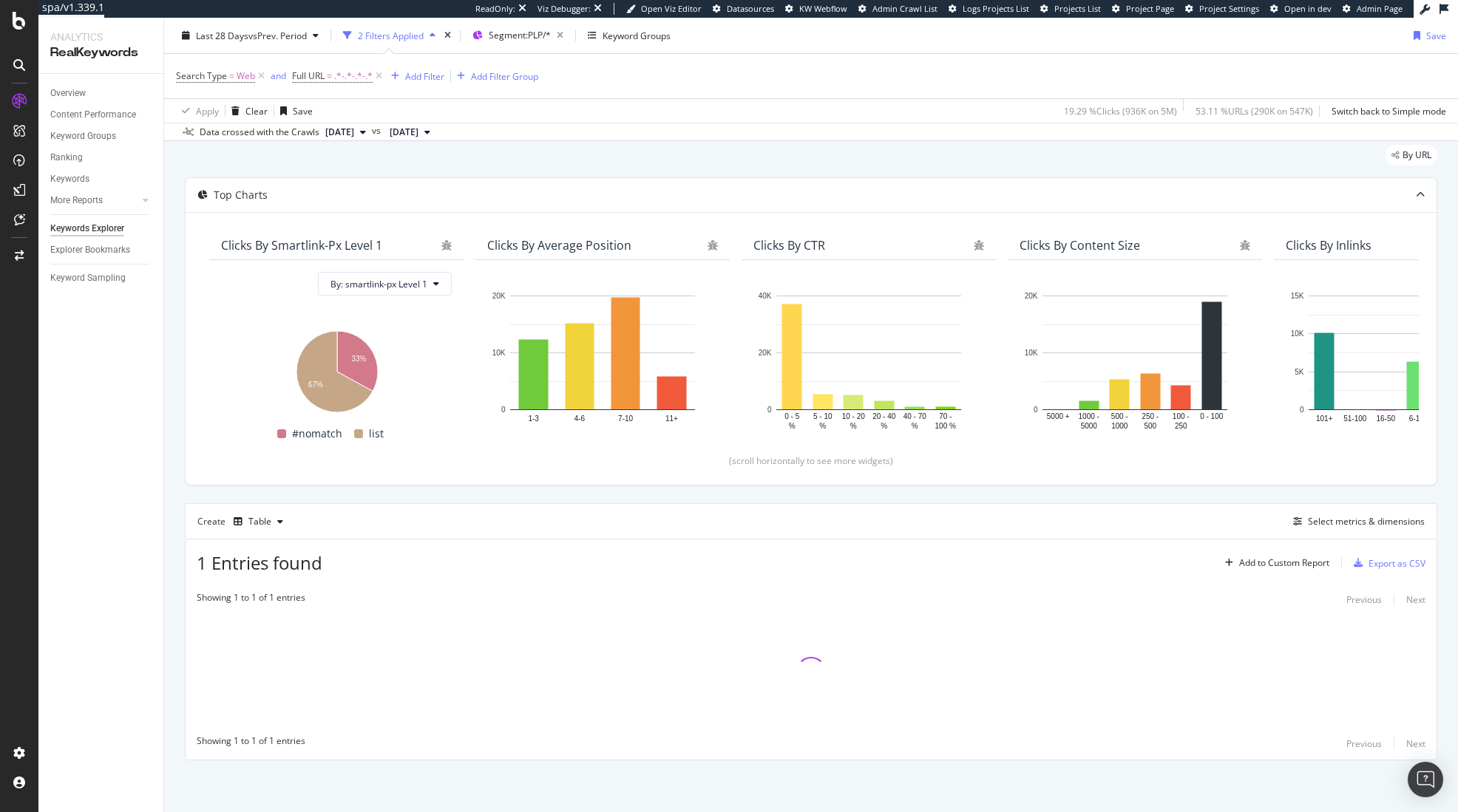
click at [334, 491] on div "Top Charts Clicks By smartlink-px Level 1 By: smartlink-px Level 1 Hold CMD (⌘)…" at bounding box center [811, 469] width 1252 height 583
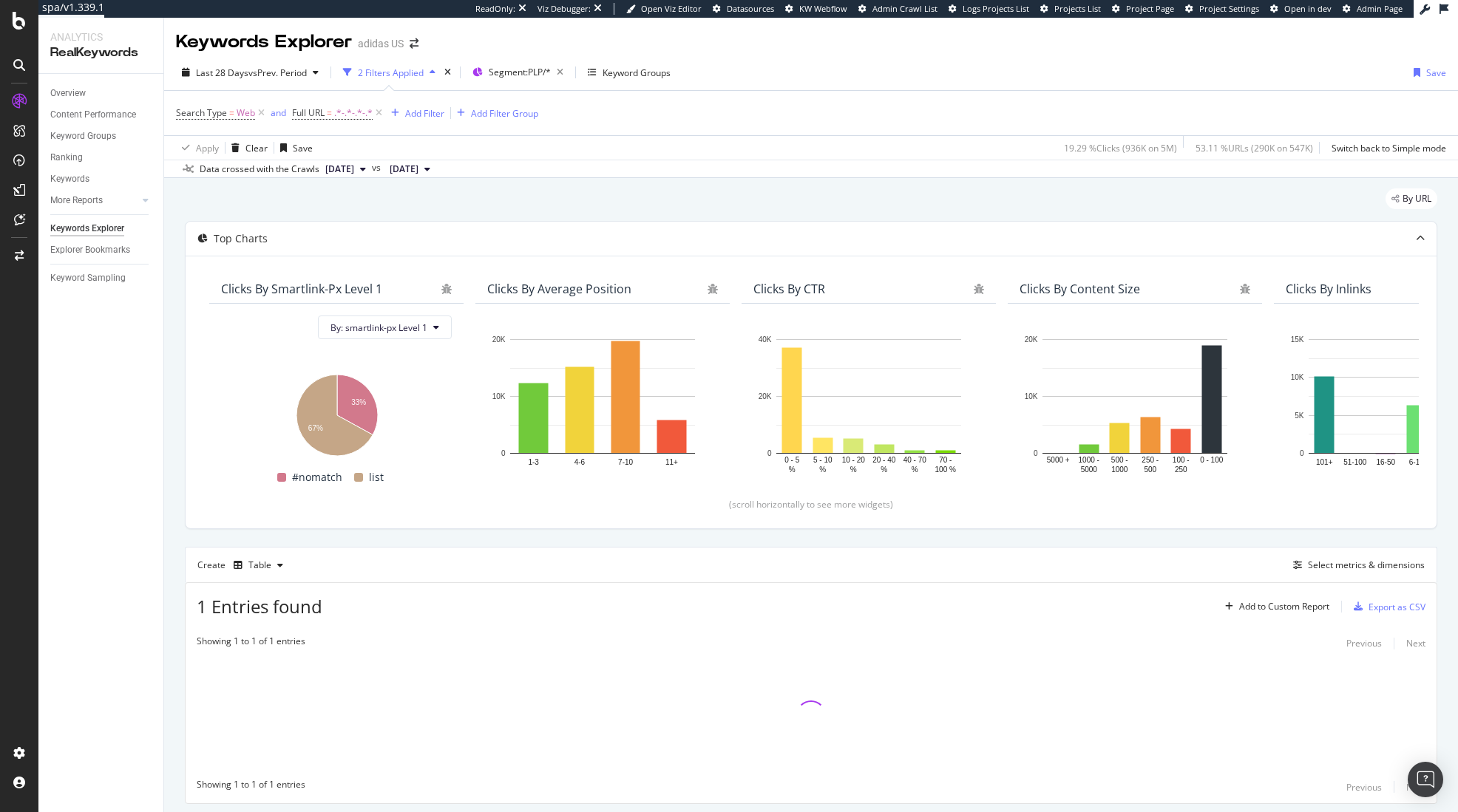
click at [685, 191] on div "By URL" at bounding box center [811, 205] width 1252 height 33
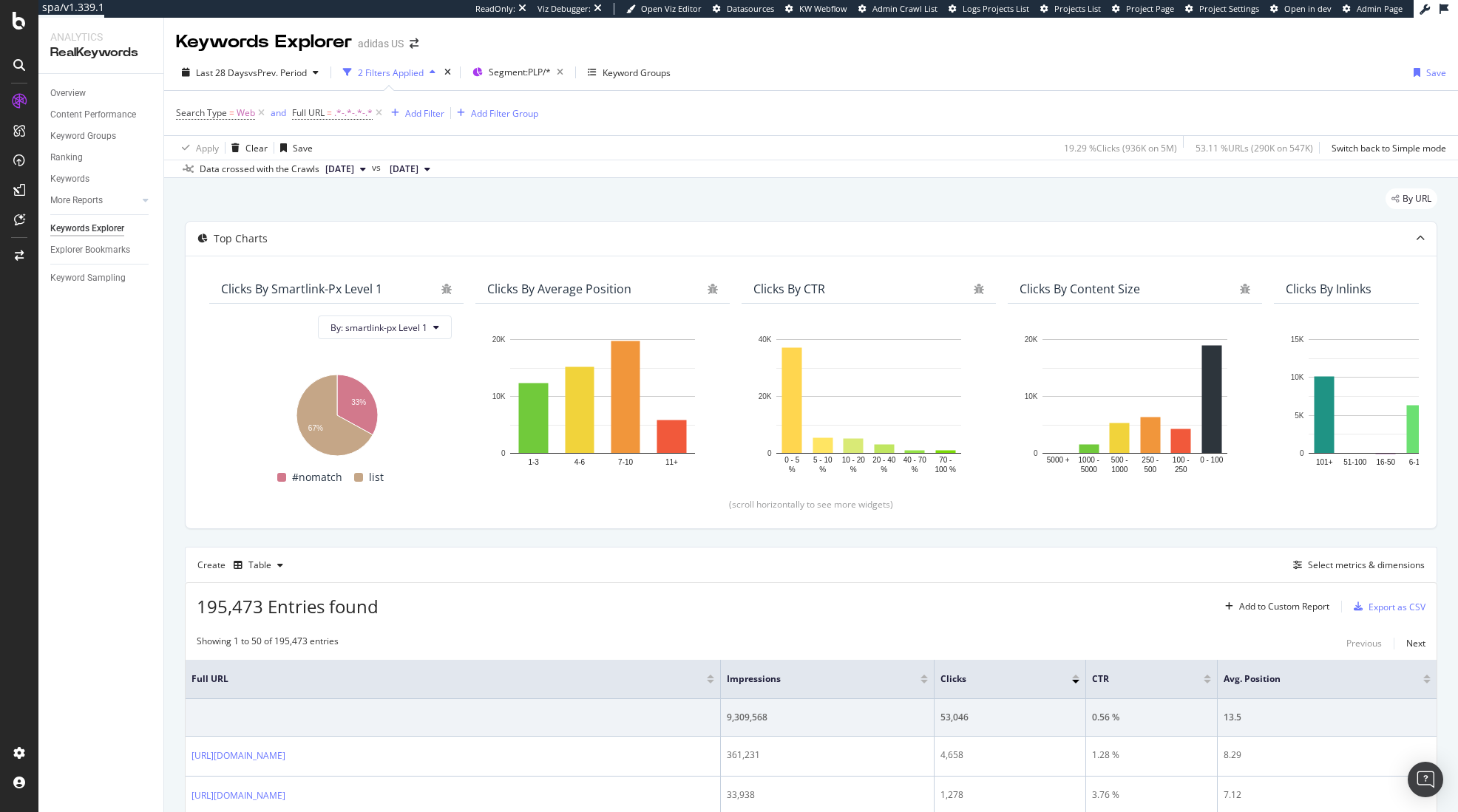
click at [583, 207] on div "By URL" at bounding box center [811, 205] width 1252 height 33
click at [579, 203] on div "By URL" at bounding box center [811, 205] width 1252 height 33
click at [1132, 194] on div "By URL" at bounding box center [811, 205] width 1252 height 33
click at [510, 70] on span "Segment: PLP/*" at bounding box center [520, 71] width 62 height 13
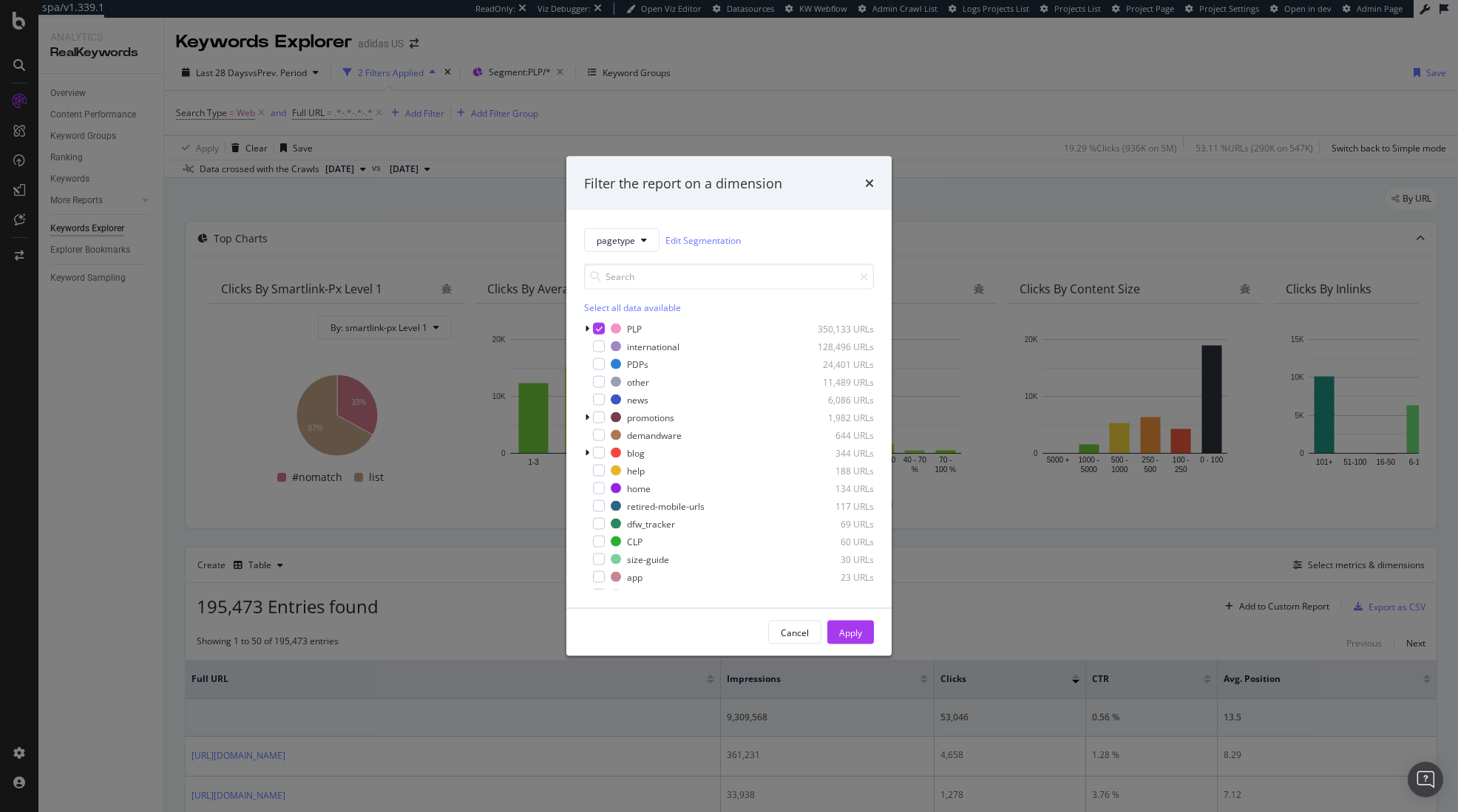
click at [988, 160] on div "Filter the report on a dimension pagetype Edit Segmentation Select all data ava…" at bounding box center [729, 406] width 1458 height 812
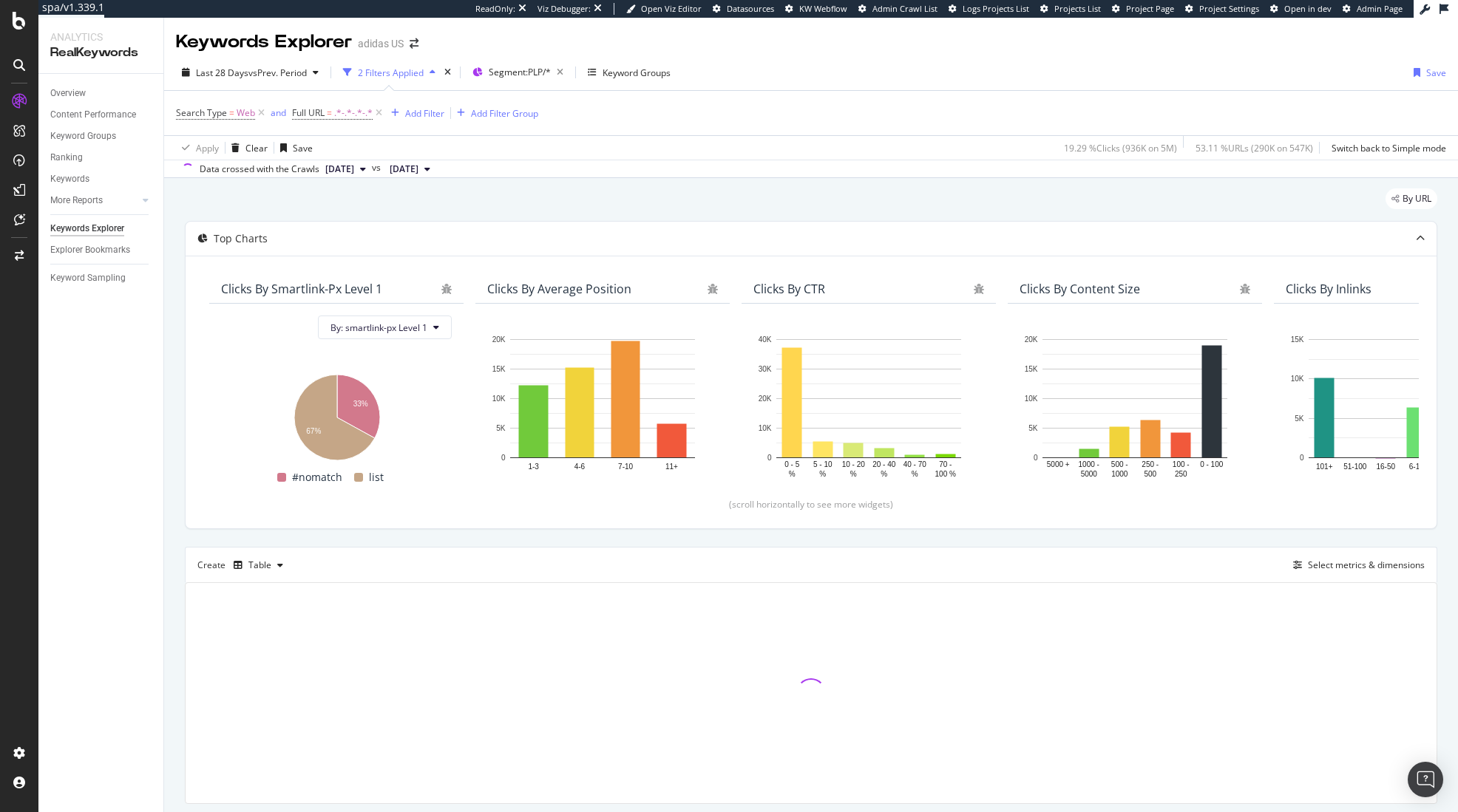
click at [899, 197] on div "By URL" at bounding box center [811, 205] width 1252 height 33
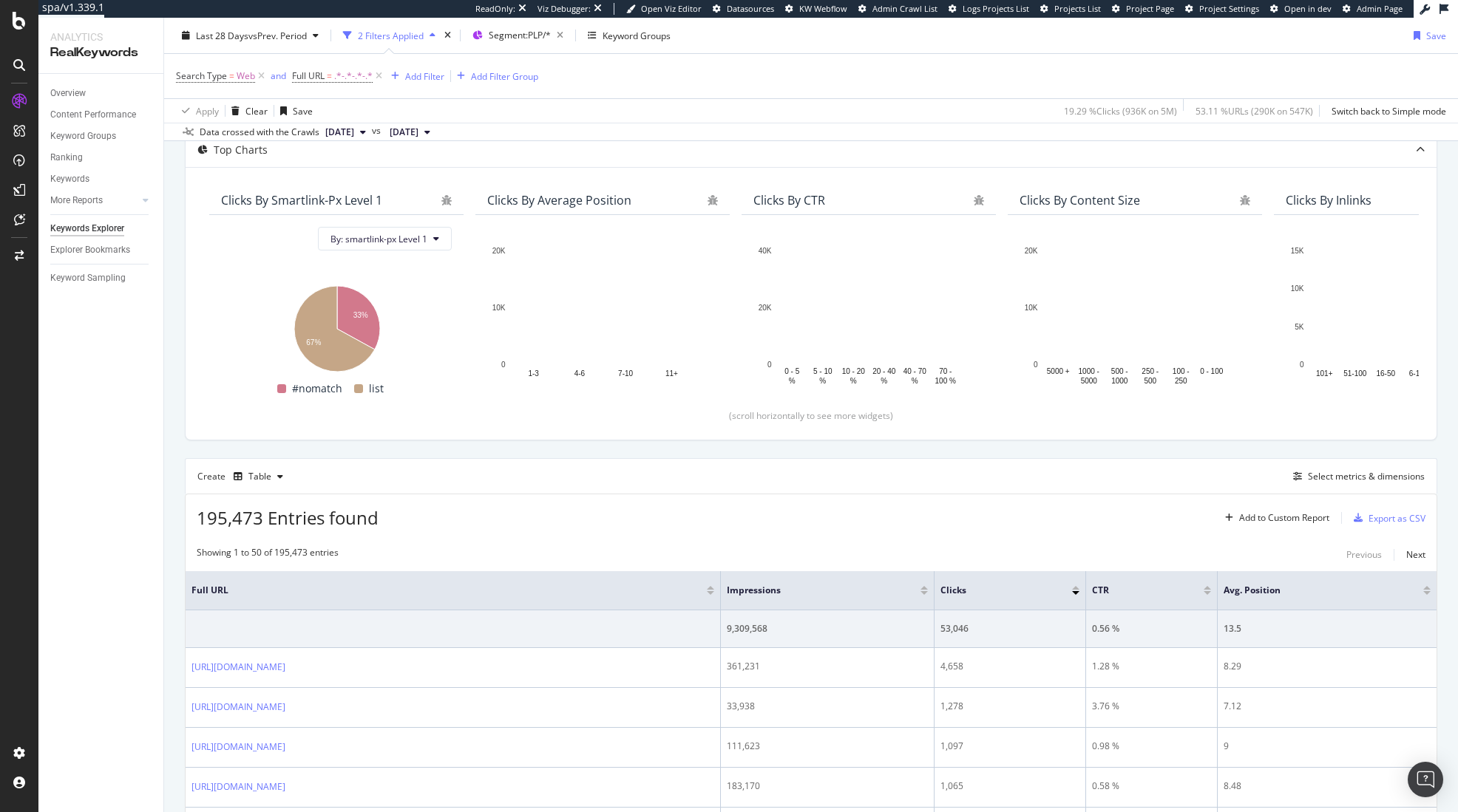
scroll to position [126, 0]
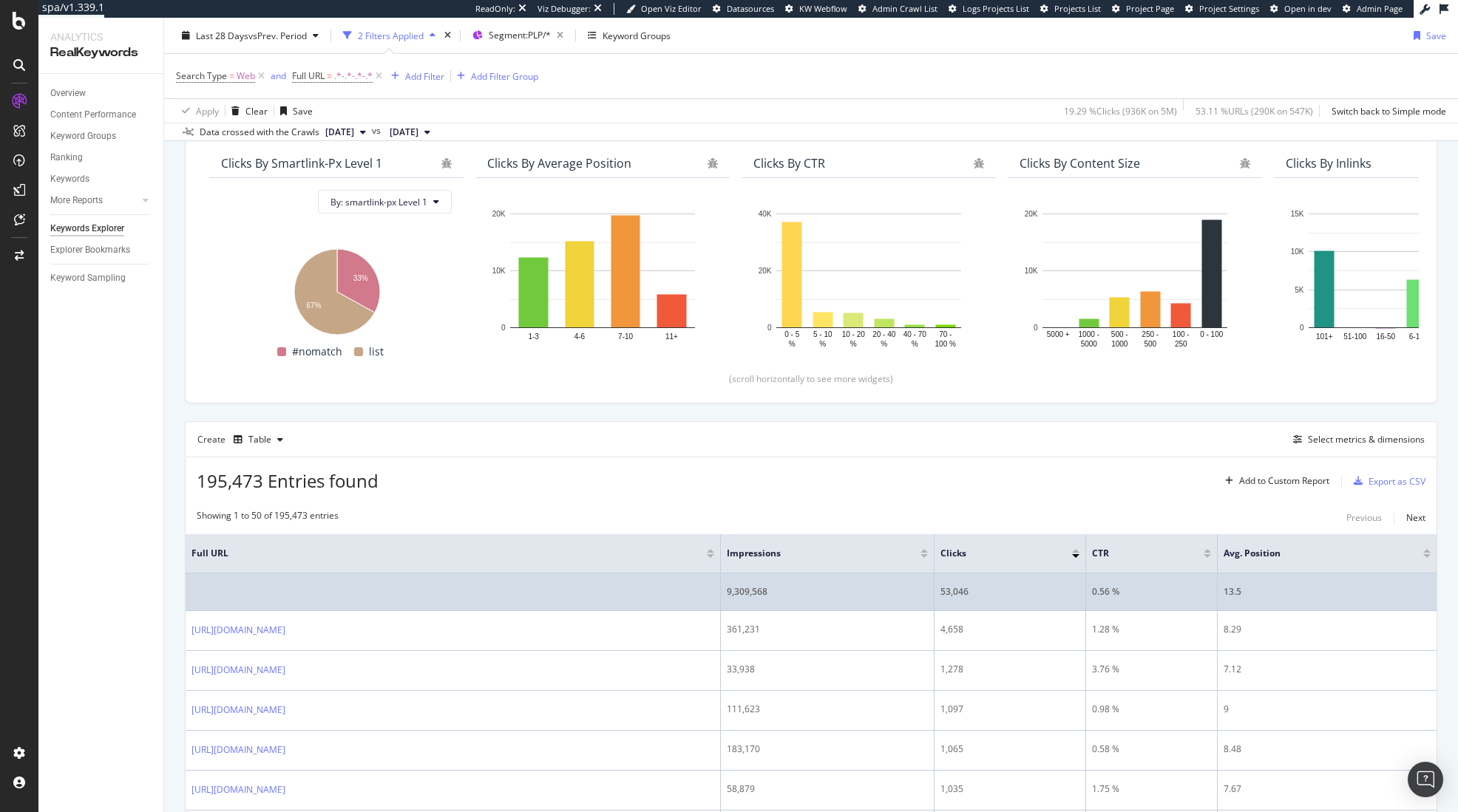
click at [1040, 590] on div "53,046" at bounding box center [1010, 591] width 139 height 13
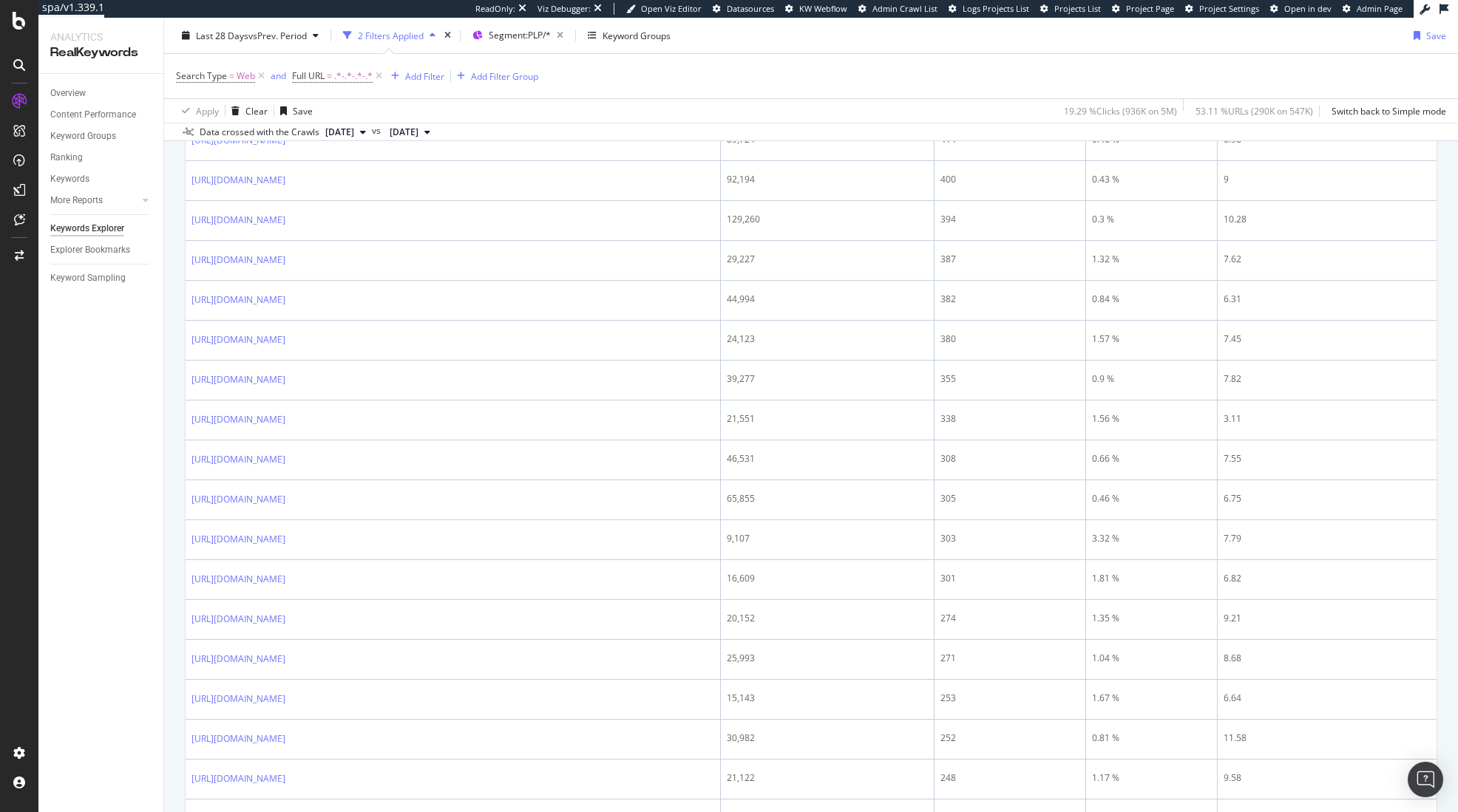
scroll to position [1547, 0]
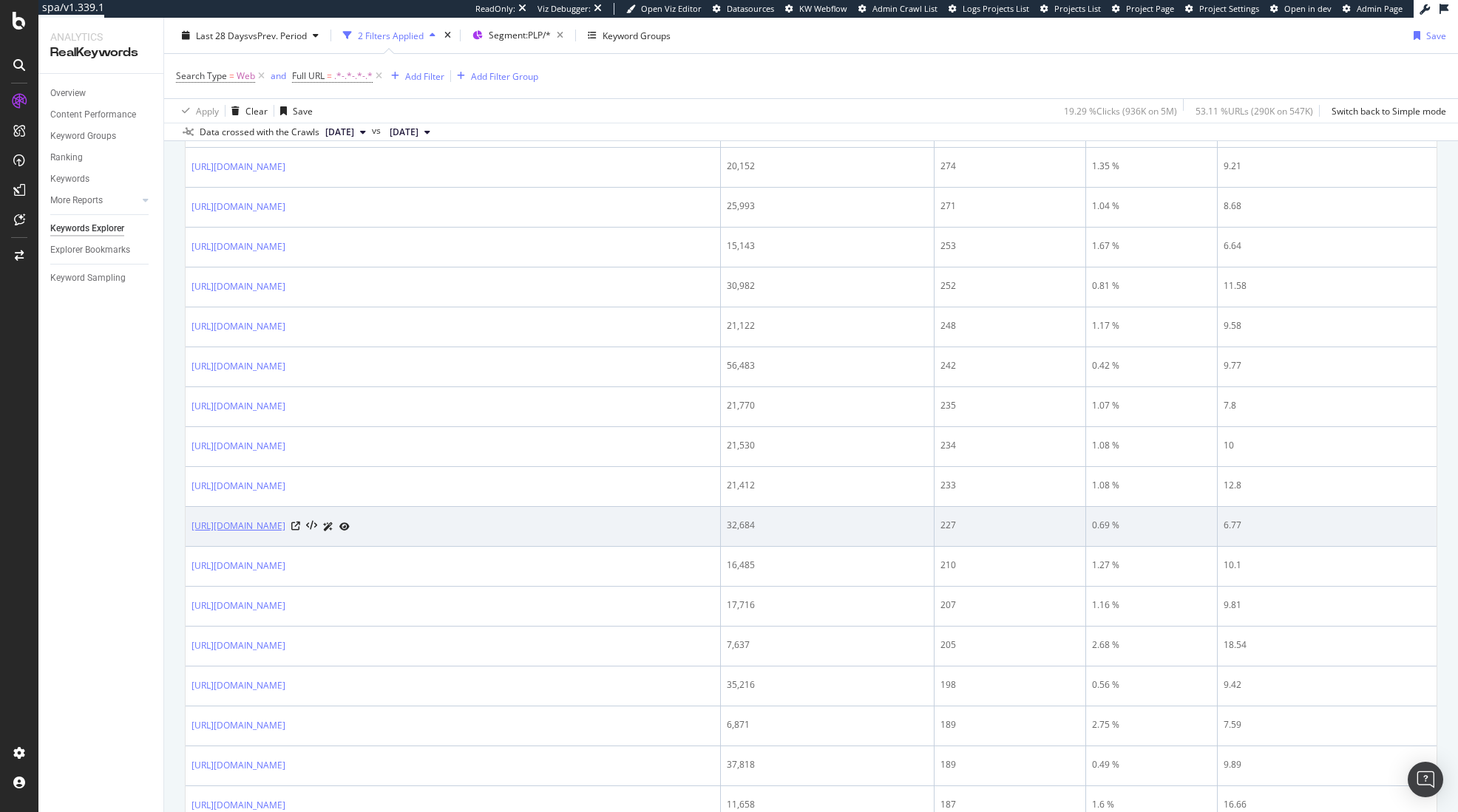
drag, startPoint x: 411, startPoint y: 531, endPoint x: 304, endPoint y: 526, distance: 107.1
click at [304, 526] on td "https://www.adidas.com/us/women-brown-samba-shoes" at bounding box center [454, 526] width 535 height 40
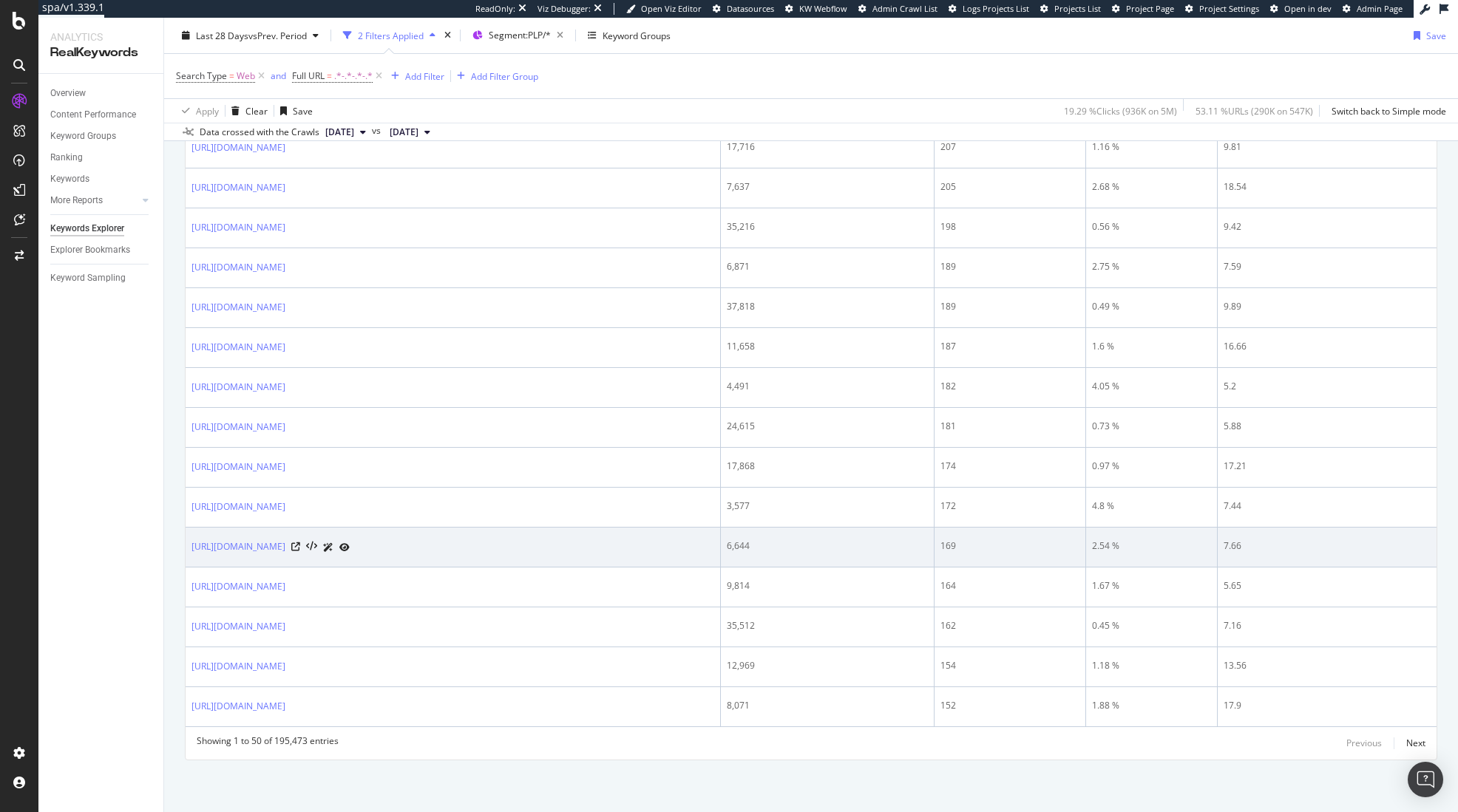
scroll to position [1536, 0]
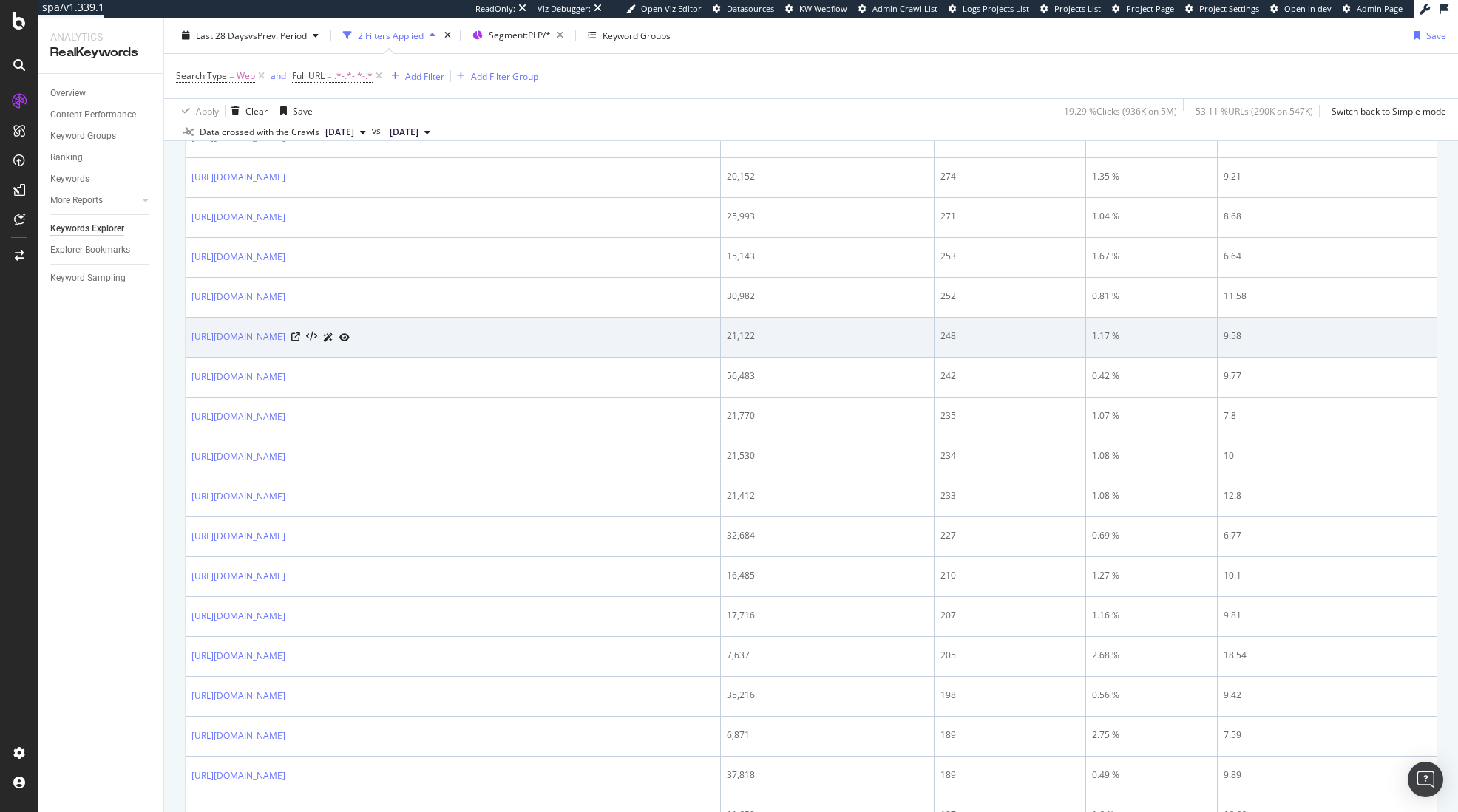
click at [935, 347] on td "21,122" at bounding box center [828, 337] width 213 height 40
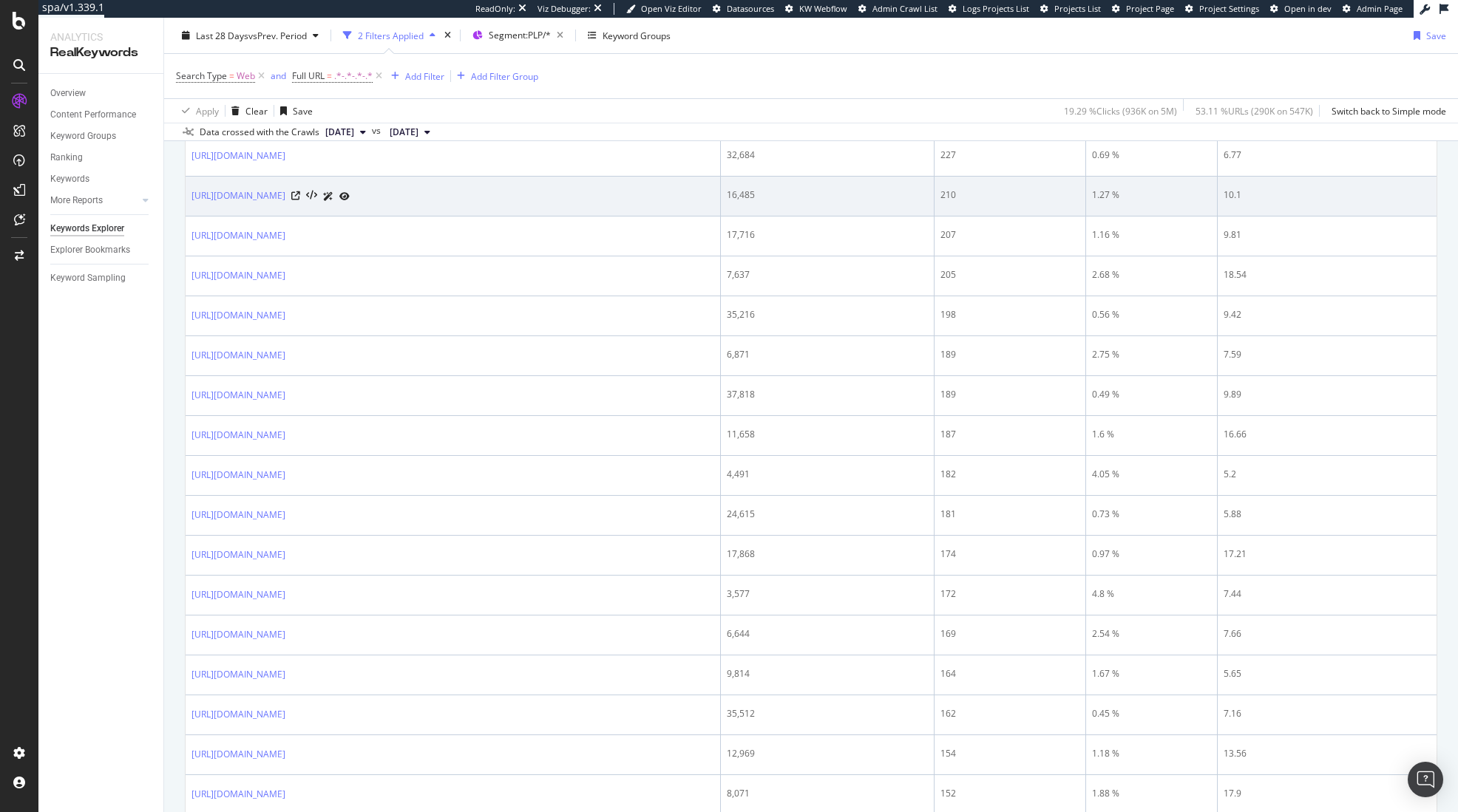
scroll to position [2004, 0]
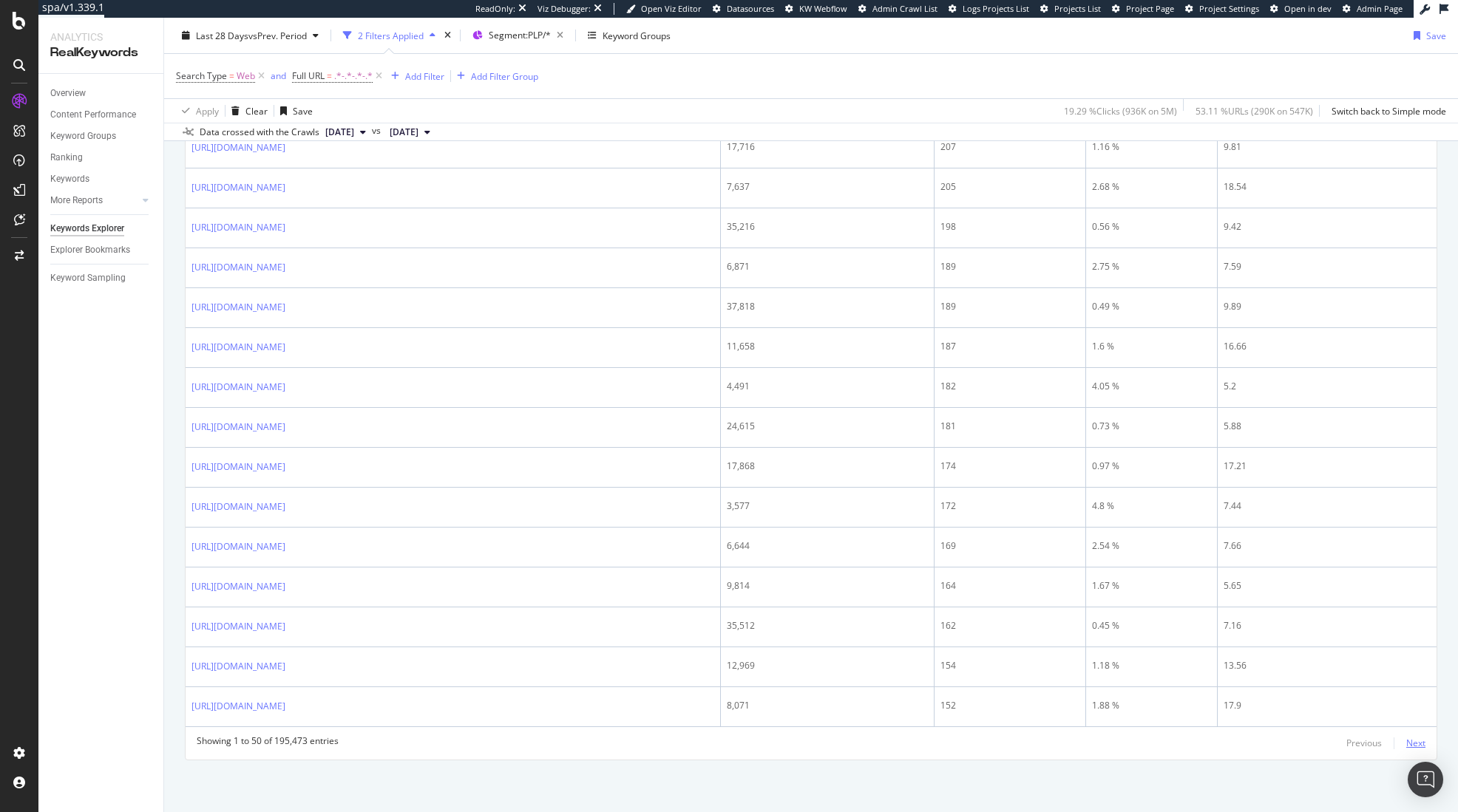
click at [1406, 740] on div "Next" at bounding box center [1416, 742] width 19 height 13
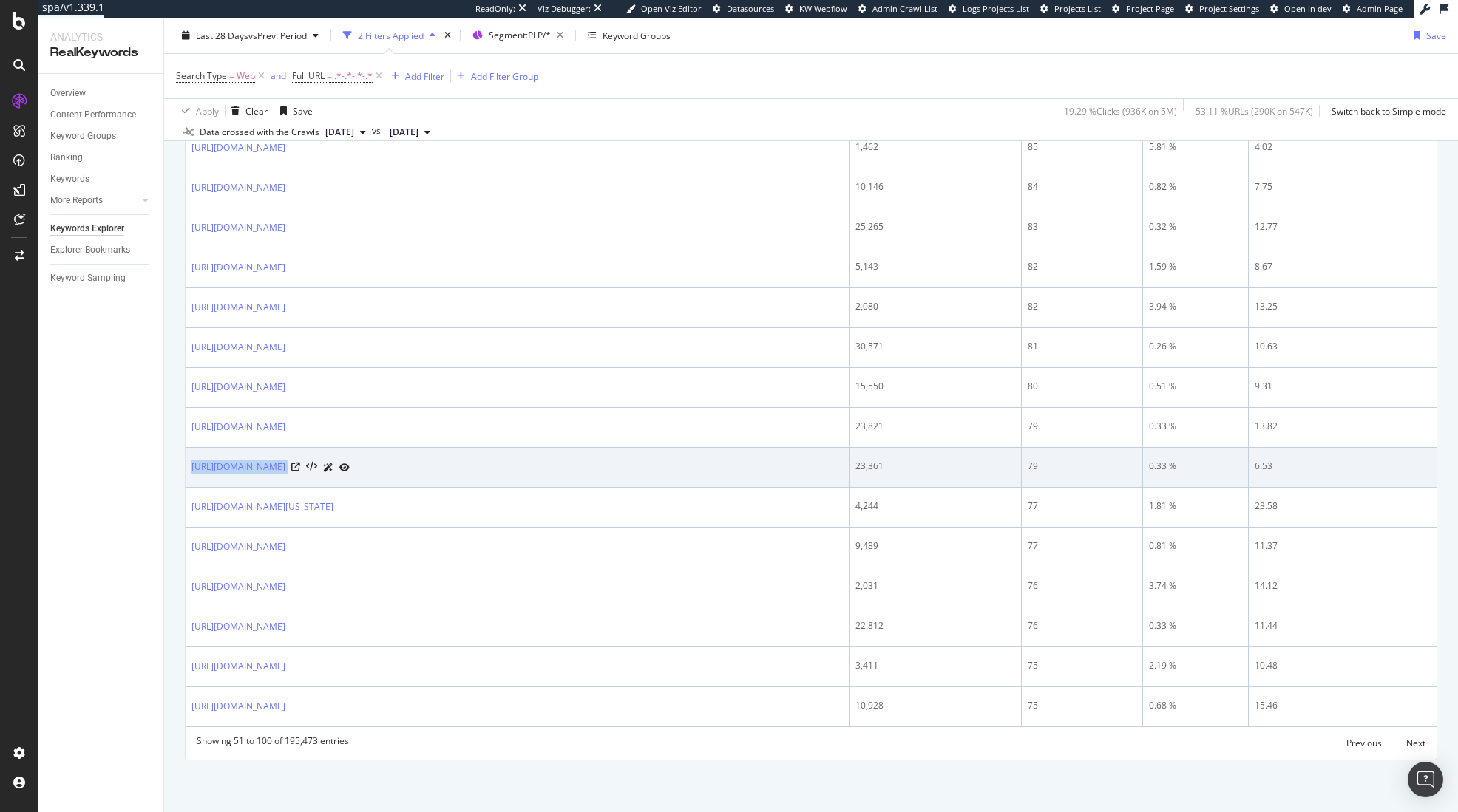
drag, startPoint x: 522, startPoint y: 480, endPoint x: 485, endPoint y: 466, distance: 39.6
click at [303, 461] on td "https://www.adidas.com/us/women-pink-samba-shoes" at bounding box center [517, 468] width 664 height 40
click at [970, 475] on td "23,361" at bounding box center [936, 468] width 172 height 40
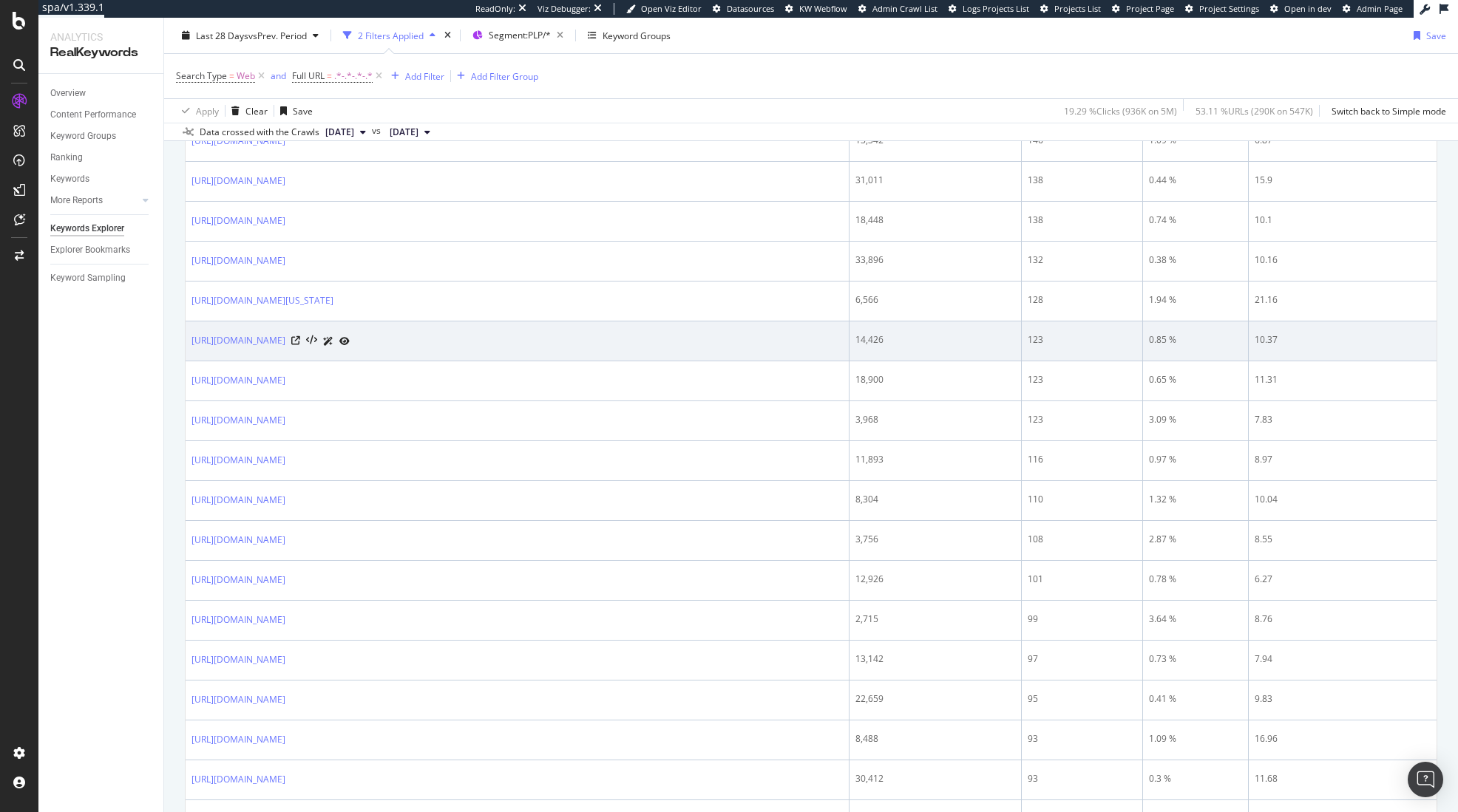
scroll to position [901, 0]
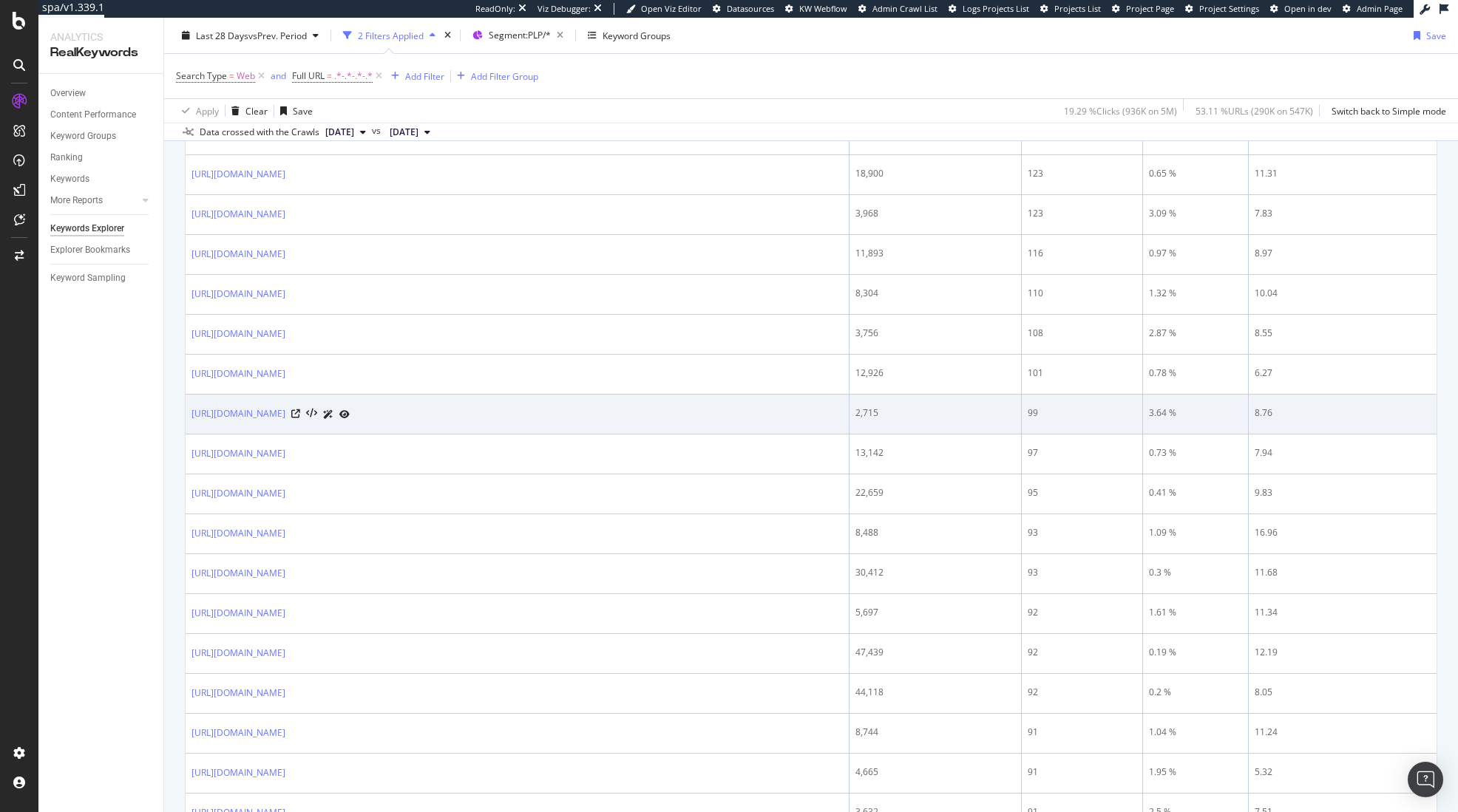
click at [980, 427] on td "2,715" at bounding box center [936, 415] width 172 height 40
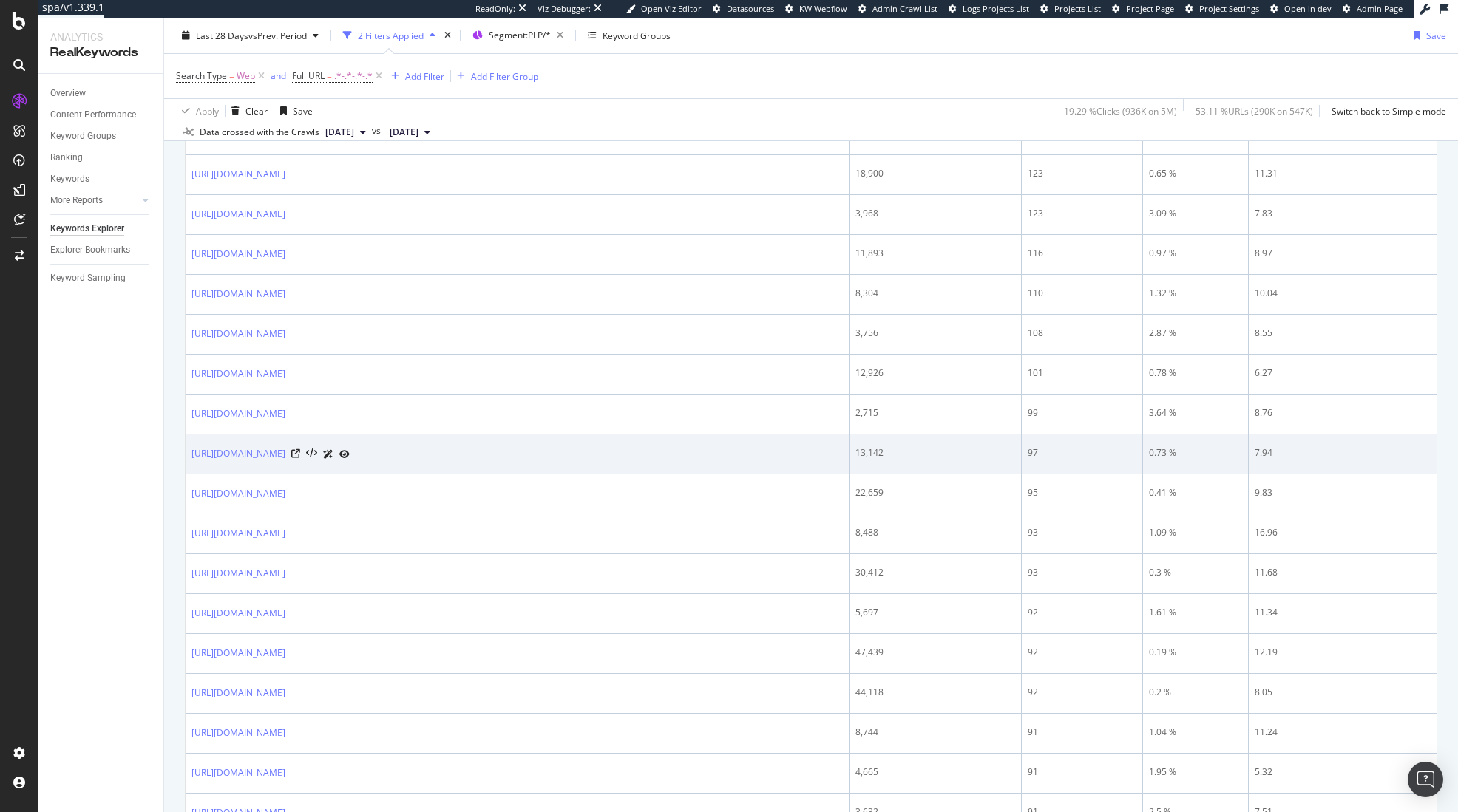
click at [981, 448] on div "13,142" at bounding box center [936, 452] width 160 height 13
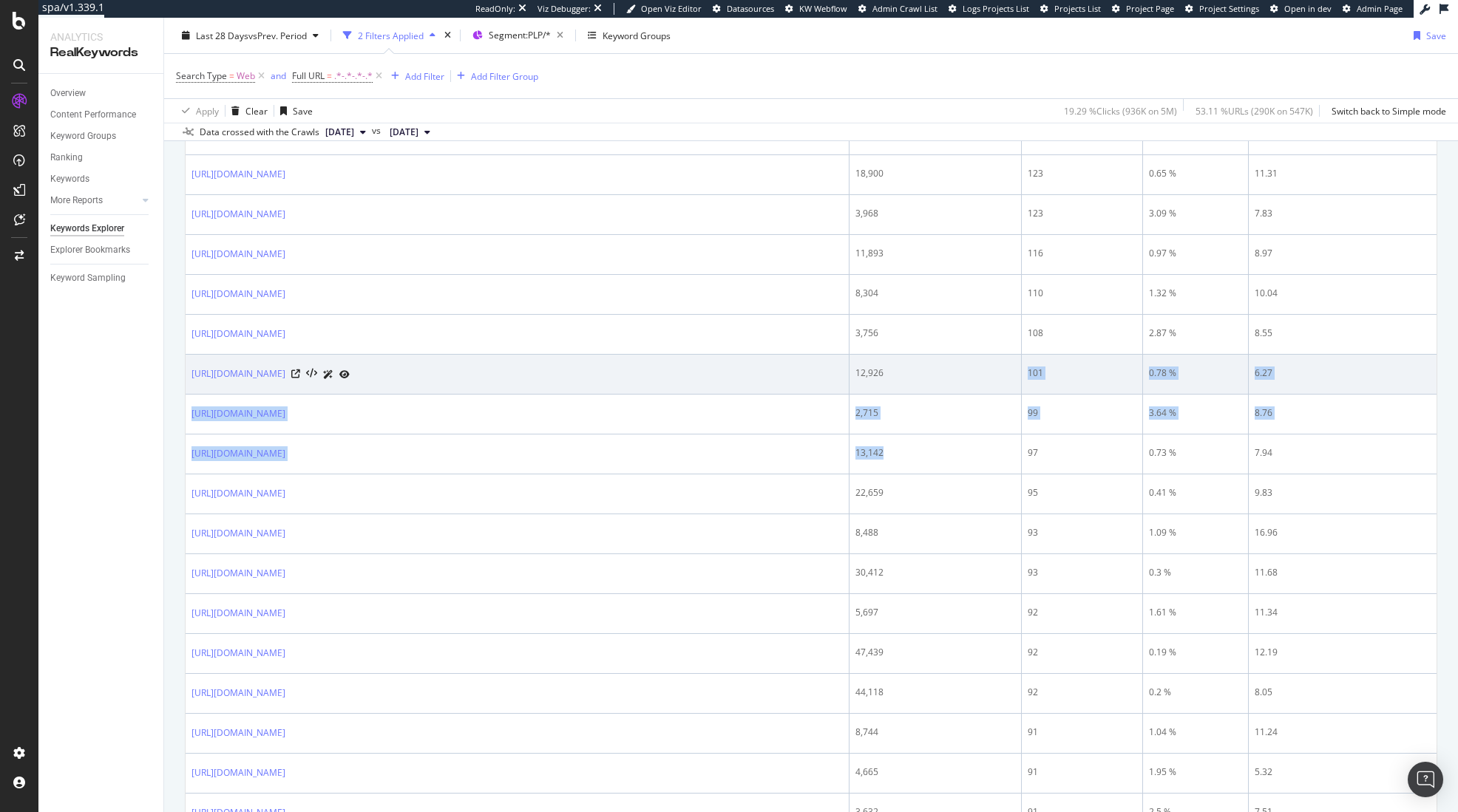
drag, startPoint x: 978, startPoint y: 456, endPoint x: 995, endPoint y: 394, distance: 64.3
click at [995, 394] on tbody "9,309,568 53,046 0.56 % 13.5 https://www.adidas.com/us/infant_toddler-originals…" at bounding box center [811, 814] width 1251 height 2033
click at [995, 394] on td "12,926" at bounding box center [936, 374] width 172 height 40
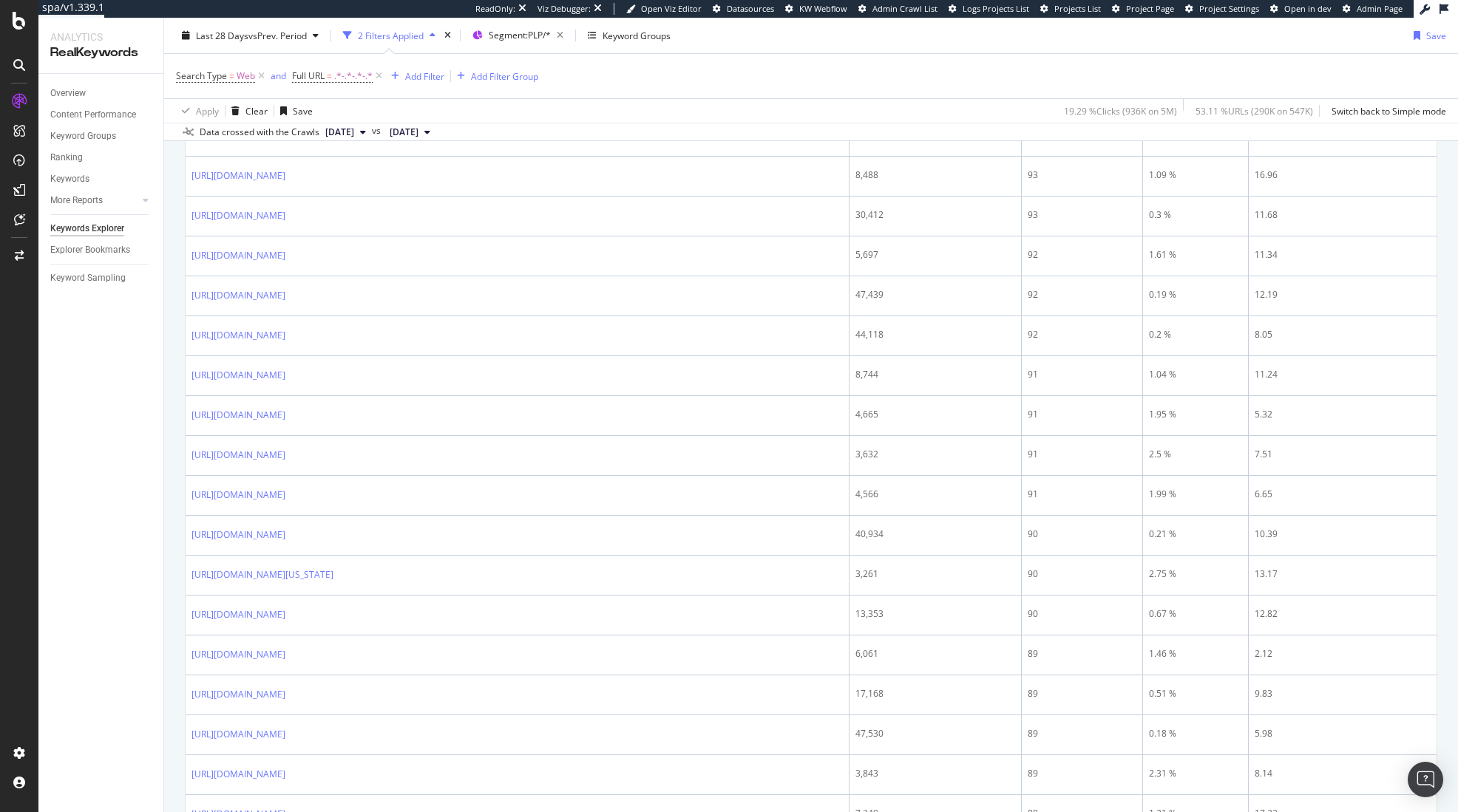
scroll to position [1339, 0]
click at [995, 394] on td "3,632" at bounding box center [936, 374] width 172 height 40
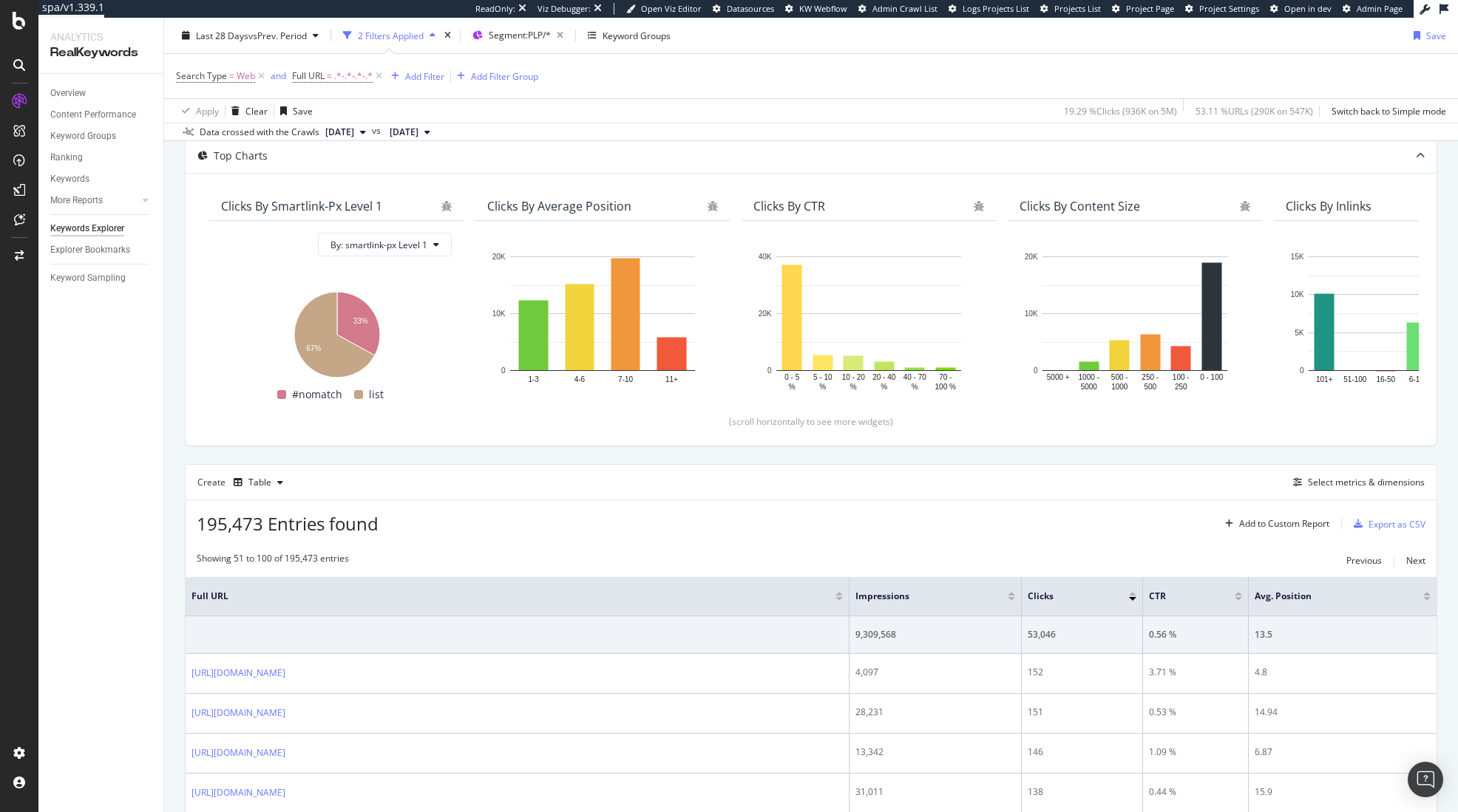
scroll to position [820, 0]
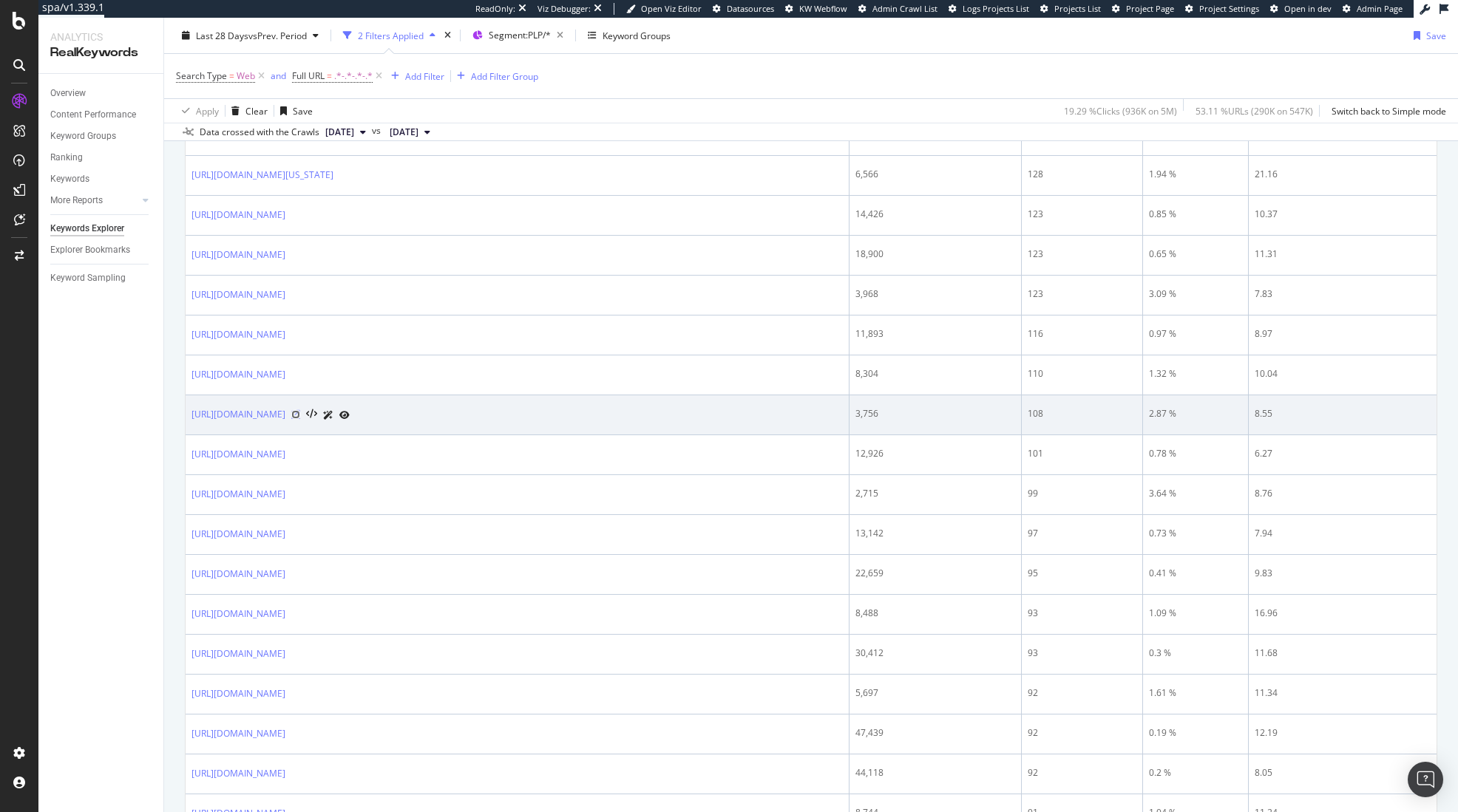
click at [300, 415] on icon at bounding box center [295, 415] width 9 height 9
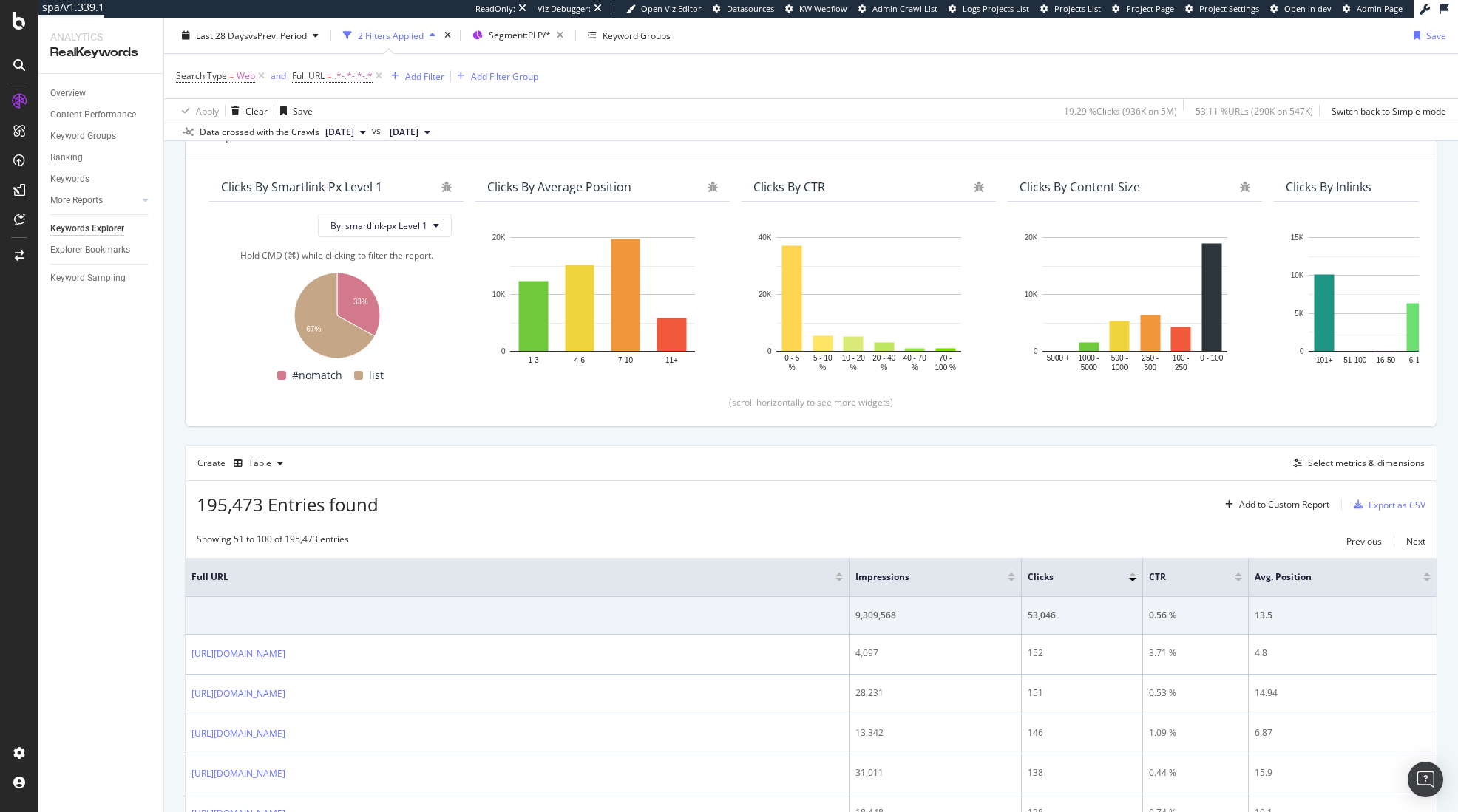
scroll to position [0, 0]
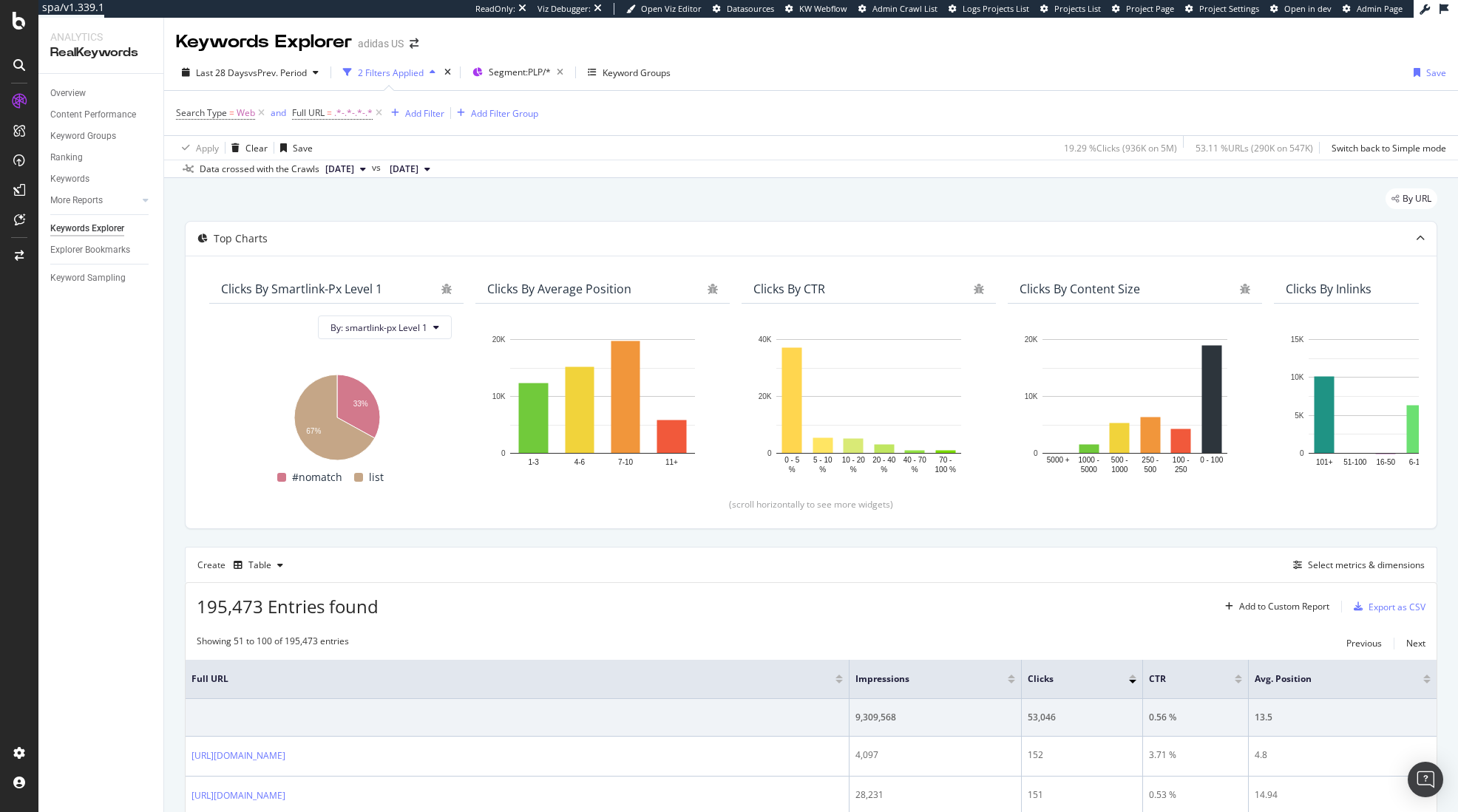
click at [446, 213] on div "By URL" at bounding box center [811, 205] width 1252 height 33
click at [71, 84] on div "Overview" at bounding box center [106, 93] width 113 height 22
click at [65, 92] on div "Overview" at bounding box center [67, 94] width 35 height 15
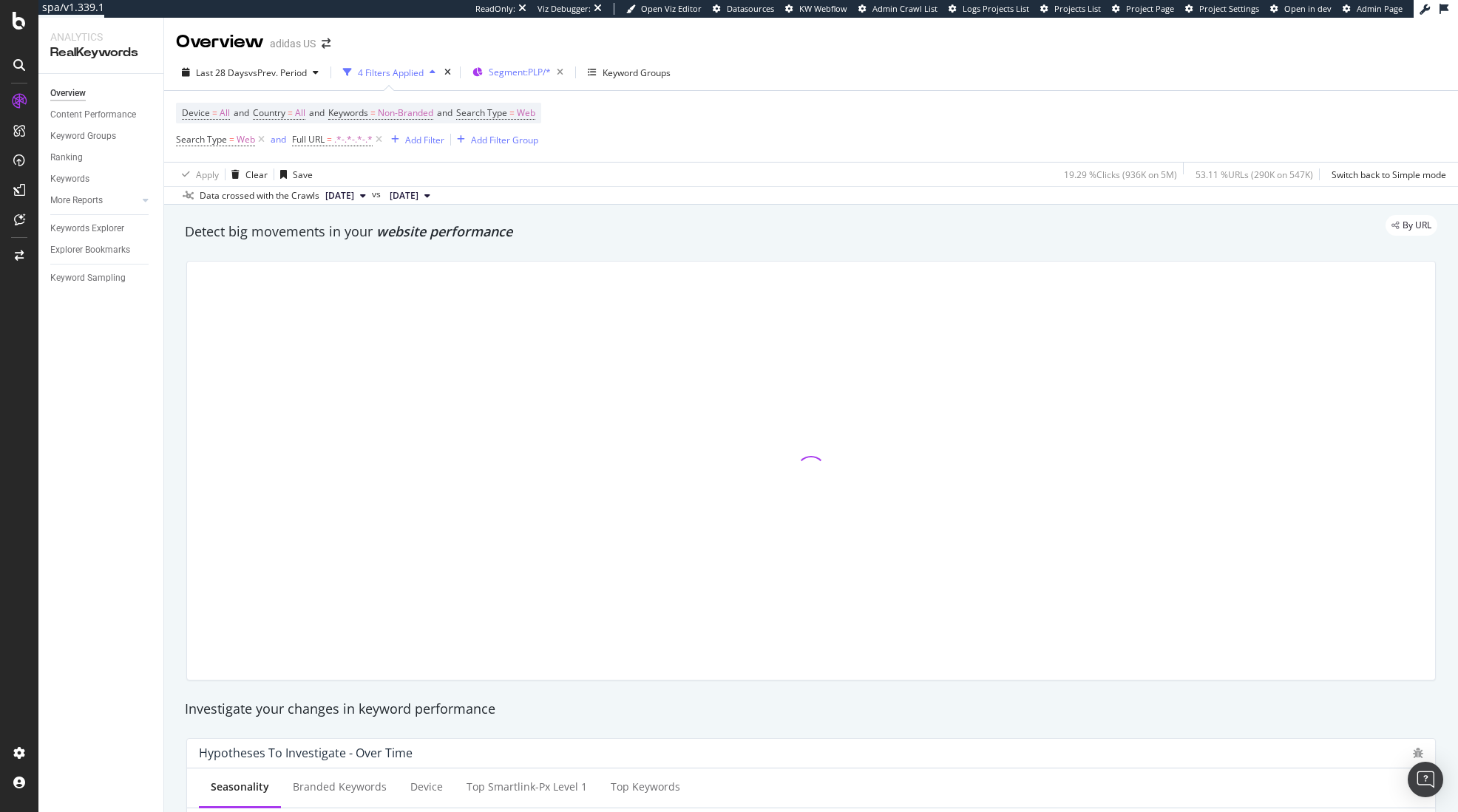
drag, startPoint x: 380, startPoint y: 142, endPoint x: 537, endPoint y: 75, distance: 170.7
click at [380, 142] on icon at bounding box center [379, 139] width 13 height 15
click at [565, 73] on icon "button" at bounding box center [559, 72] width 18 height 21
drag, startPoint x: 718, startPoint y: 163, endPoint x: 419, endPoint y: 114, distance: 303.0
click at [718, 163] on div "Apply Clear Save 97.35 % Clicks ( 5M on 5M ) 95.03 % URLs ( 520K on 547K ) Swit…" at bounding box center [811, 174] width 1294 height 24
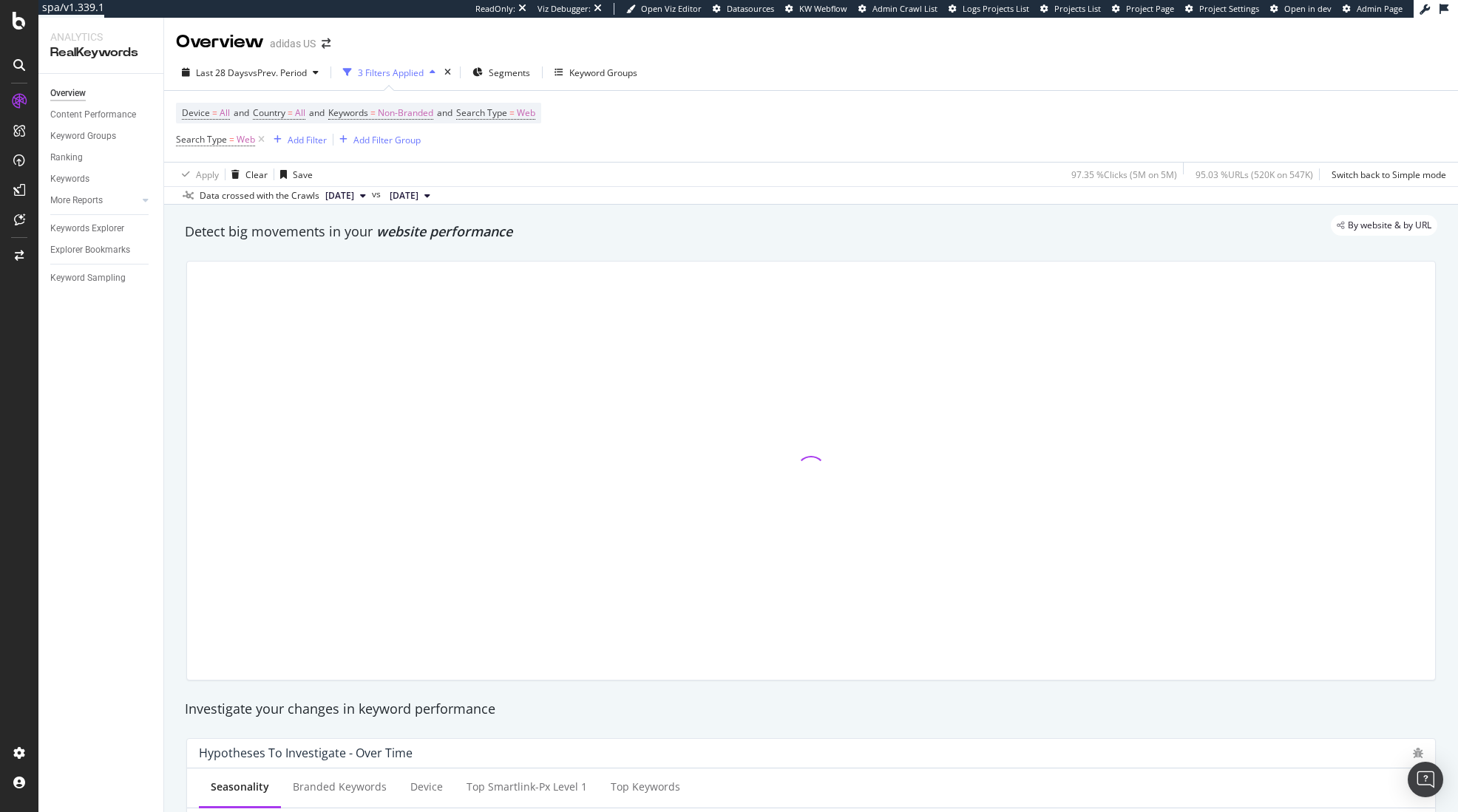
click at [734, 243] on div "Detect big movements in your website performance" at bounding box center [811, 232] width 1267 height 34
click at [732, 243] on div "Detect big movements in your website performance" at bounding box center [811, 232] width 1267 height 34
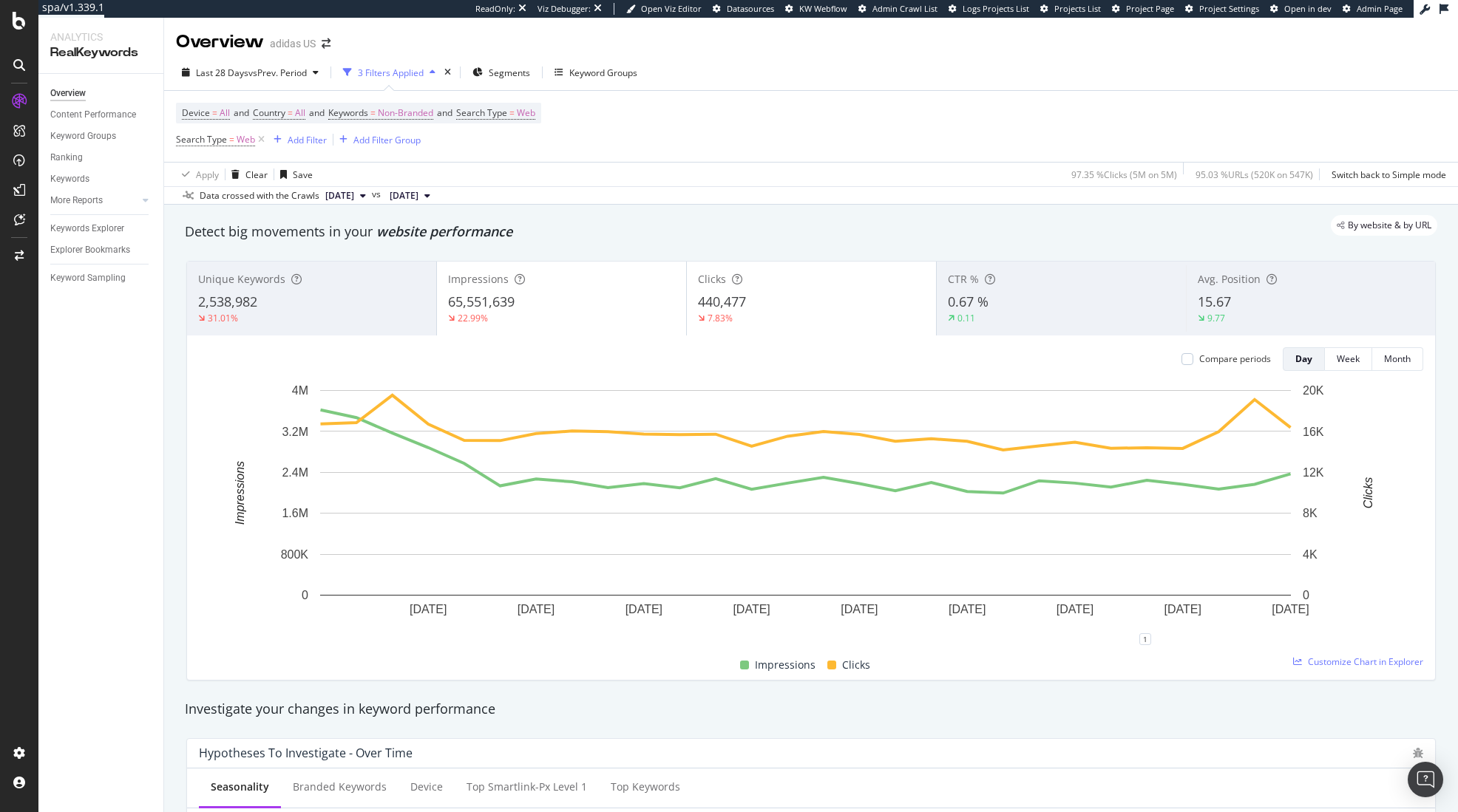
click at [732, 241] on div "Detect big movements in your website performance" at bounding box center [811, 232] width 1252 height 19
click at [81, 159] on div "SiteCrawler" at bounding box center [81, 163] width 53 height 15
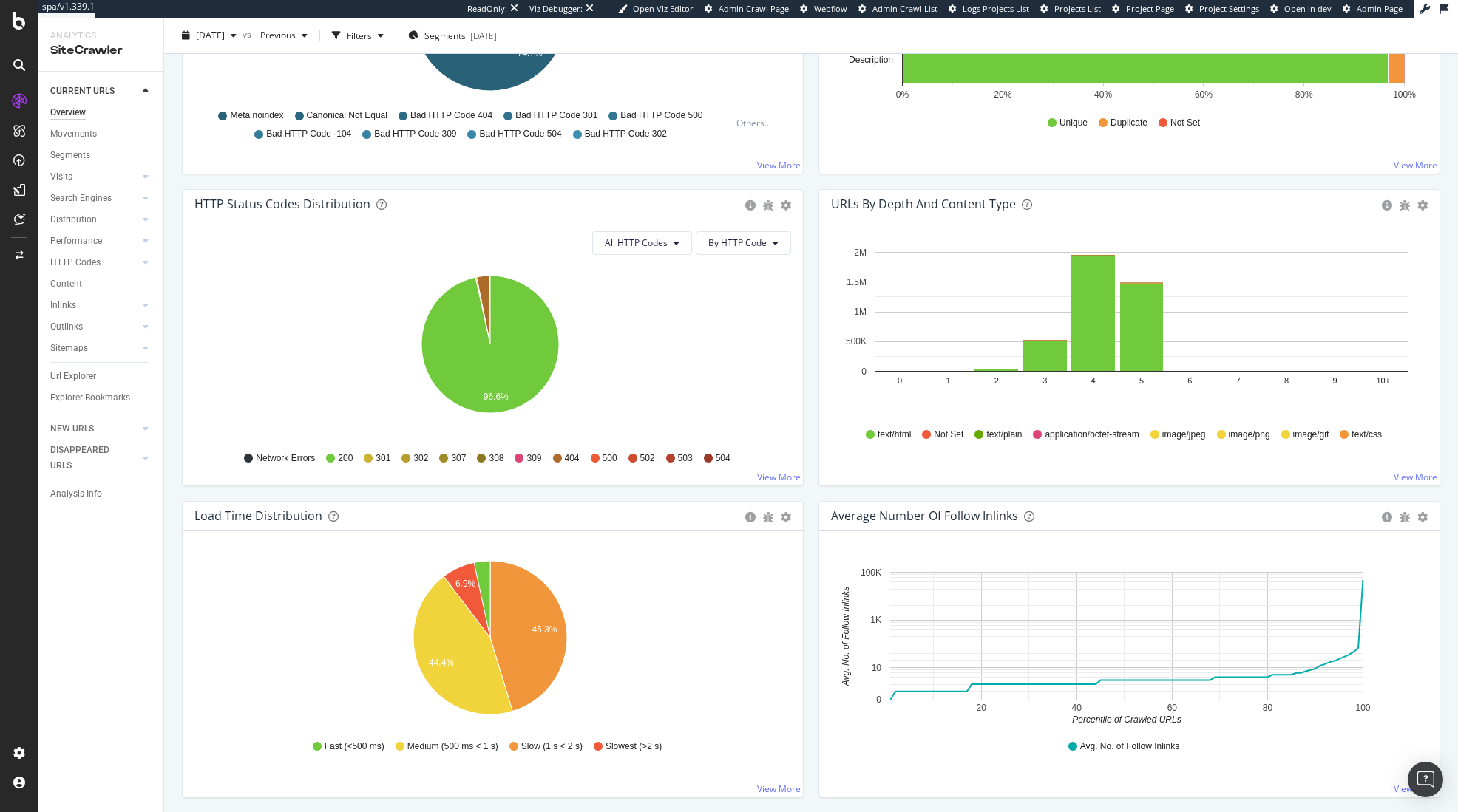
scroll to position [722, 0]
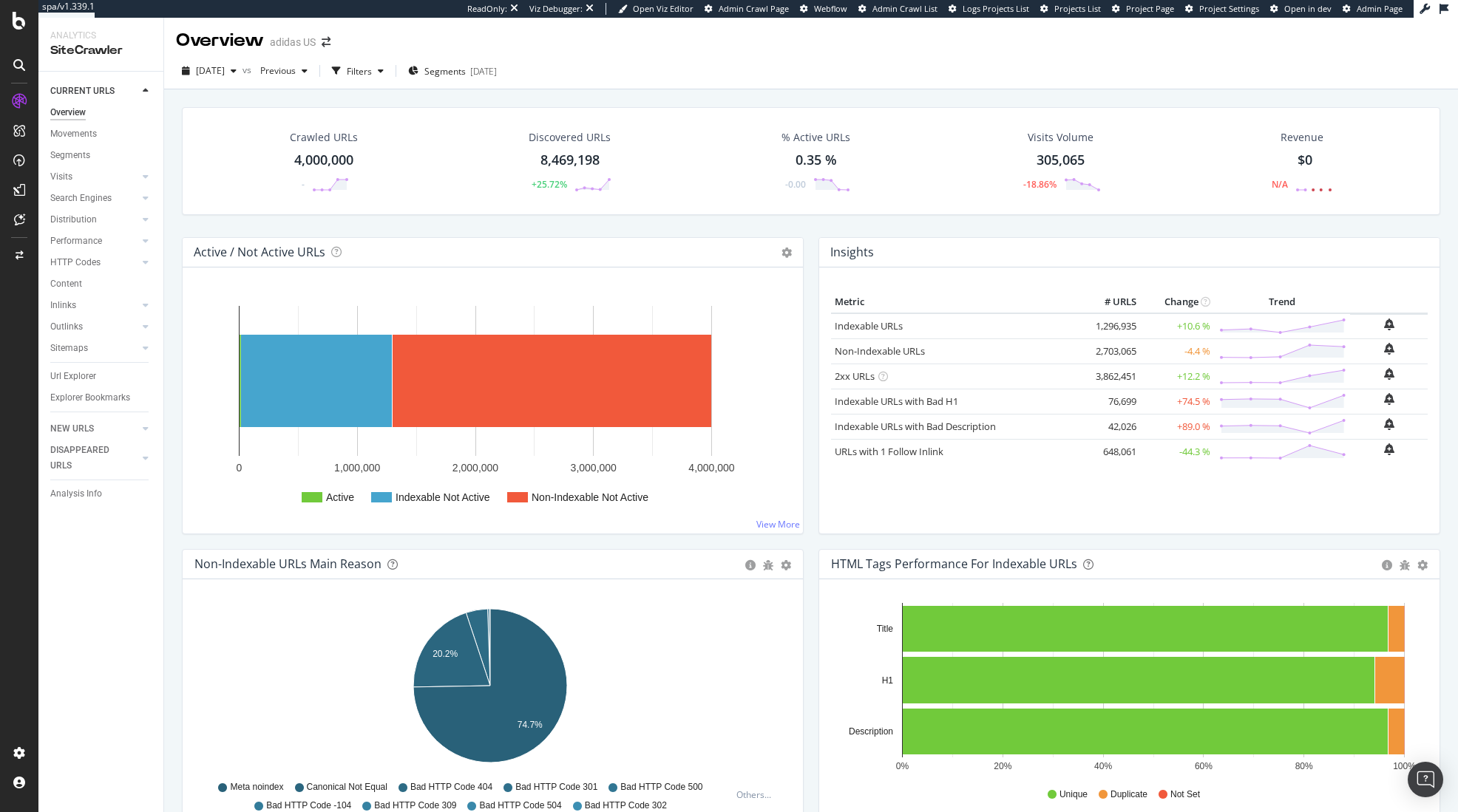
scroll to position [3, 0]
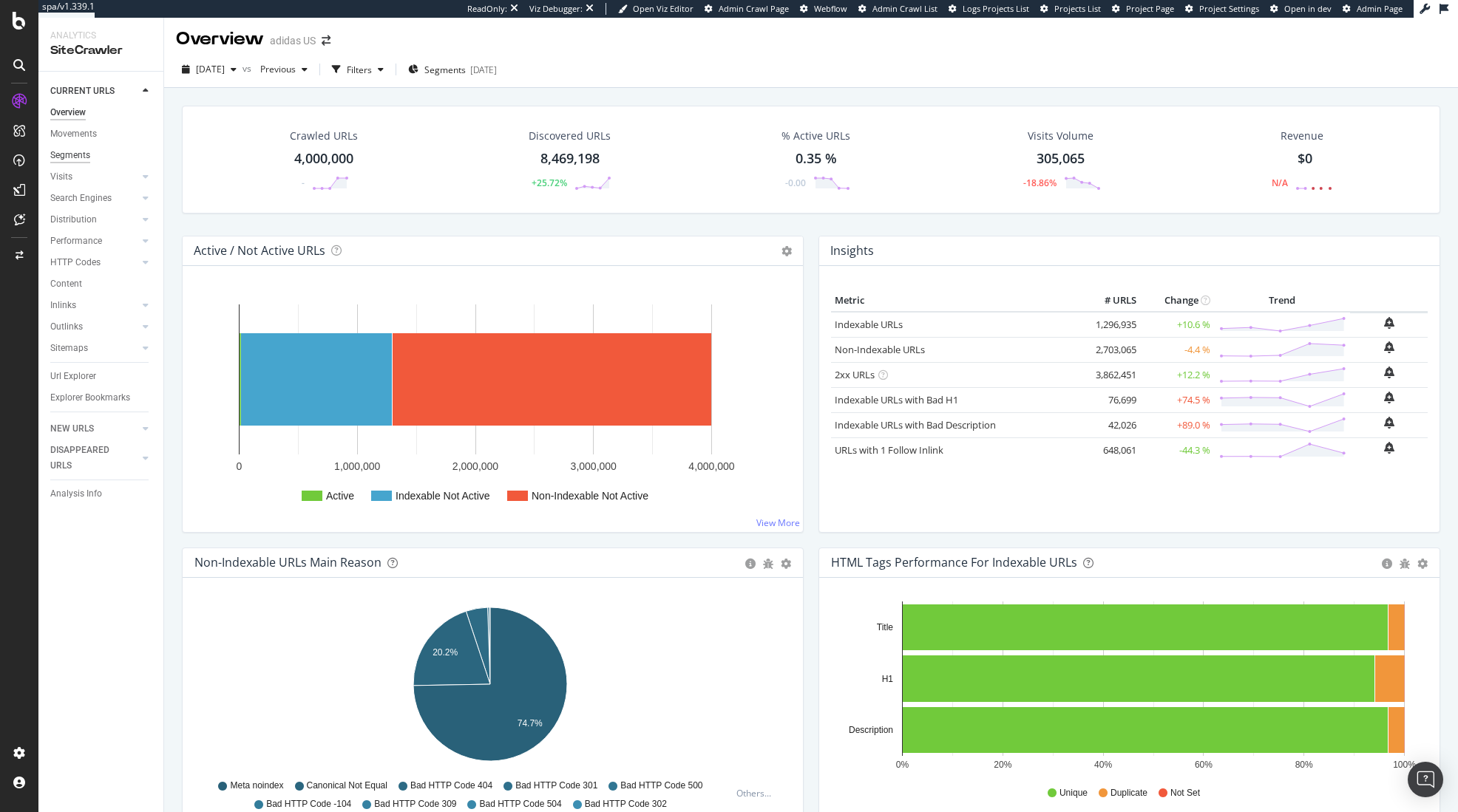
click at [74, 153] on div "Segments" at bounding box center [70, 156] width 40 height 15
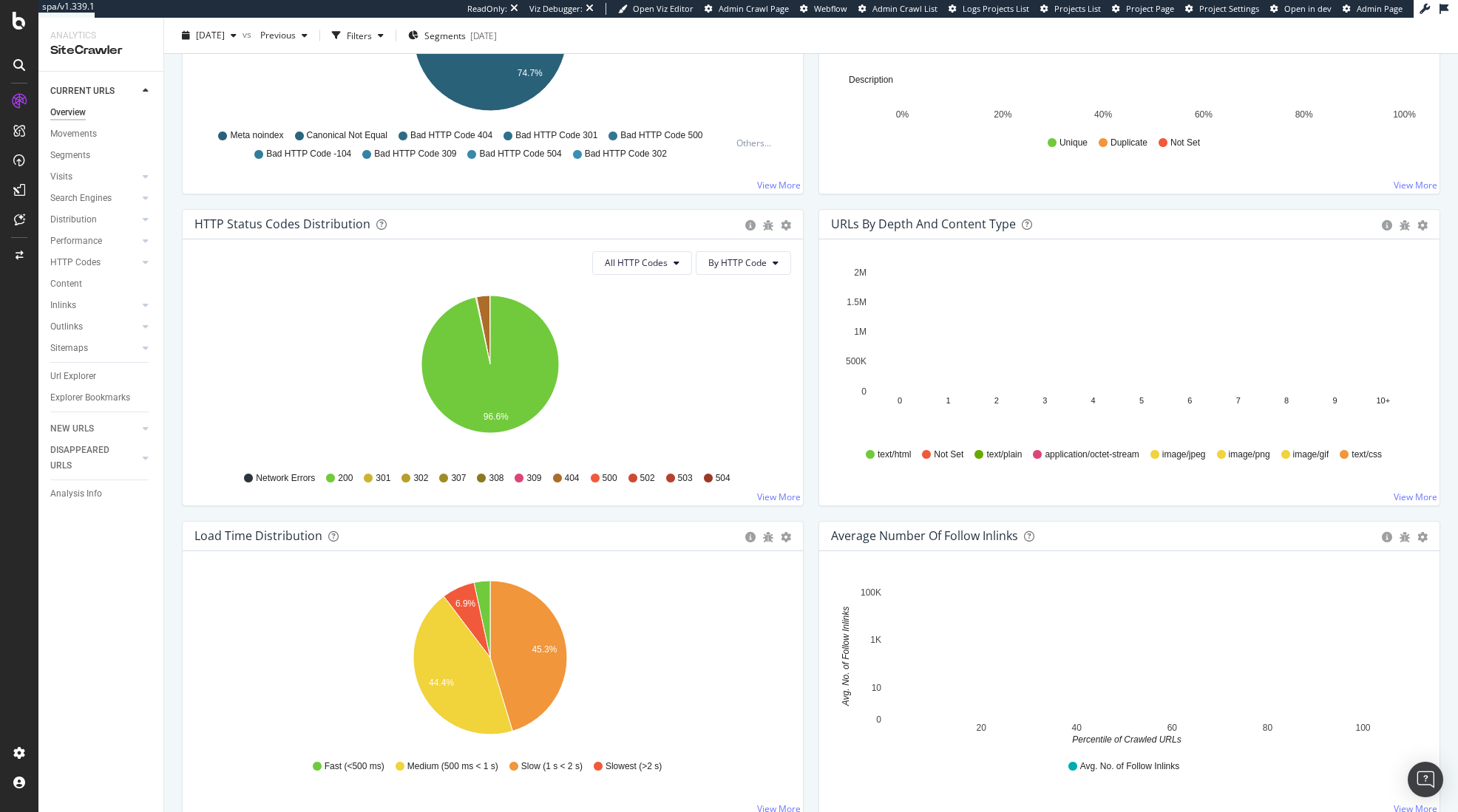
scroll to position [686, 0]
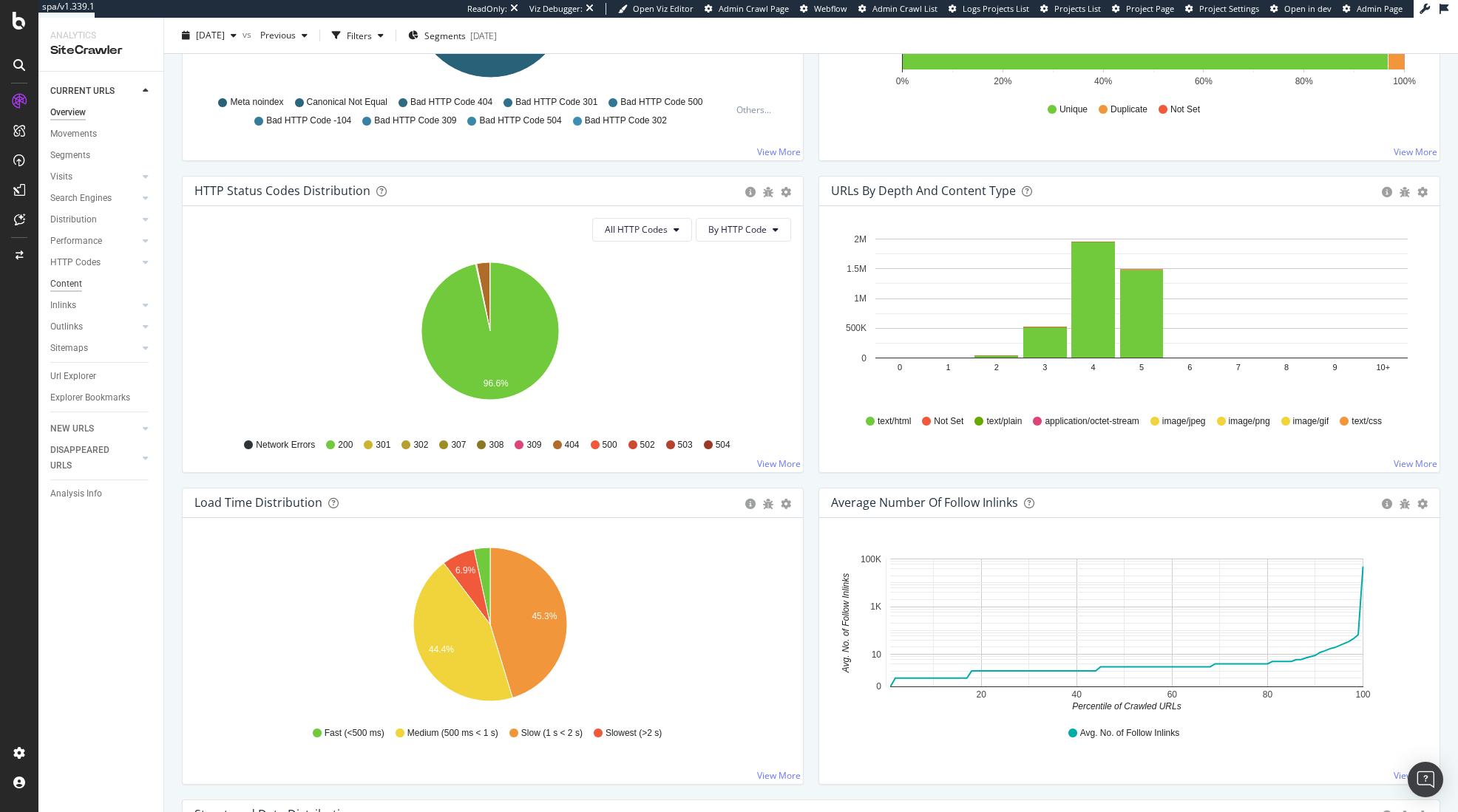
click at [70, 276] on div "Content" at bounding box center [65, 284] width 32 height 15
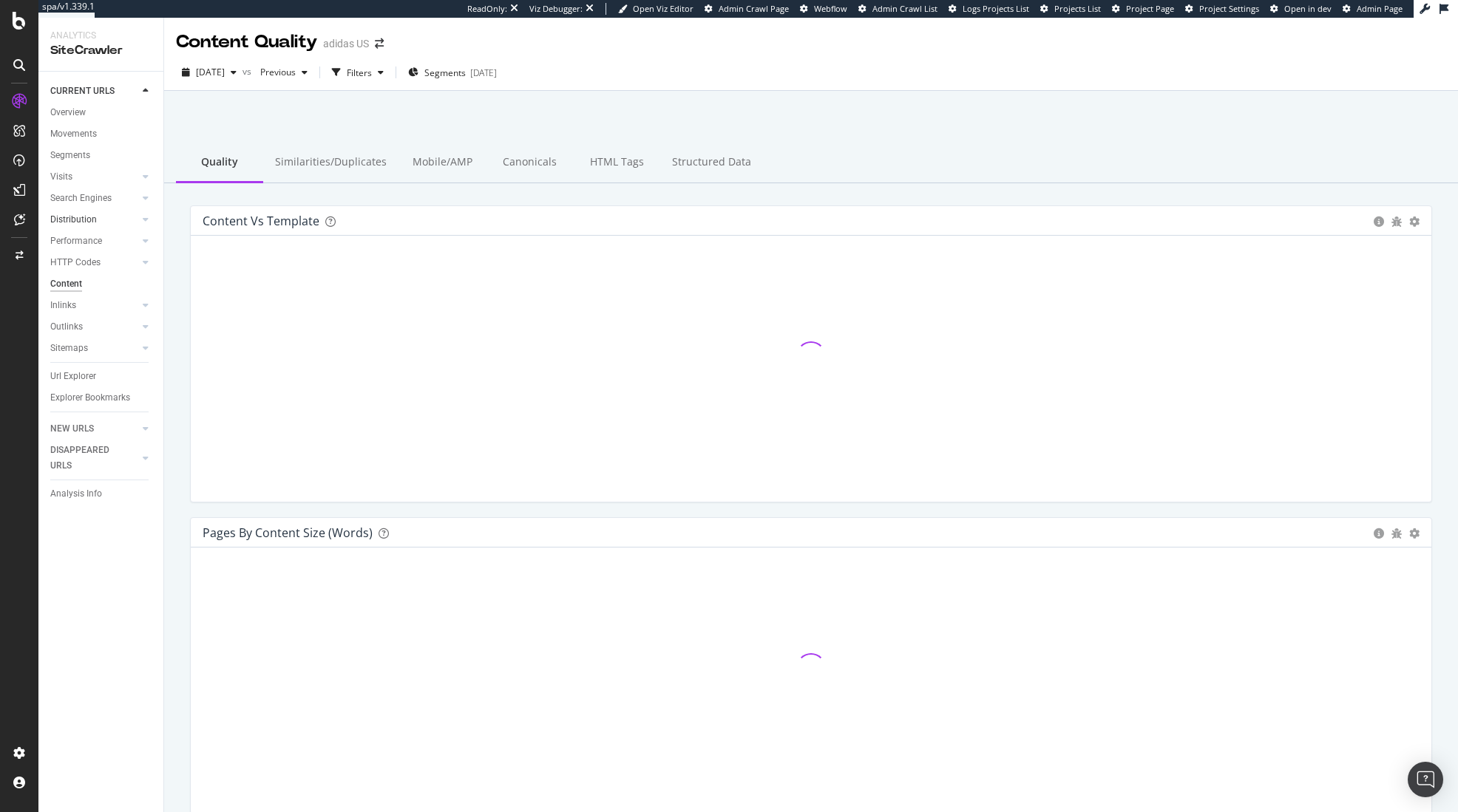
click at [114, 215] on link "Distribution" at bounding box center [94, 220] width 88 height 15
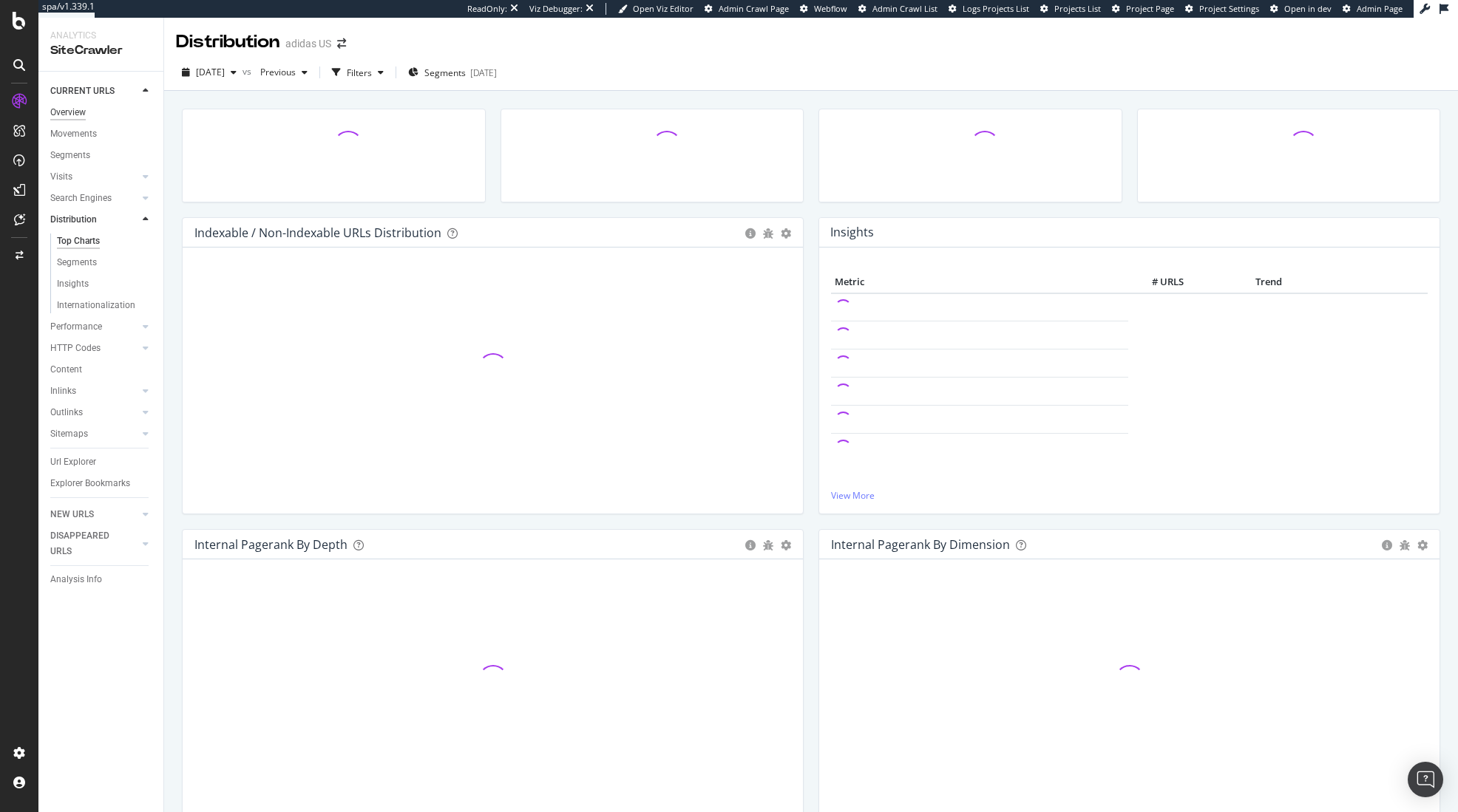
click at [79, 118] on div "Overview" at bounding box center [67, 113] width 35 height 15
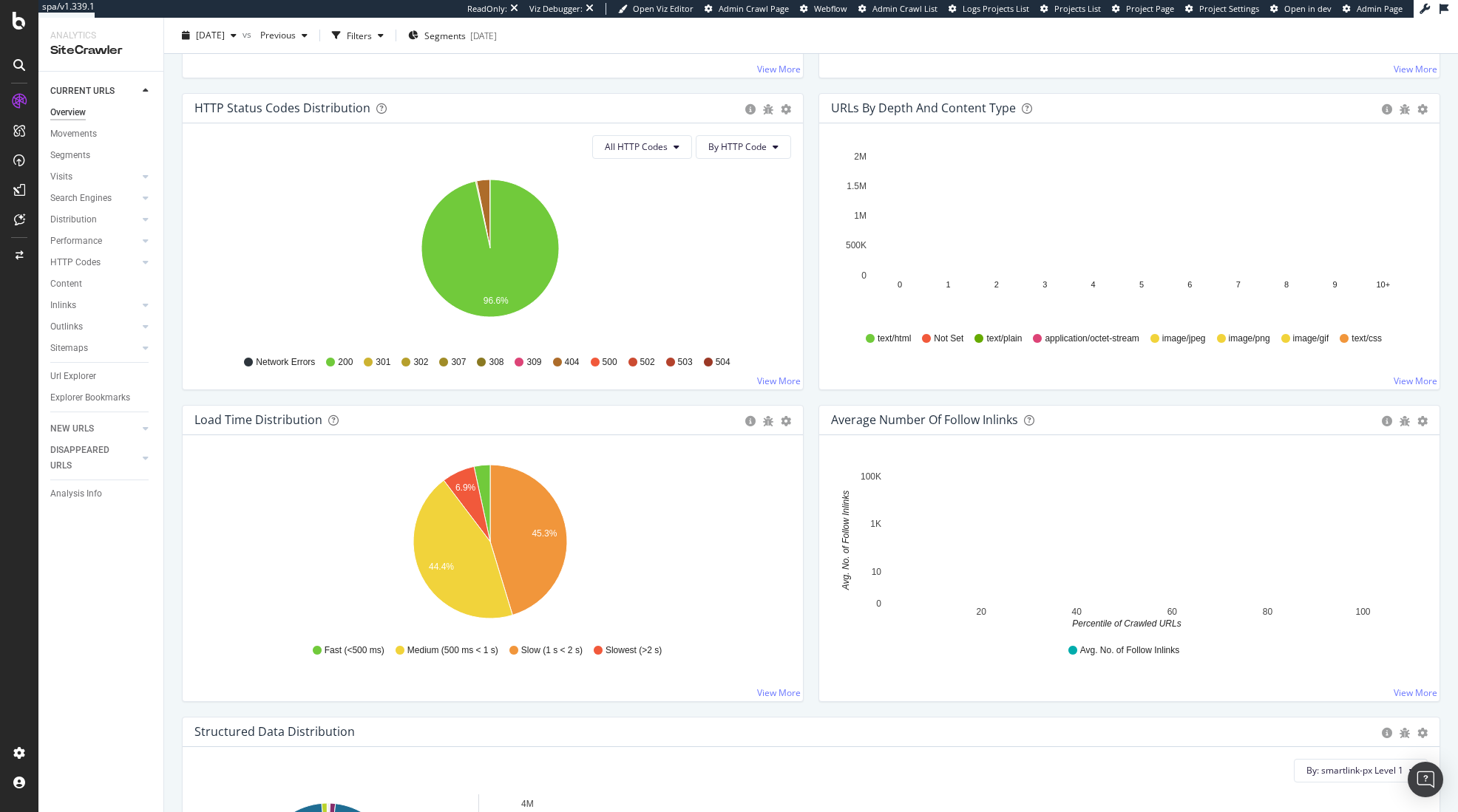
scroll to position [563, 0]
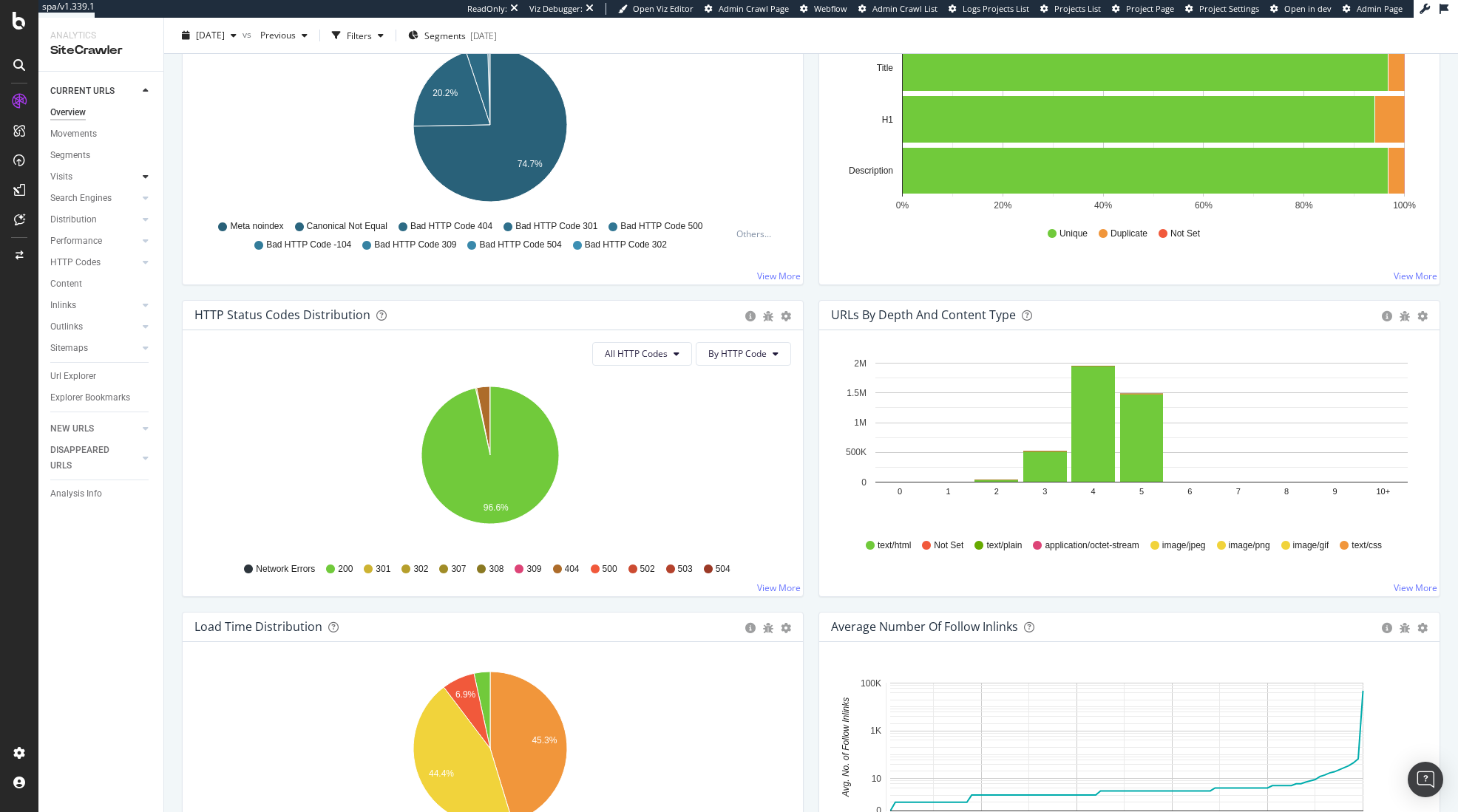
click at [144, 180] on icon at bounding box center [145, 176] width 6 height 9
click at [131, 235] on div at bounding box center [130, 240] width 15 height 15
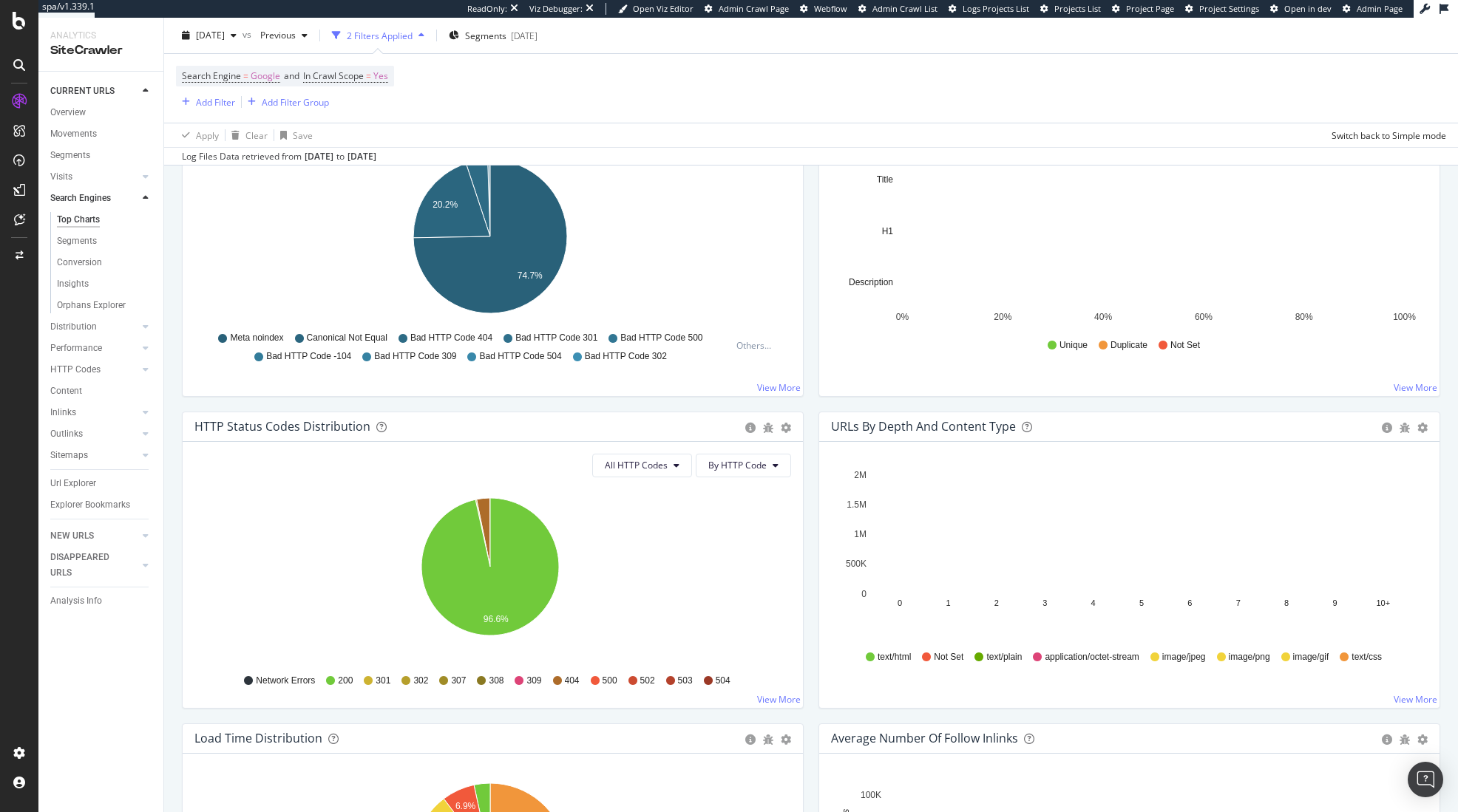
scroll to position [674, 0]
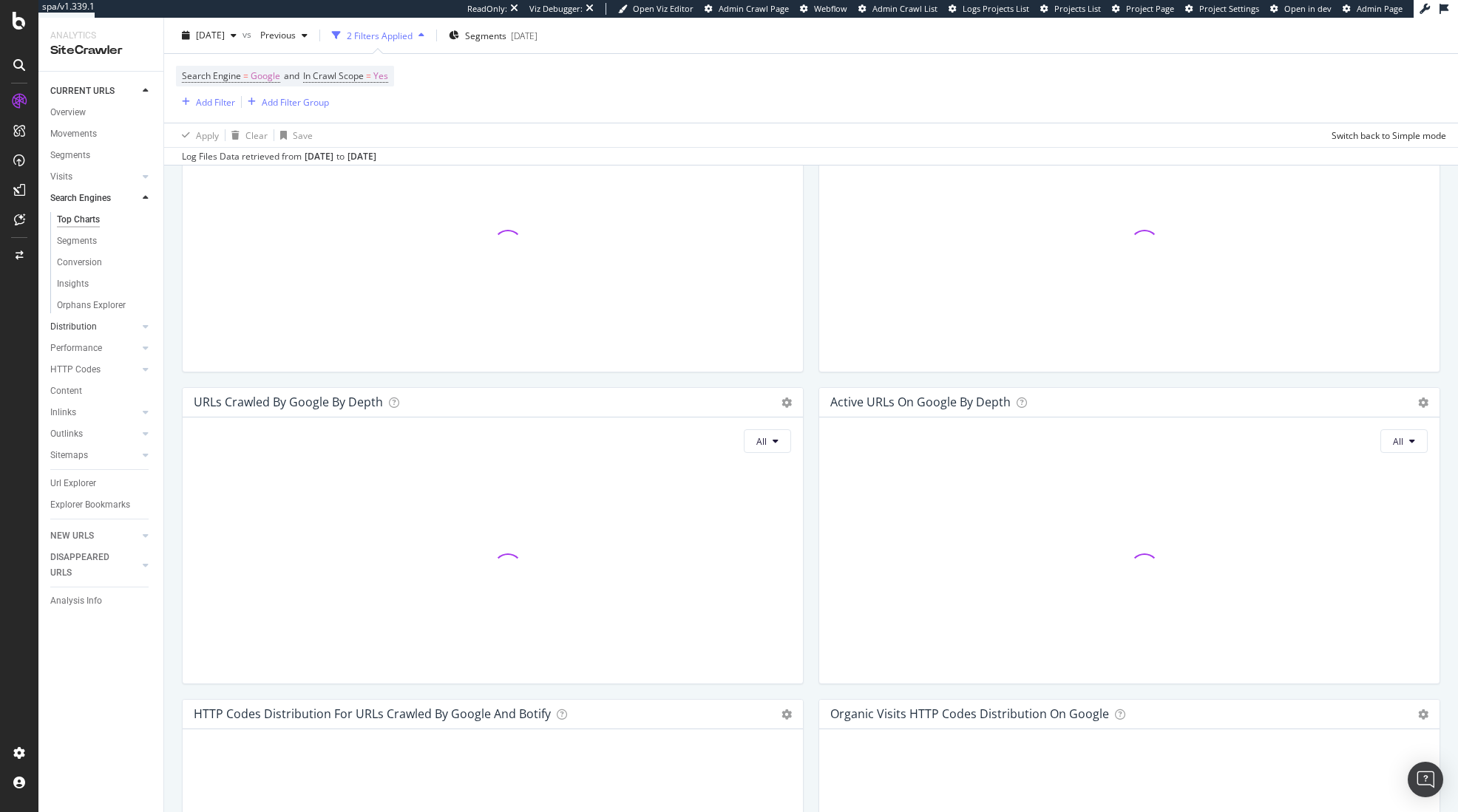
click at [114, 329] on link "Distribution" at bounding box center [94, 327] width 88 height 15
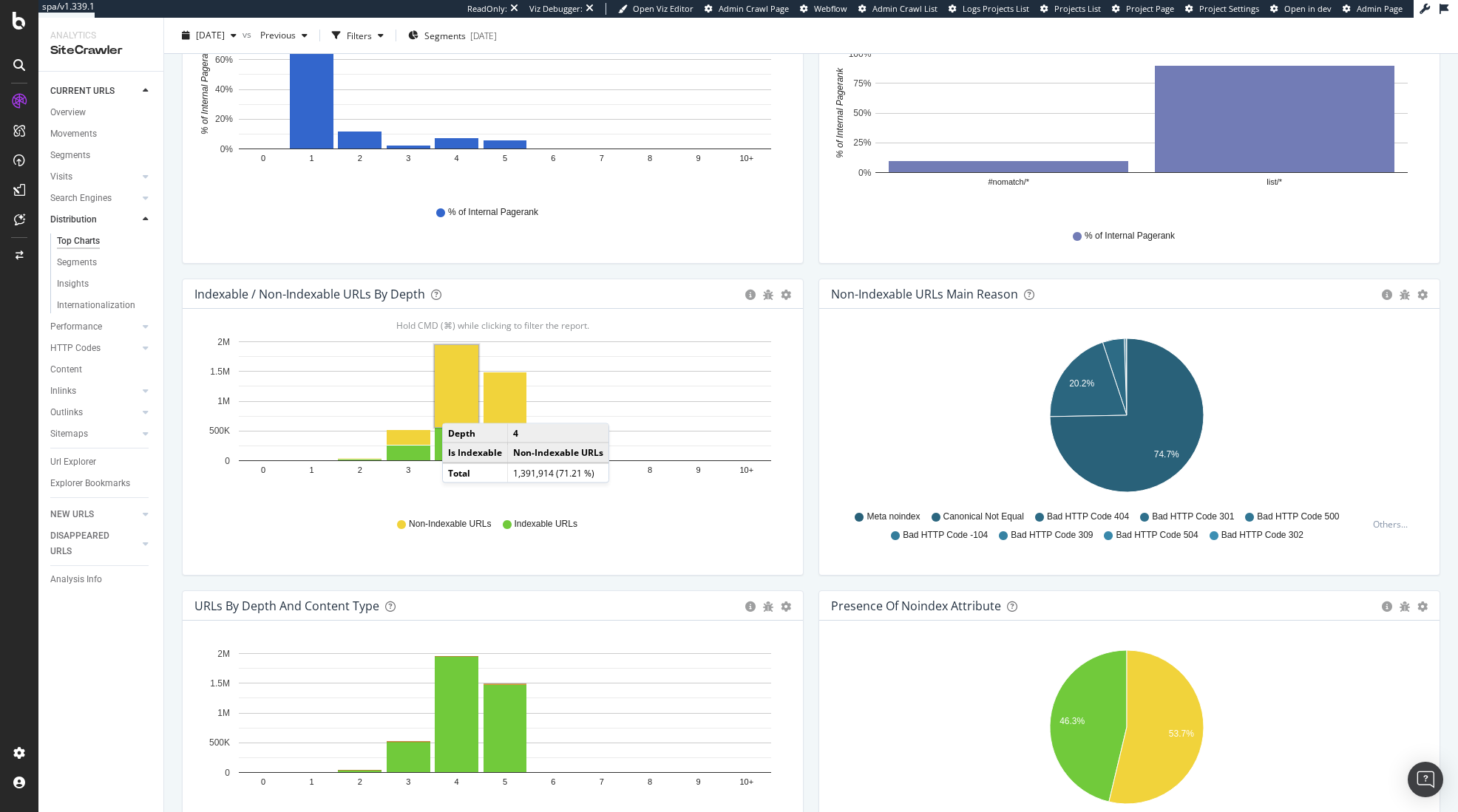
click at [457, 409] on rect "A chart." at bounding box center [456, 385] width 44 height 82
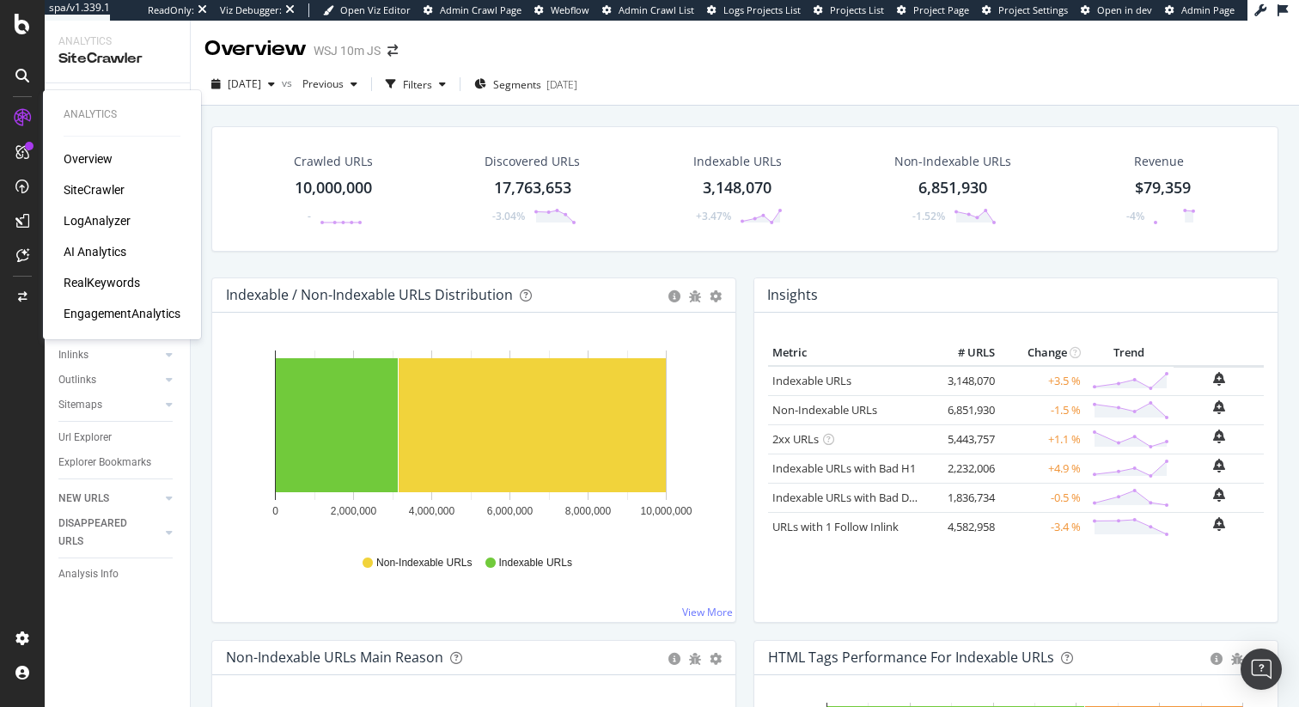
click at [105, 277] on div "RealKeywords" at bounding box center [102, 282] width 76 height 17
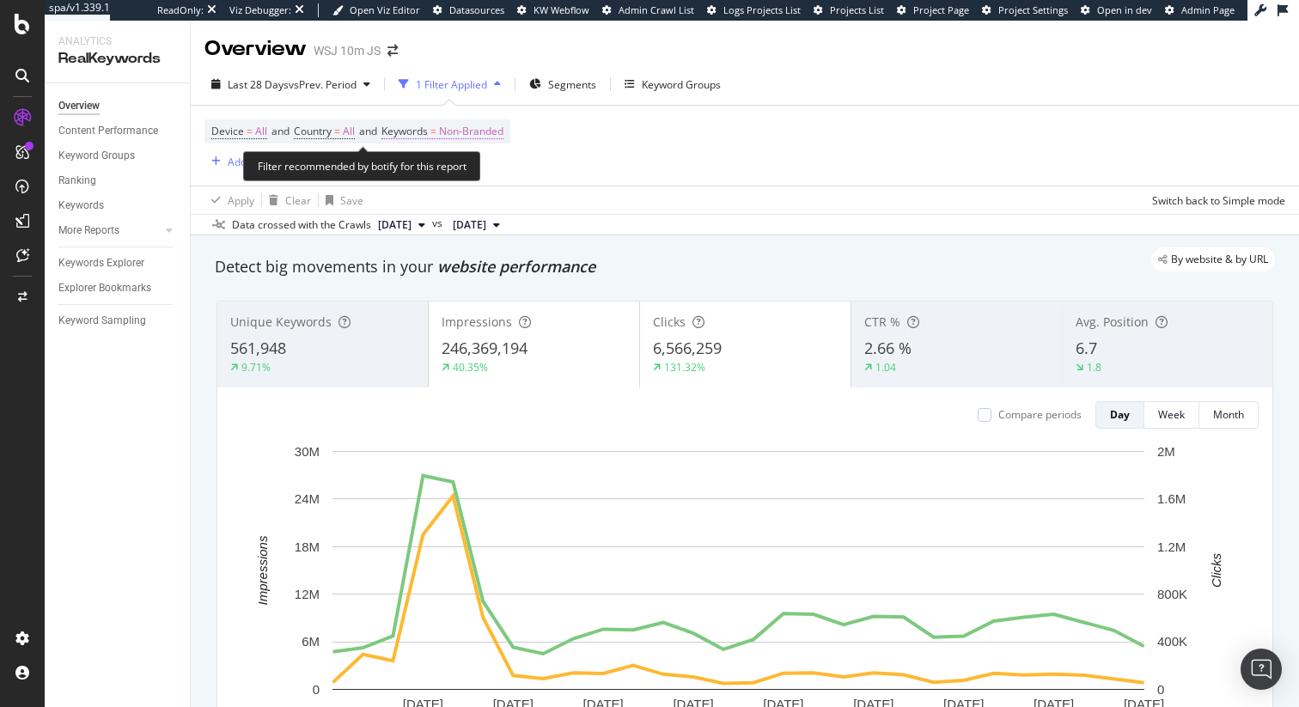
click at [476, 129] on span "Non-Branded" at bounding box center [471, 131] width 64 height 24
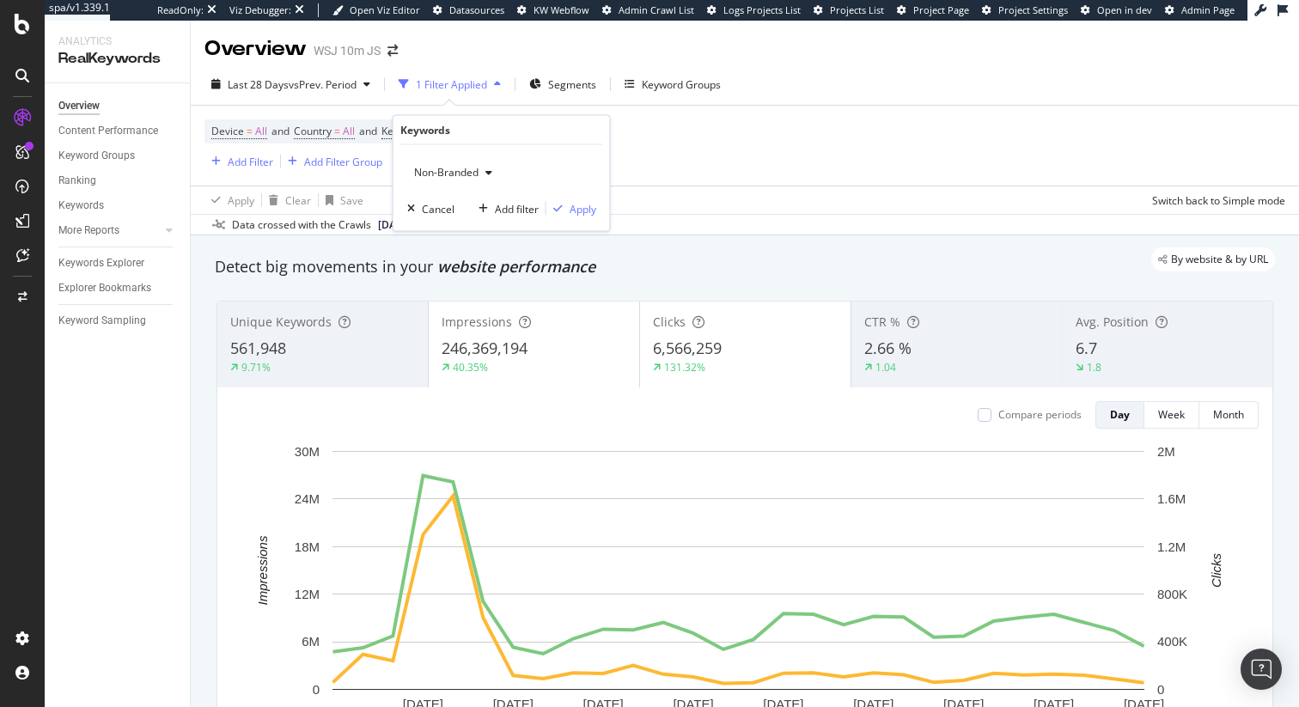
click at [461, 176] on span "Non-Branded" at bounding box center [442, 172] width 71 height 15
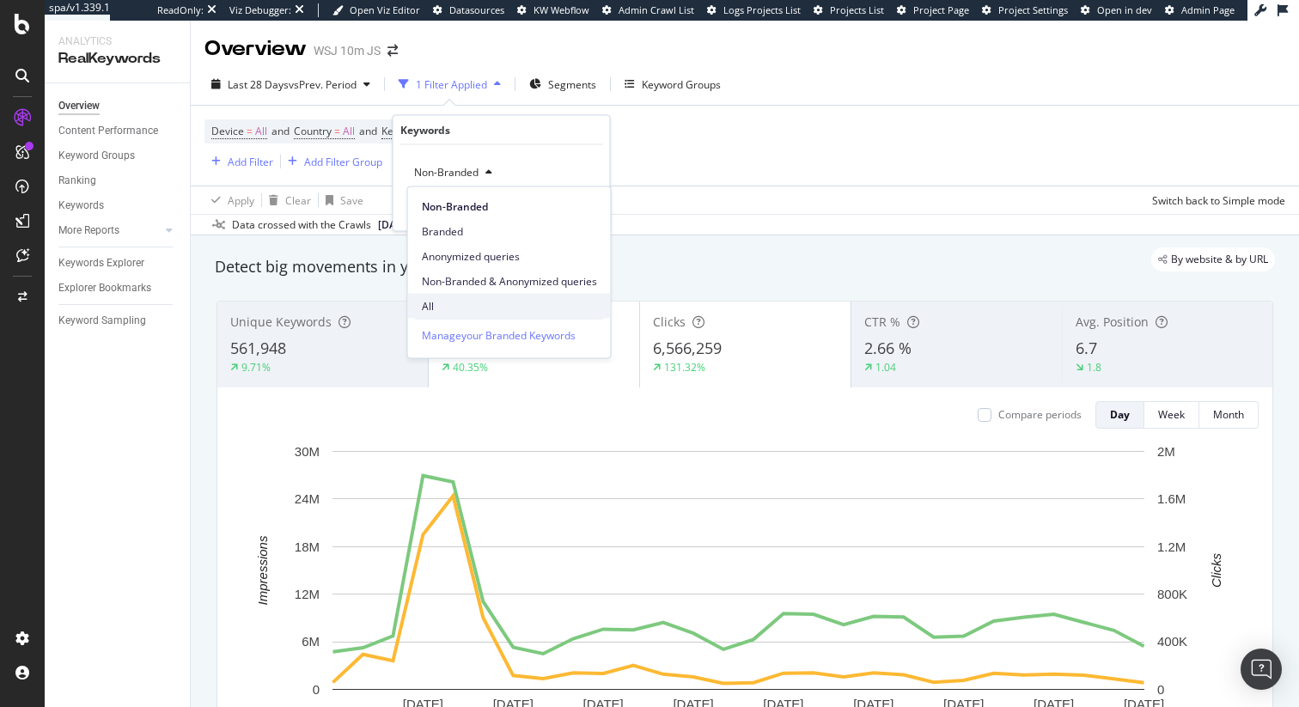
click at [438, 300] on span "All" at bounding box center [509, 305] width 175 height 15
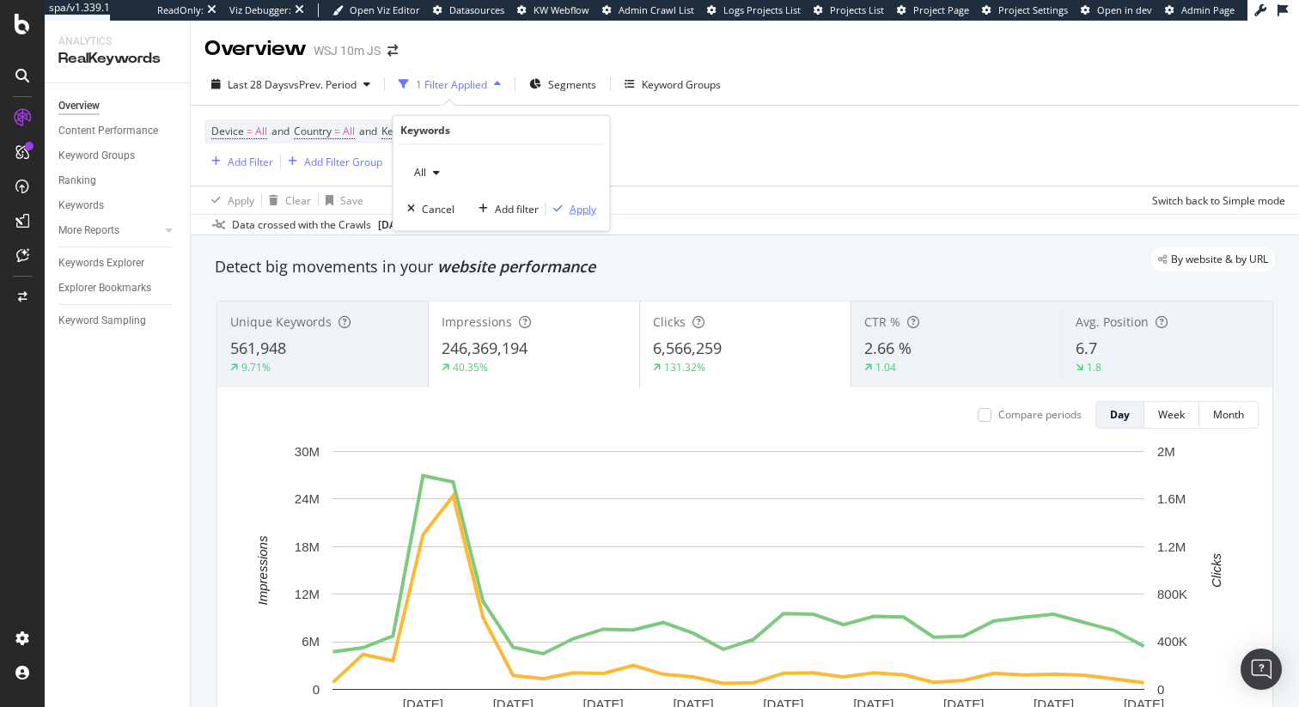
click at [579, 204] on div "Apply" at bounding box center [583, 208] width 27 height 15
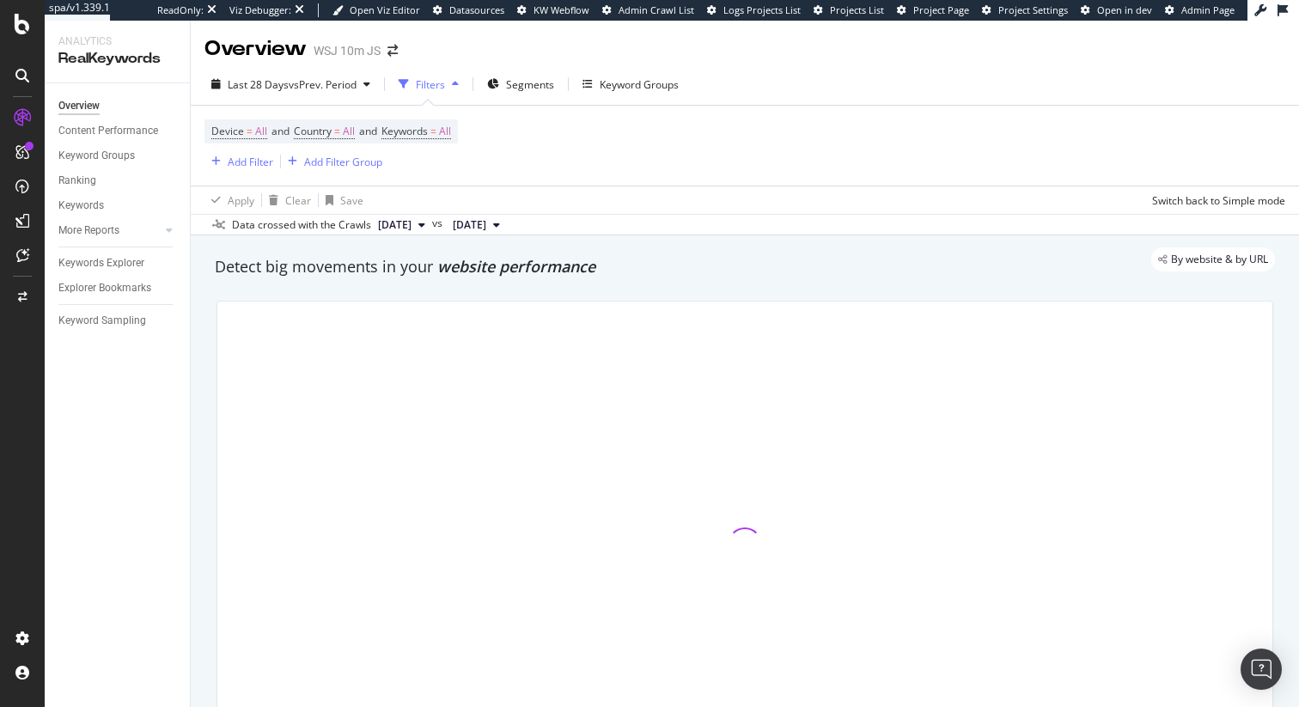
click at [679, 166] on div "Device = All and Country = All and Keywords = All Add Filter Add Filter Group" at bounding box center [744, 146] width 1081 height 80
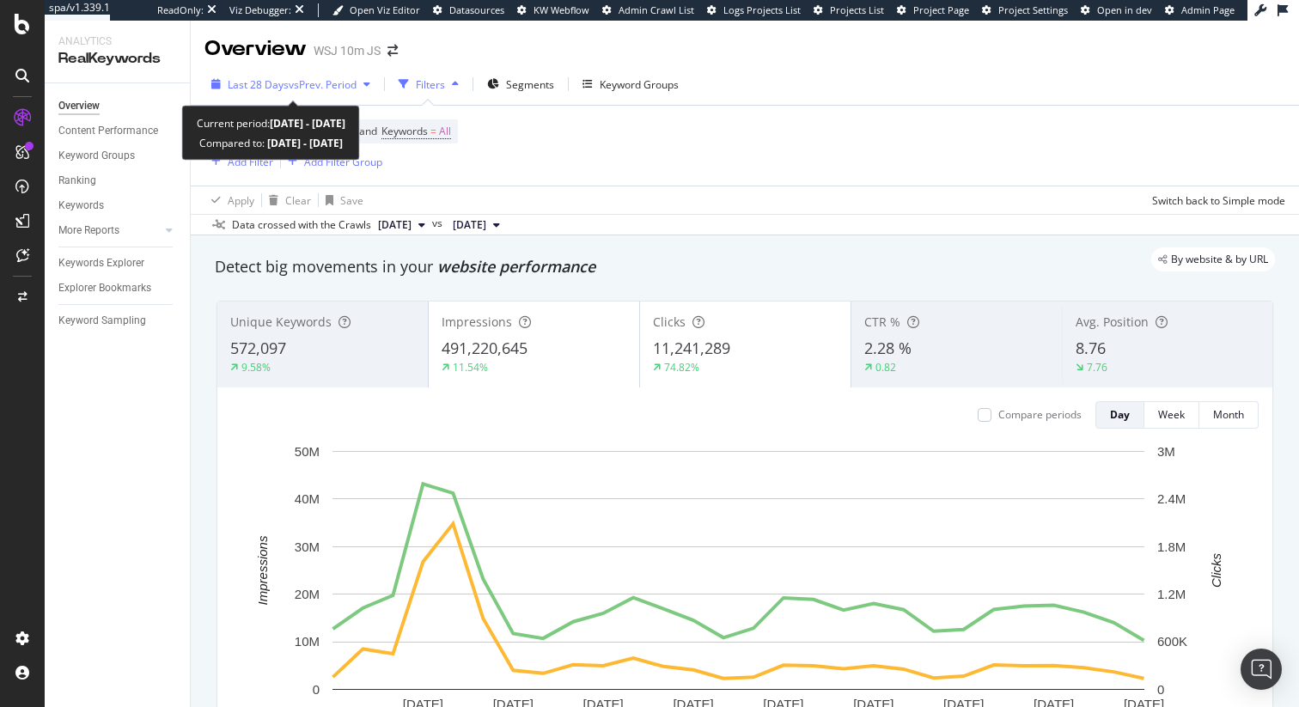
click at [260, 89] on span "Last 28 Days" at bounding box center [258, 84] width 61 height 15
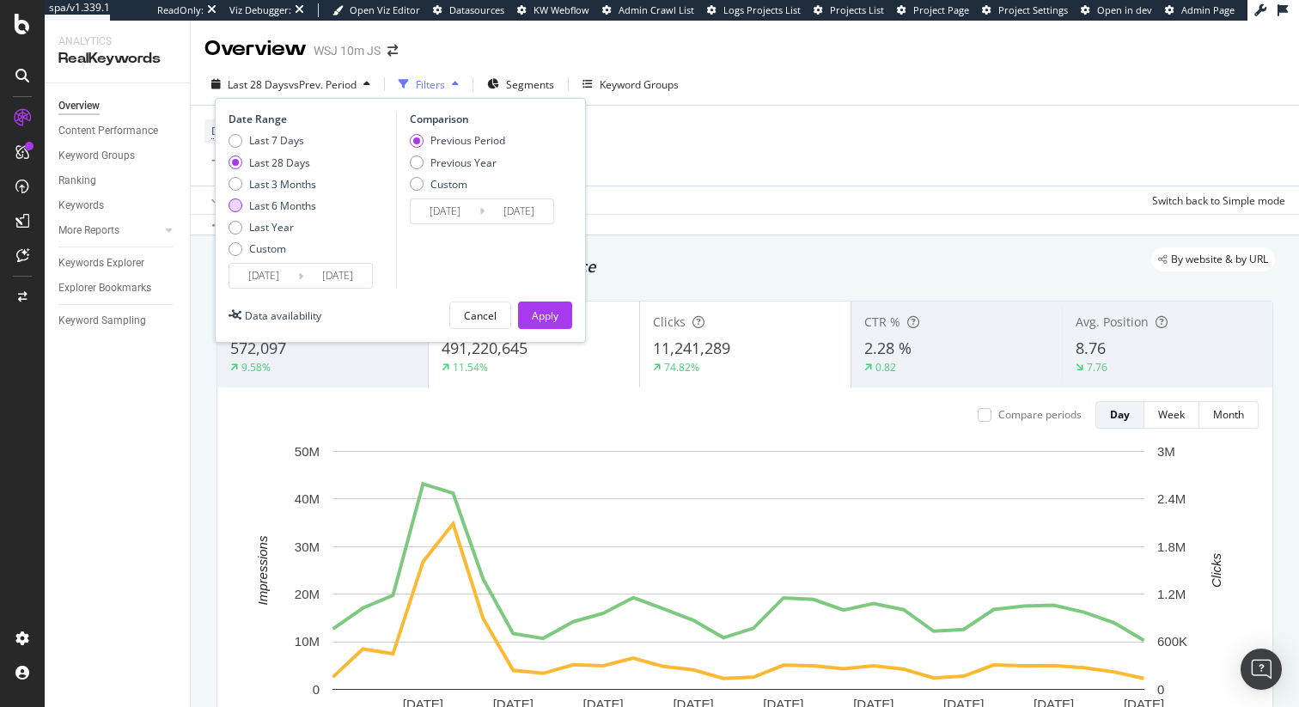
click at [283, 212] on div "Last 6 Months" at bounding box center [282, 205] width 67 height 15
type input "[DATE]"
click at [549, 320] on div "Apply" at bounding box center [545, 315] width 27 height 15
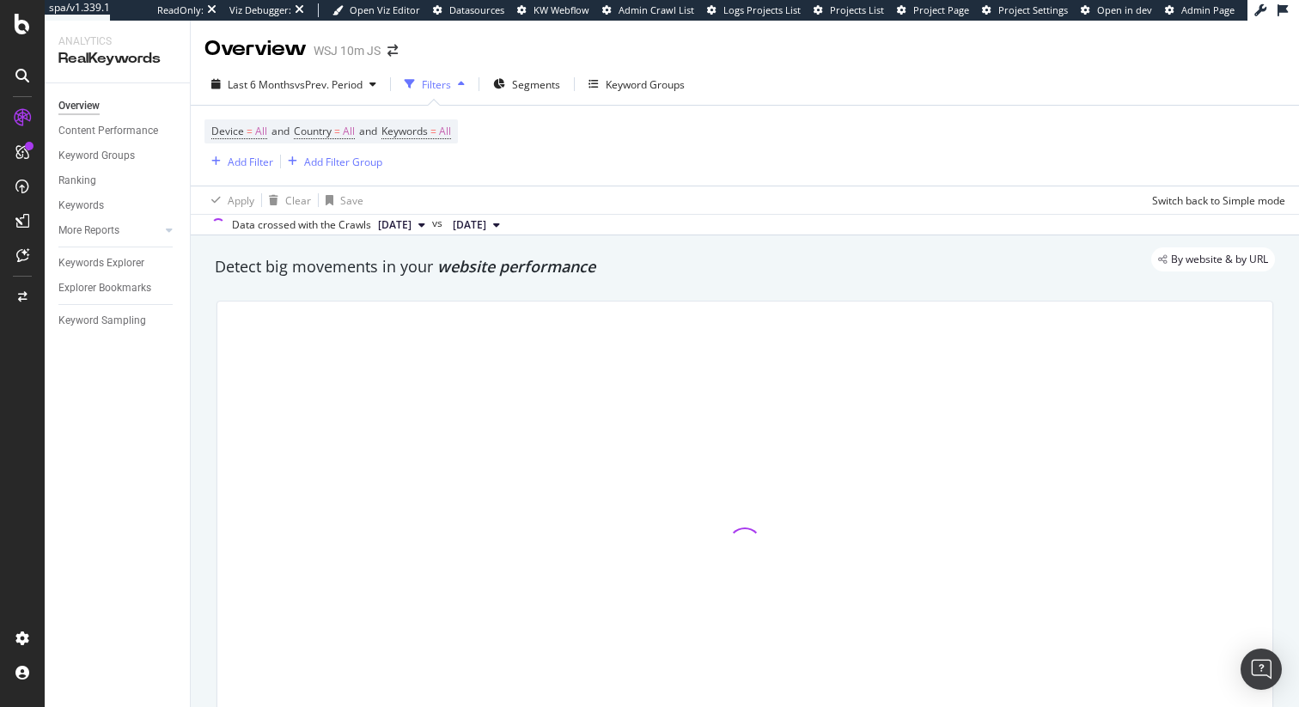
click at [890, 215] on div "Data crossed with the Crawls [DATE] vs [DATE]" at bounding box center [745, 224] width 1108 height 21
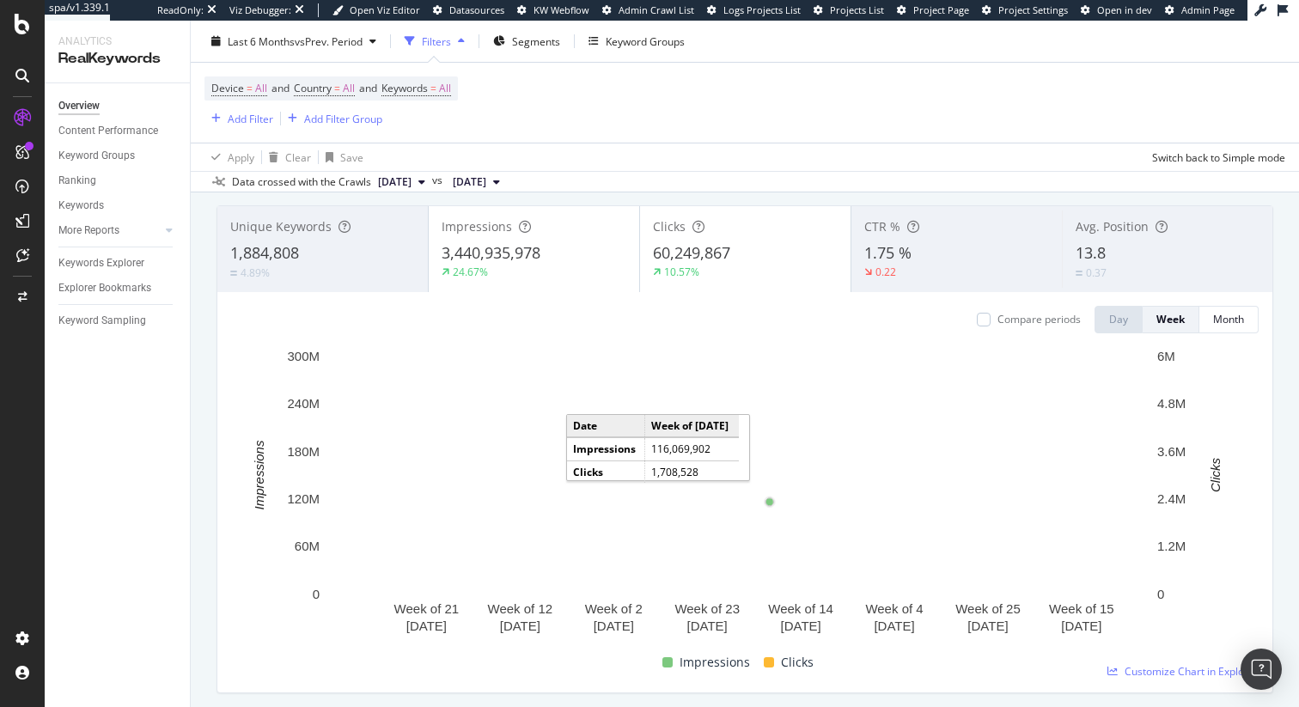
scroll to position [28, 0]
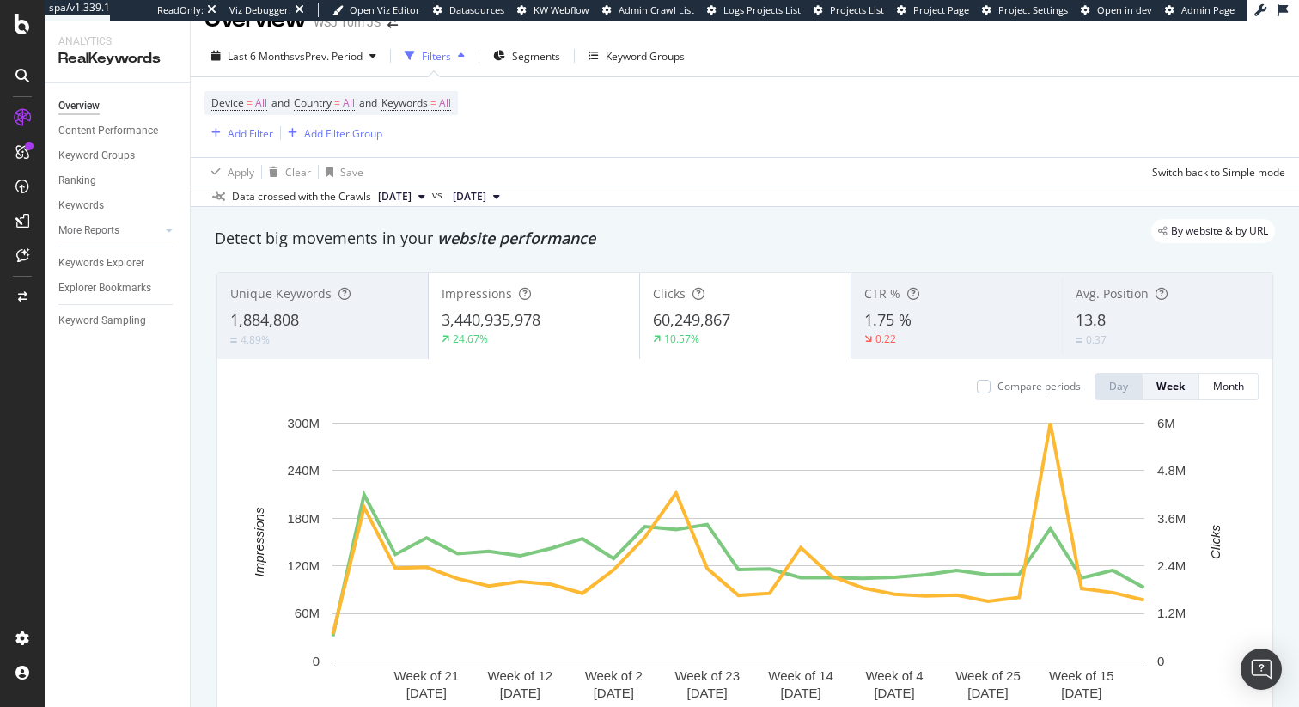
click at [764, 204] on div "Data crossed with the Crawls [DATE] vs [DATE]" at bounding box center [745, 196] width 1108 height 21
